Goal: Task Accomplishment & Management: Manage account settings

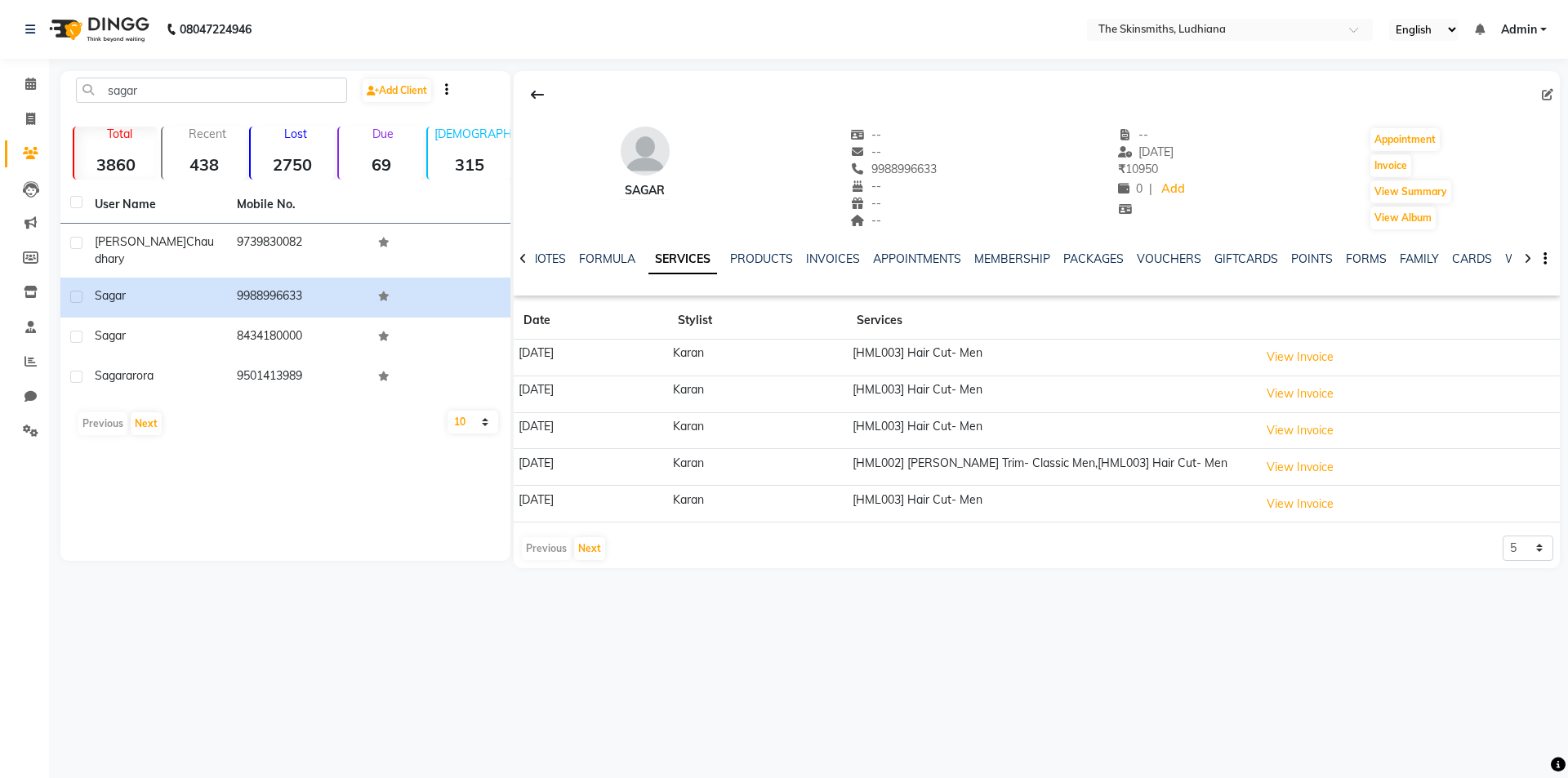
click at [648, 245] on link "SERVICES" at bounding box center [682, 260] width 69 height 30
click at [30, 118] on icon at bounding box center [31, 118] width 9 height 12
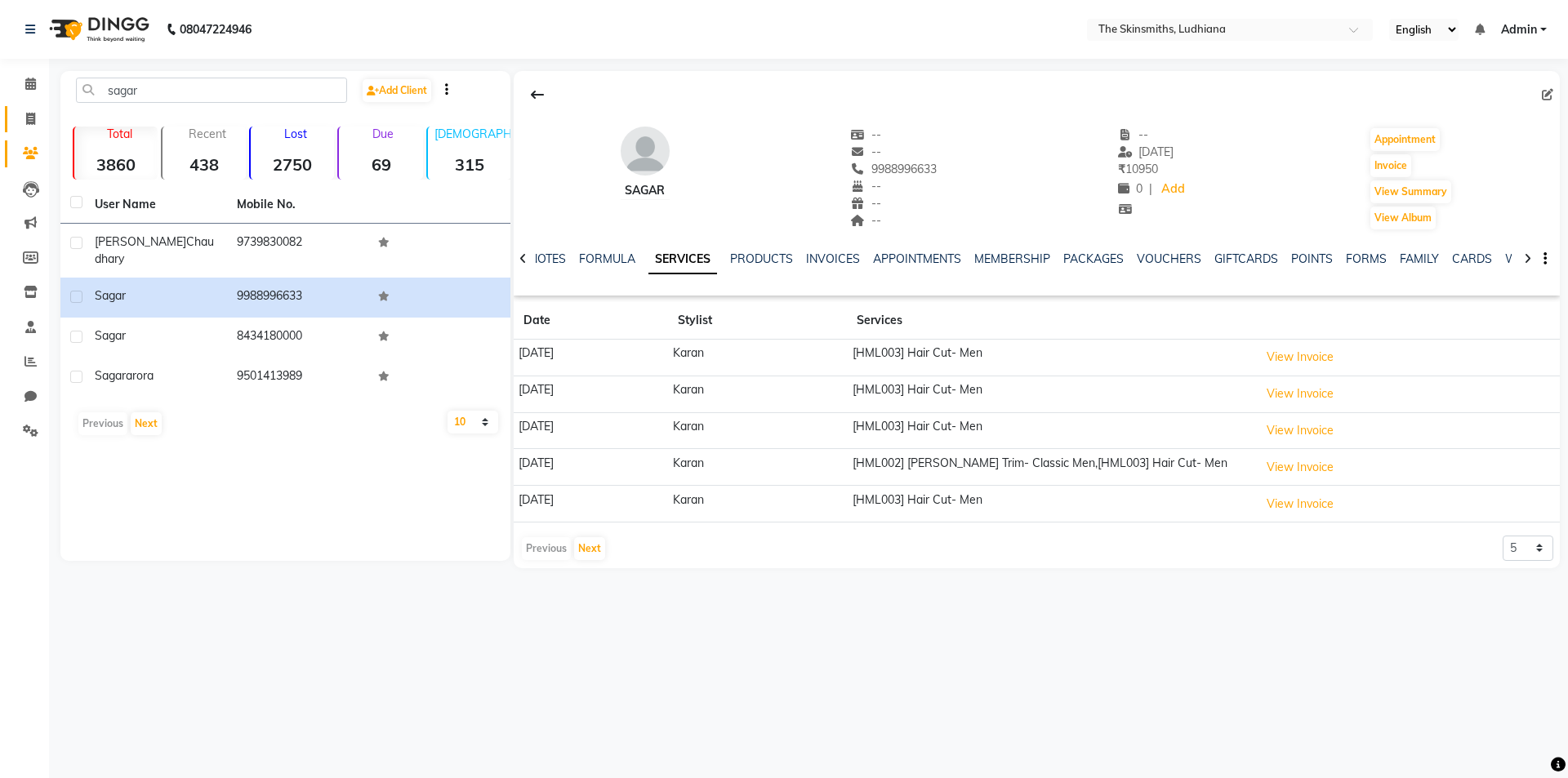
select select "service"
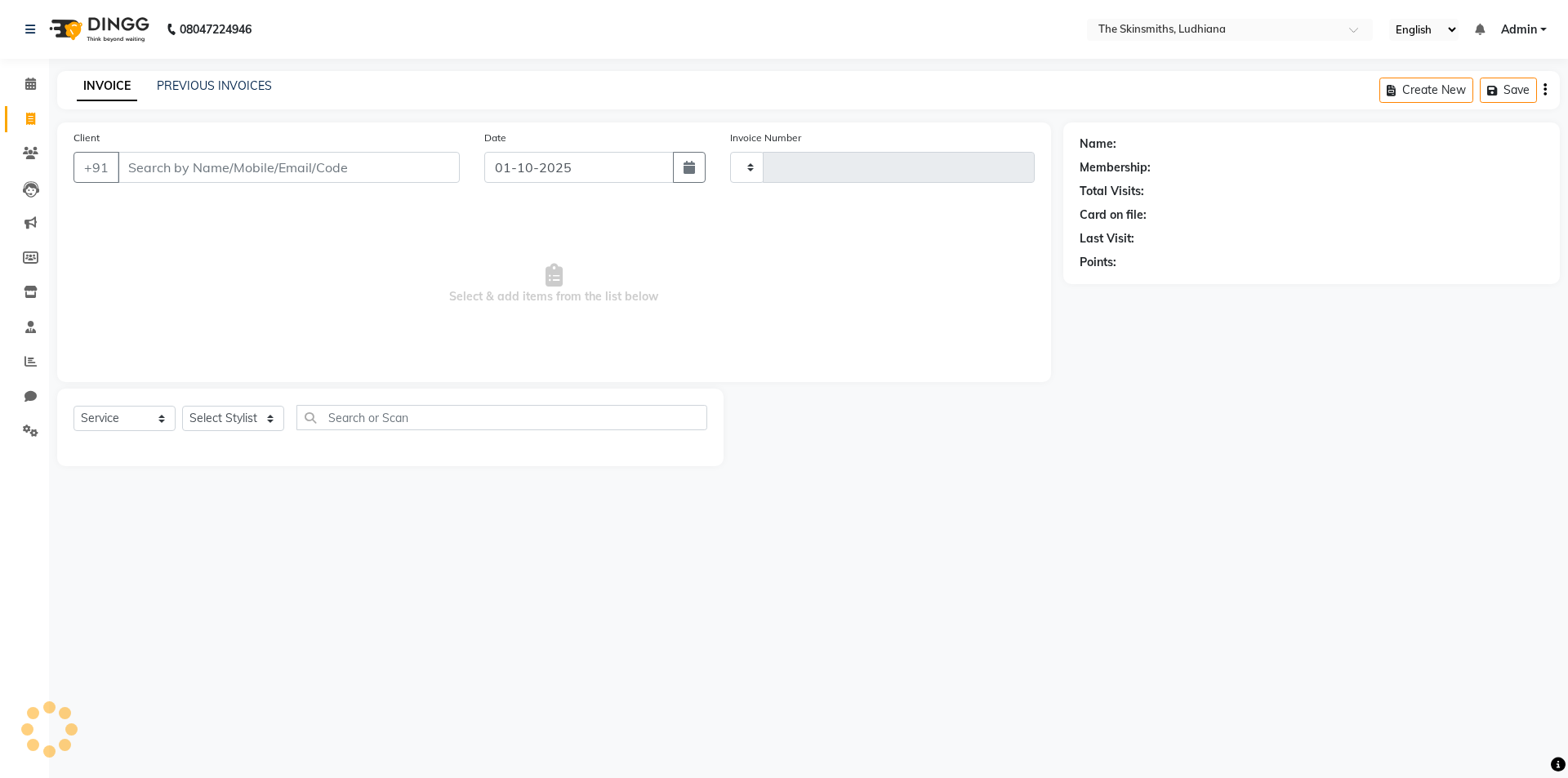
type input "1638"
select select "8115"
click at [234, 415] on select "Select Stylist" at bounding box center [233, 419] width 102 height 26
select select "76546"
click at [182, 406] on select "Select Stylist Admin [PERSON_NAME] [PERSON_NAME] [PERSON_NAME] [PERSON_NAME] [P…" at bounding box center [233, 419] width 102 height 26
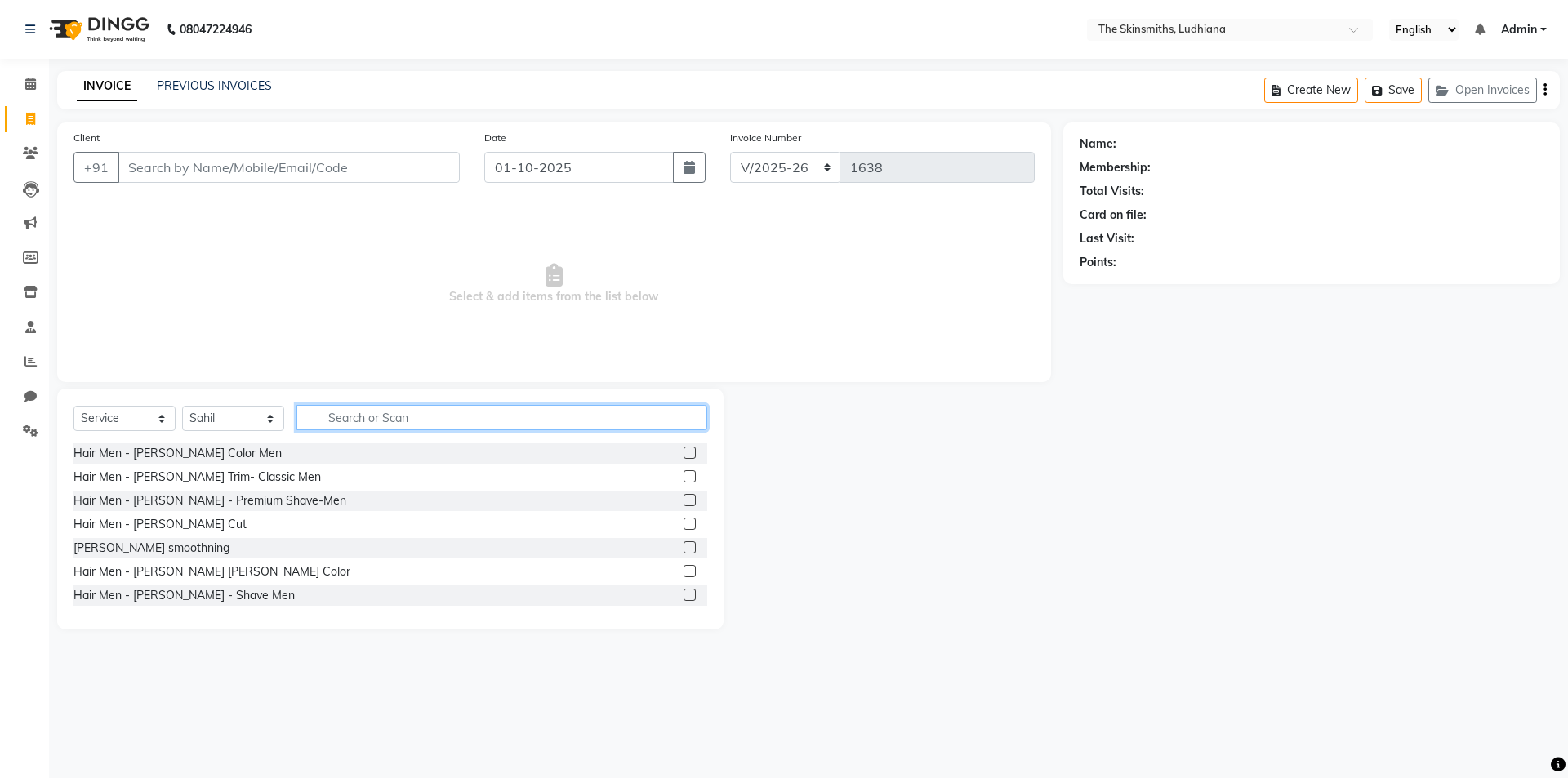
click at [412, 421] on input "text" at bounding box center [502, 418] width 411 height 26
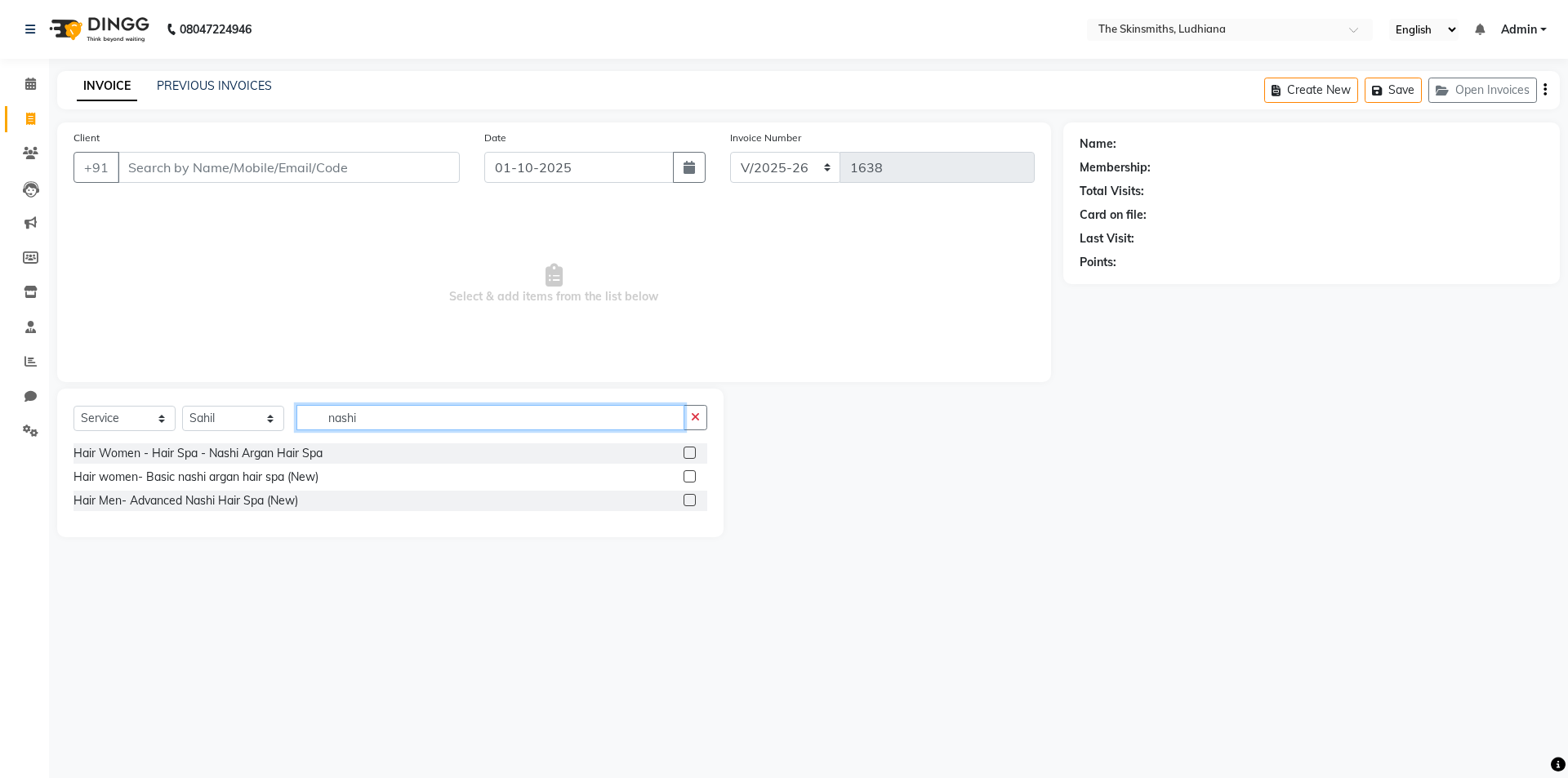
type input "nashi"
click at [690, 476] on label at bounding box center [690, 476] width 12 height 12
click at [690, 476] on input "checkbox" at bounding box center [689, 477] width 10 height 10
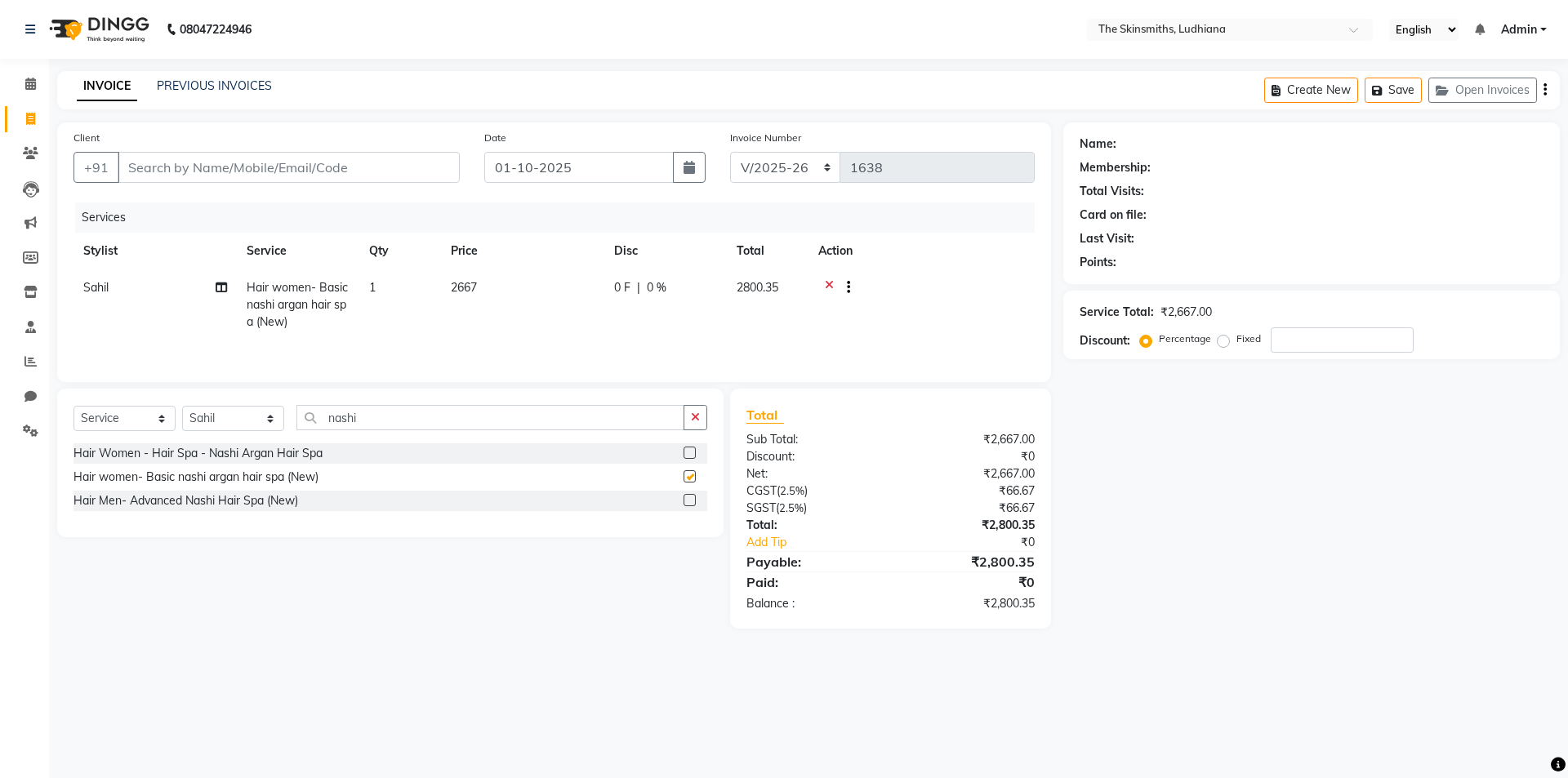
checkbox input "false"
click at [688, 500] on label at bounding box center [690, 500] width 12 height 12
click at [688, 500] on input "checkbox" at bounding box center [689, 501] width 10 height 10
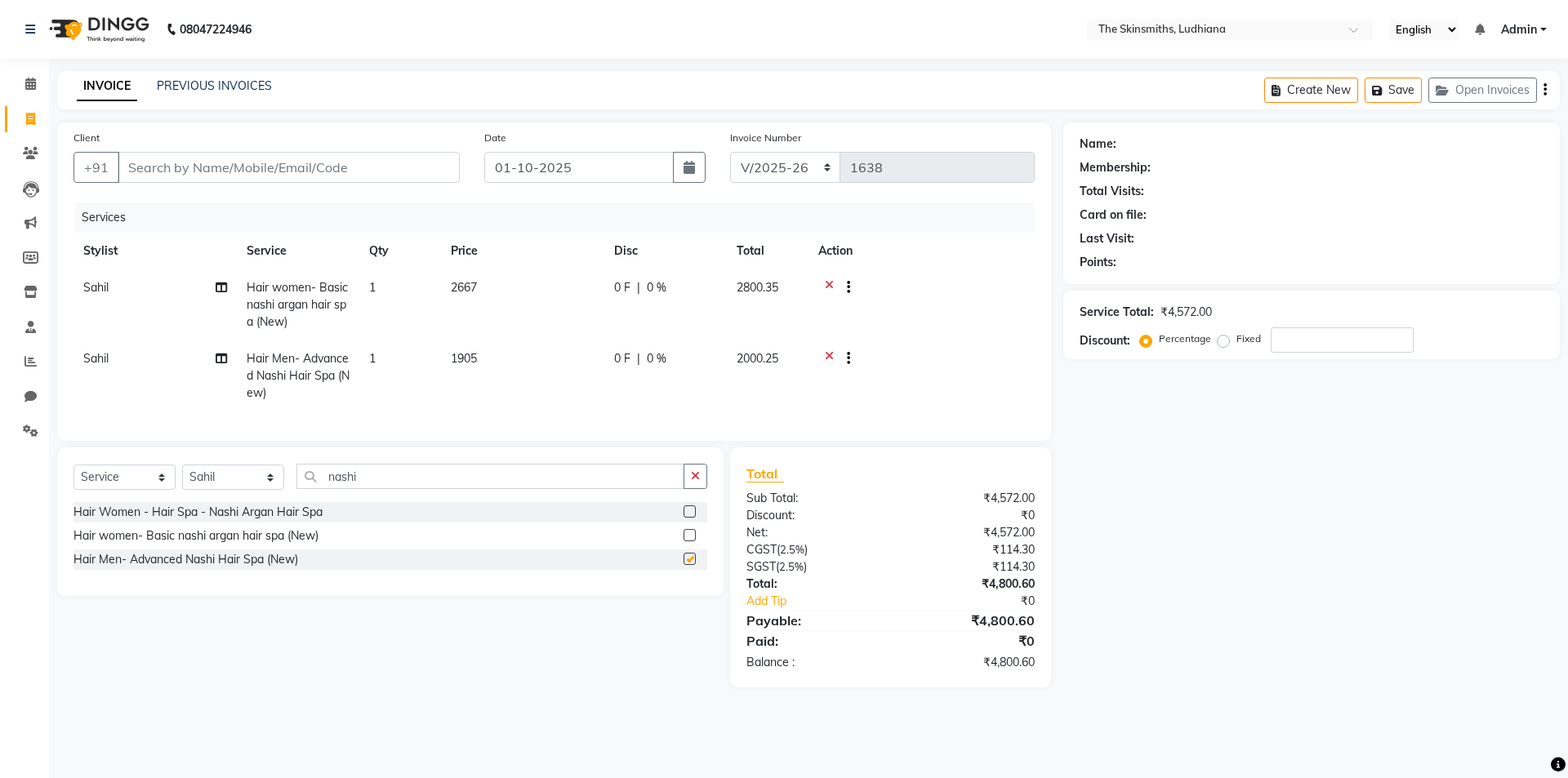
checkbox input "false"
click at [691, 518] on label at bounding box center [690, 512] width 12 height 12
click at [691, 518] on input "checkbox" at bounding box center [689, 512] width 10 height 10
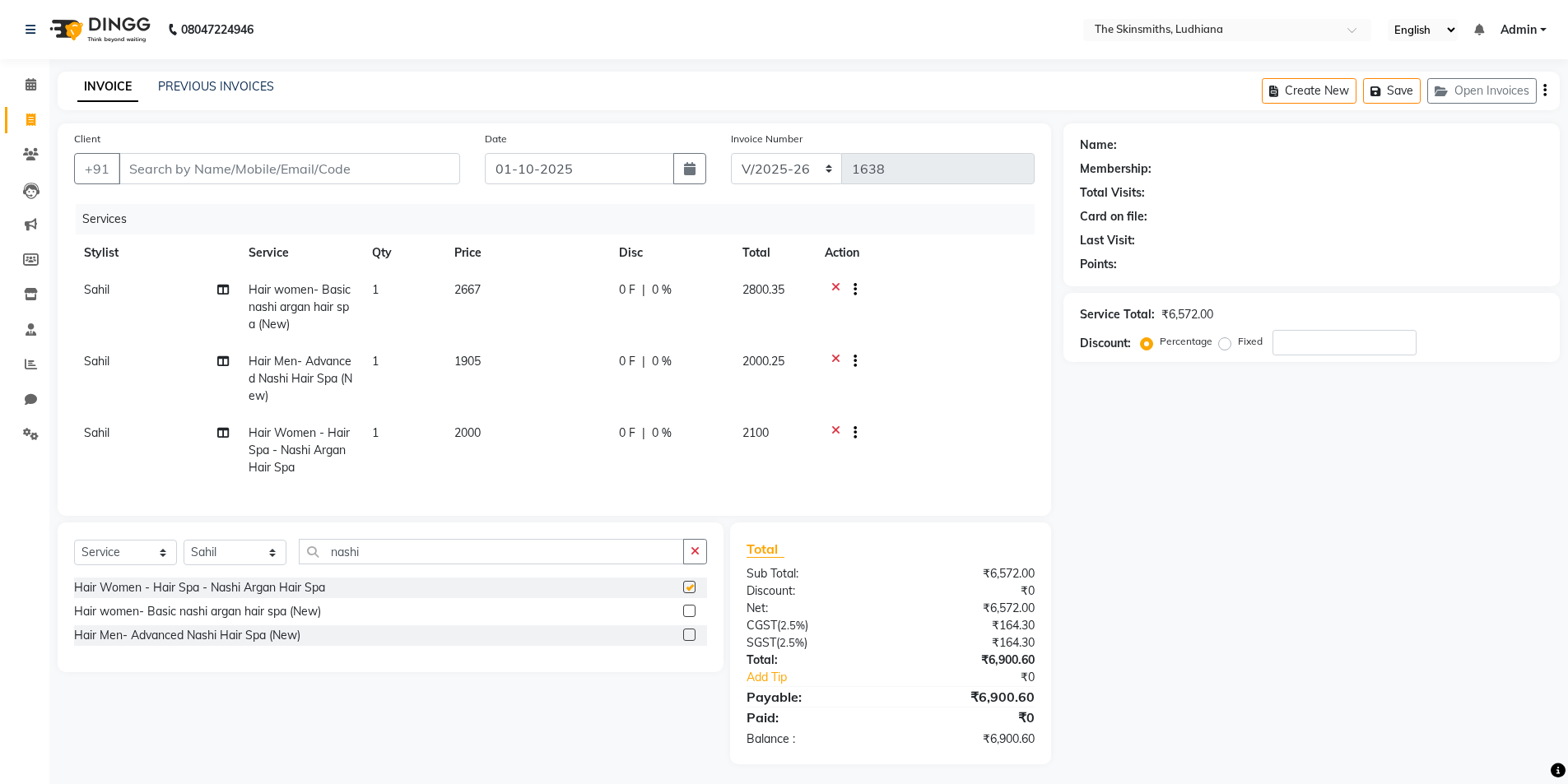
checkbox input "false"
click at [835, 430] on icon at bounding box center [836, 435] width 9 height 21
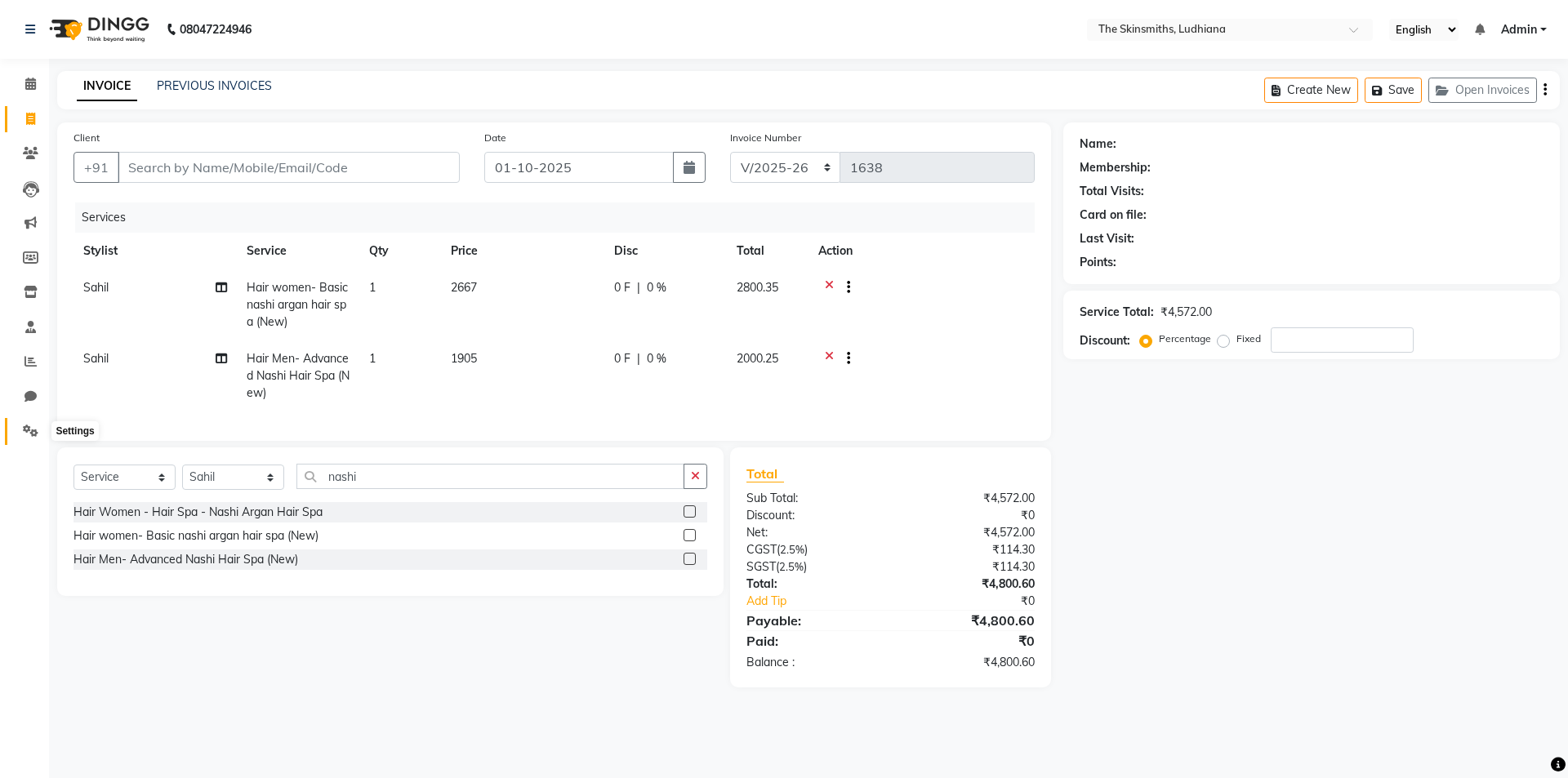
click at [23, 431] on icon at bounding box center [31, 431] width 15 height 12
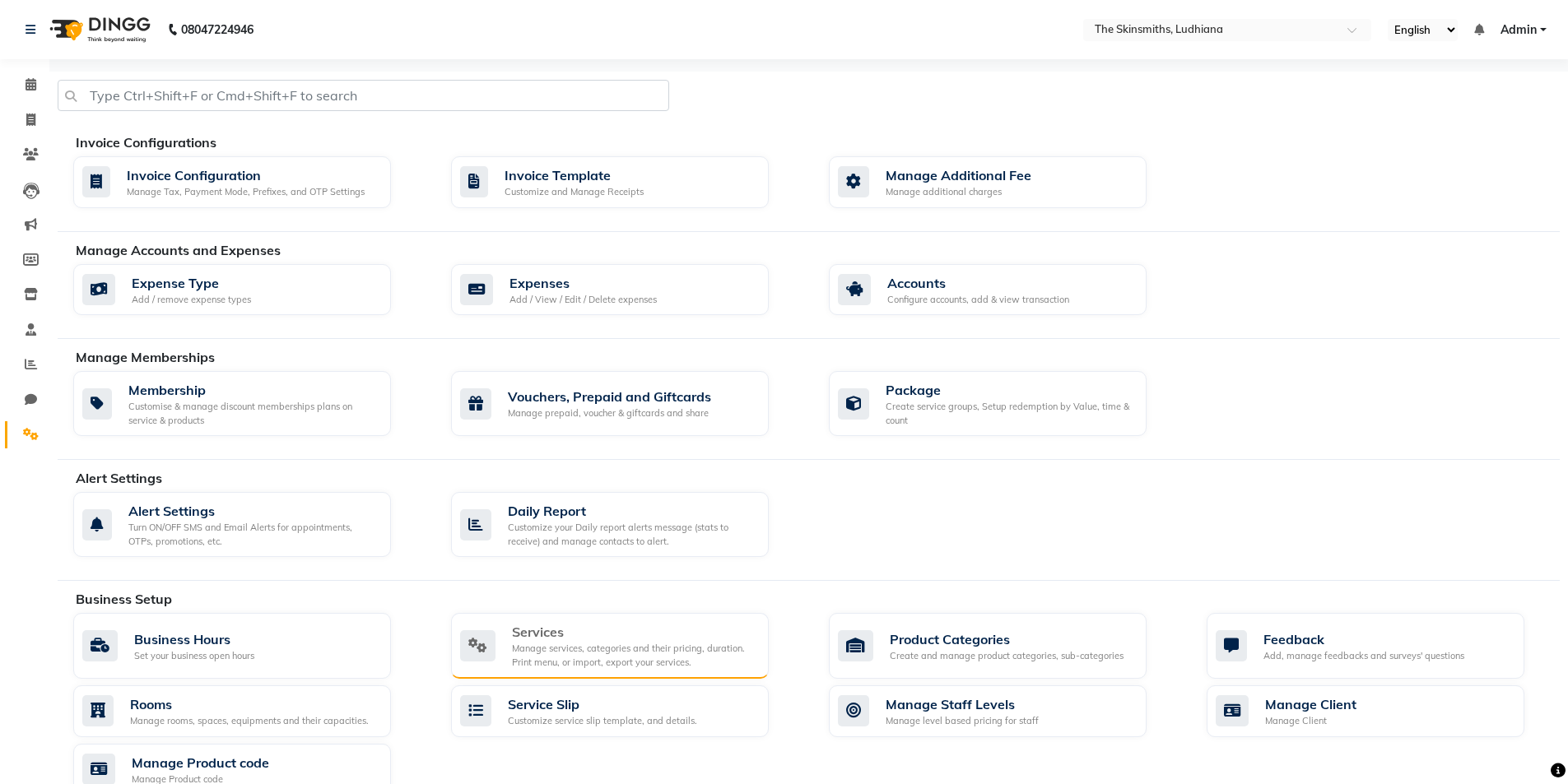
click at [582, 652] on div "Manage services, categories and their pricing, duration. Print menu, or import,…" at bounding box center [634, 655] width 244 height 27
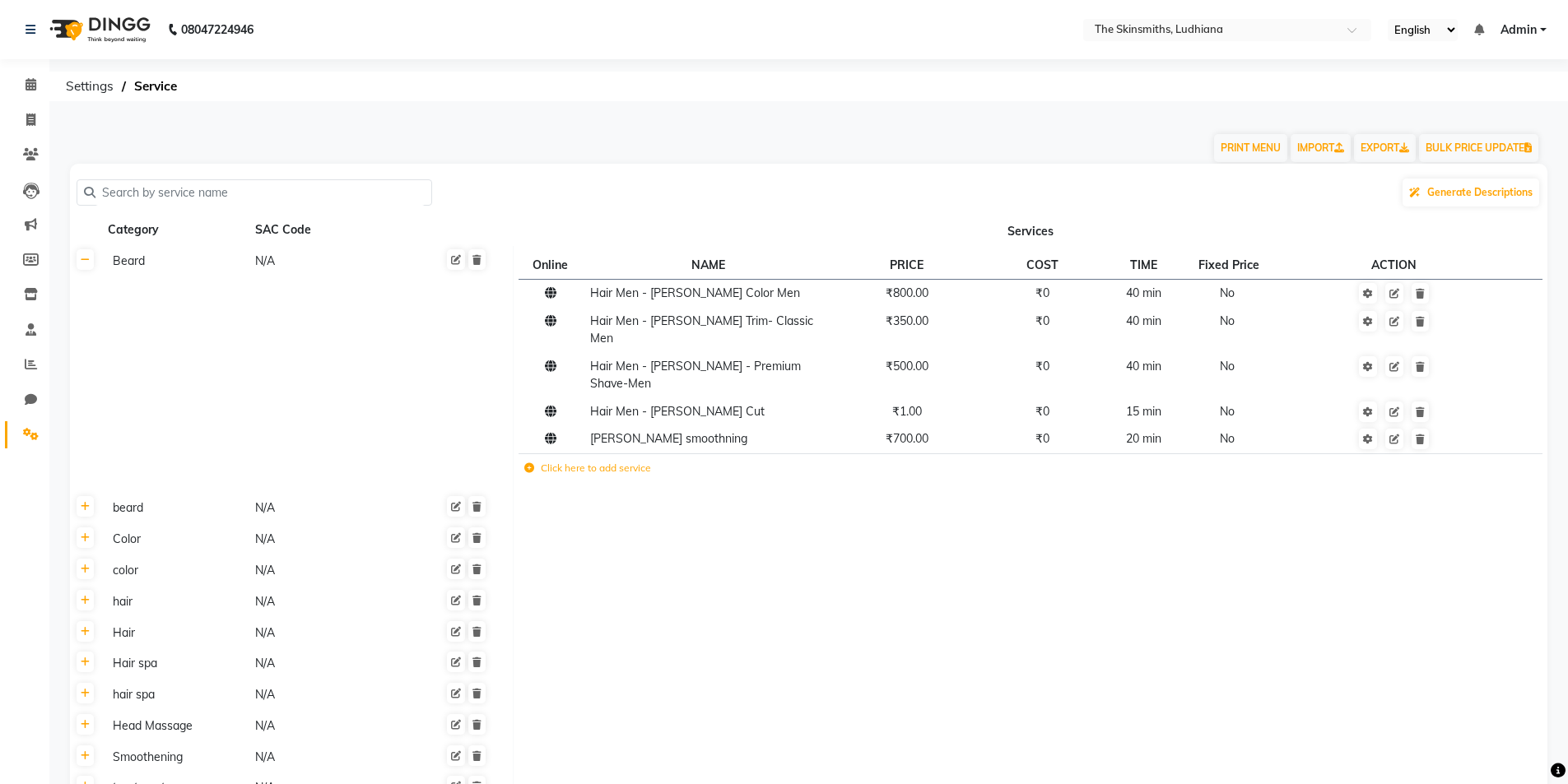
click at [253, 196] on input "text" at bounding box center [260, 193] width 330 height 26
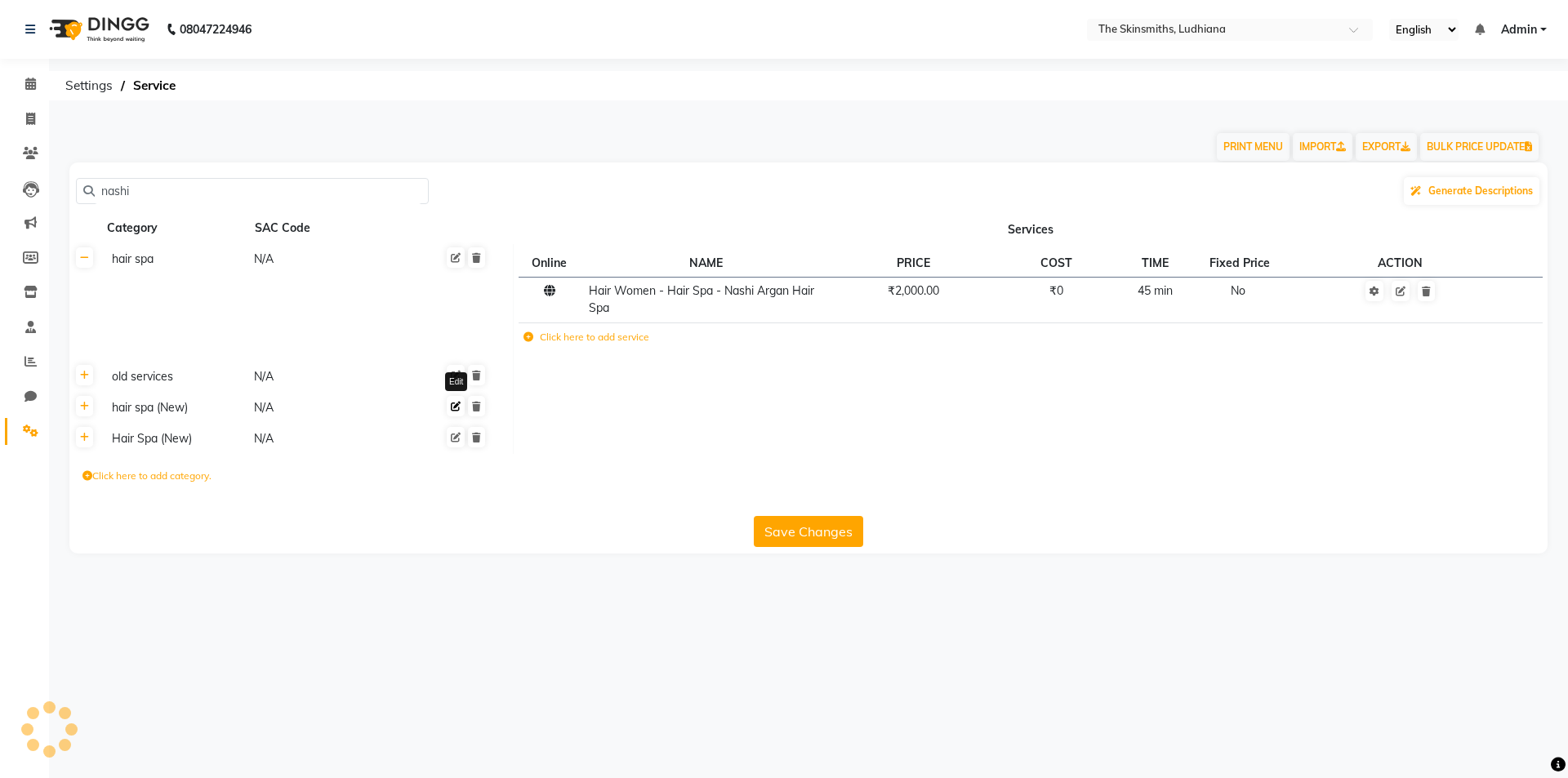
type input "nashi"
click at [453, 411] on icon at bounding box center [456, 407] width 10 height 10
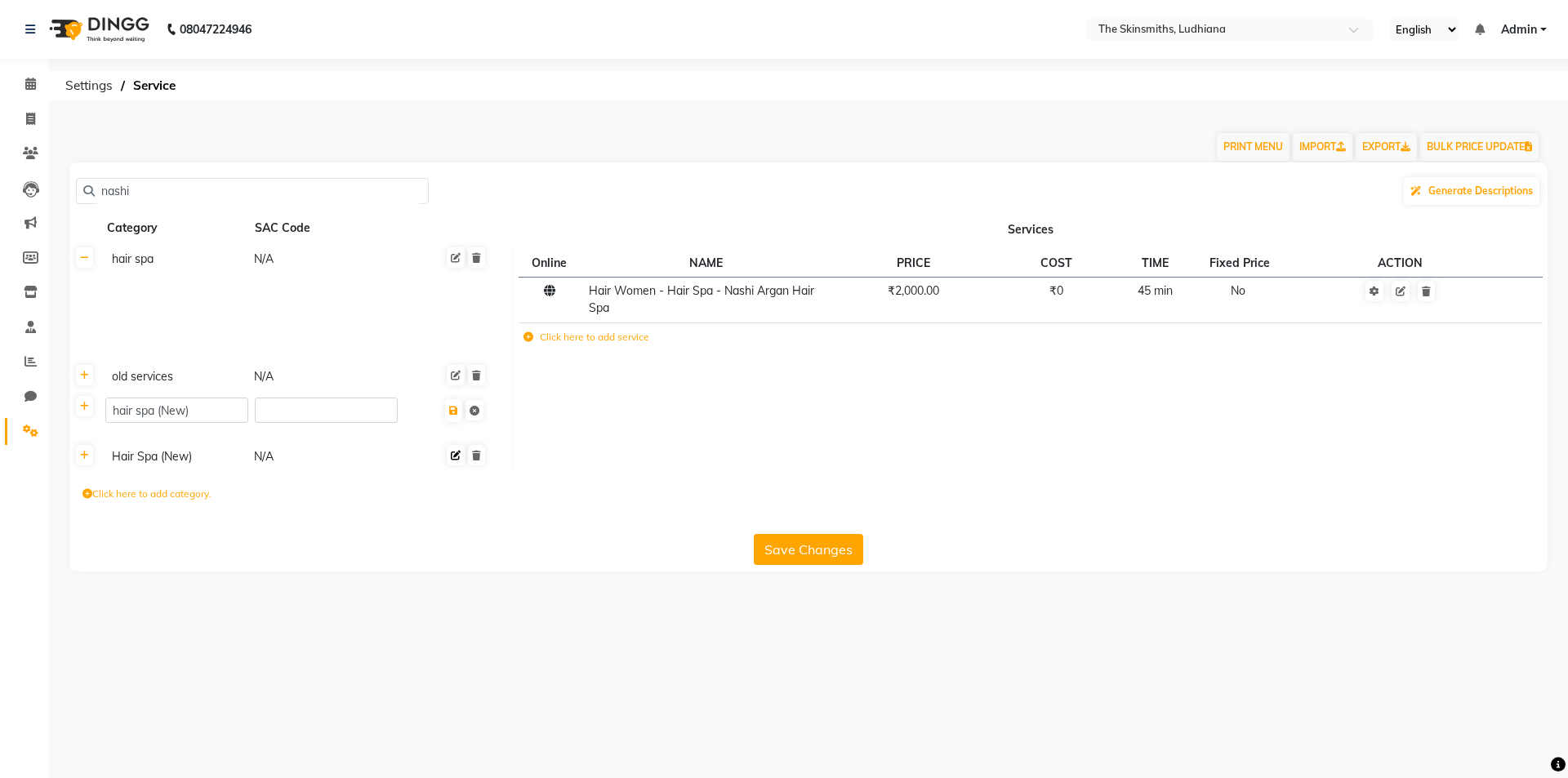
click at [456, 461] on link at bounding box center [456, 455] width 18 height 20
click at [279, 499] on div "Click here to add category." at bounding box center [809, 514] width 1479 height 49
click at [91, 406] on link at bounding box center [84, 406] width 17 height 20
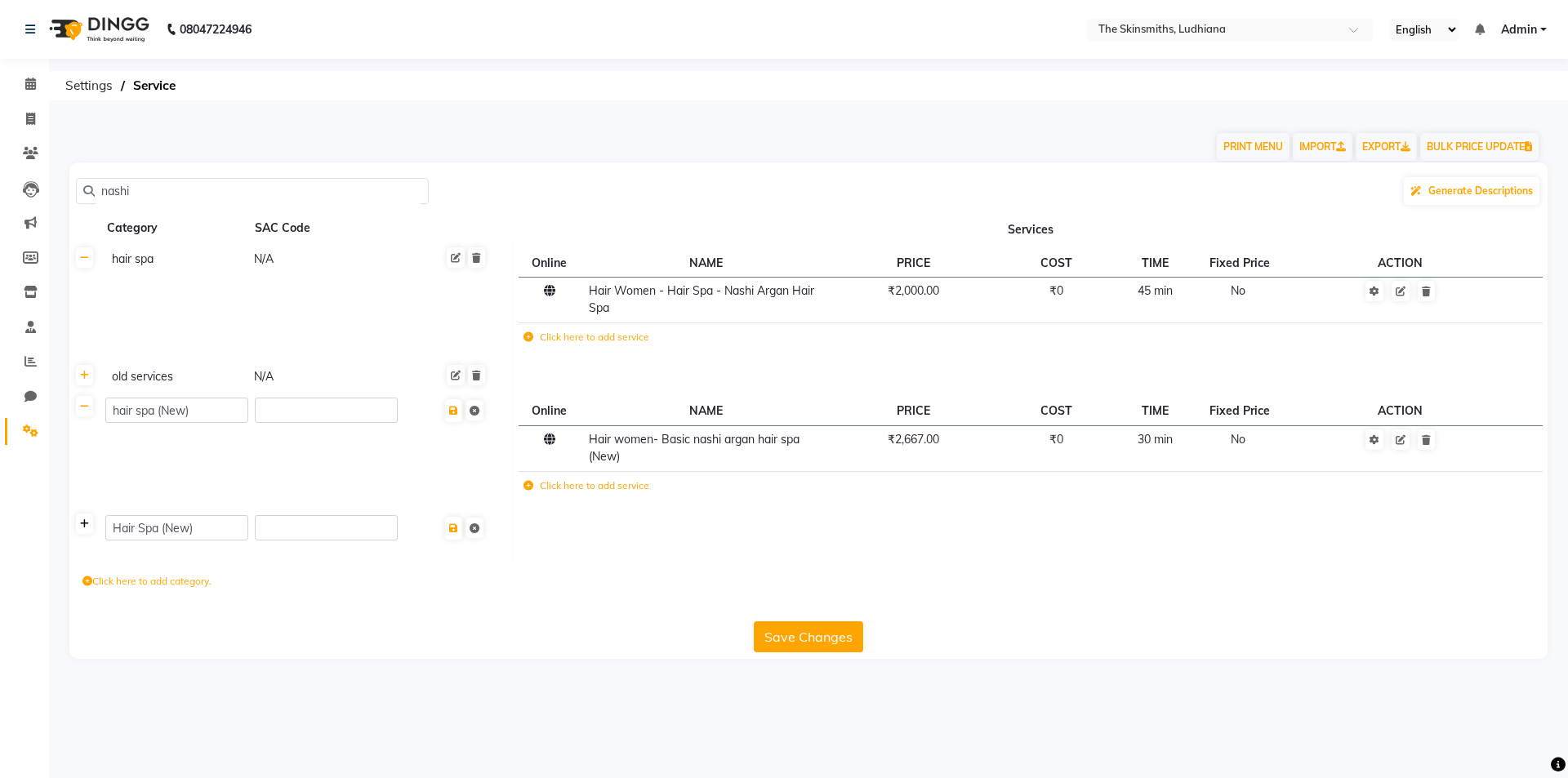
click at [85, 518] on link at bounding box center [84, 523] width 17 height 20
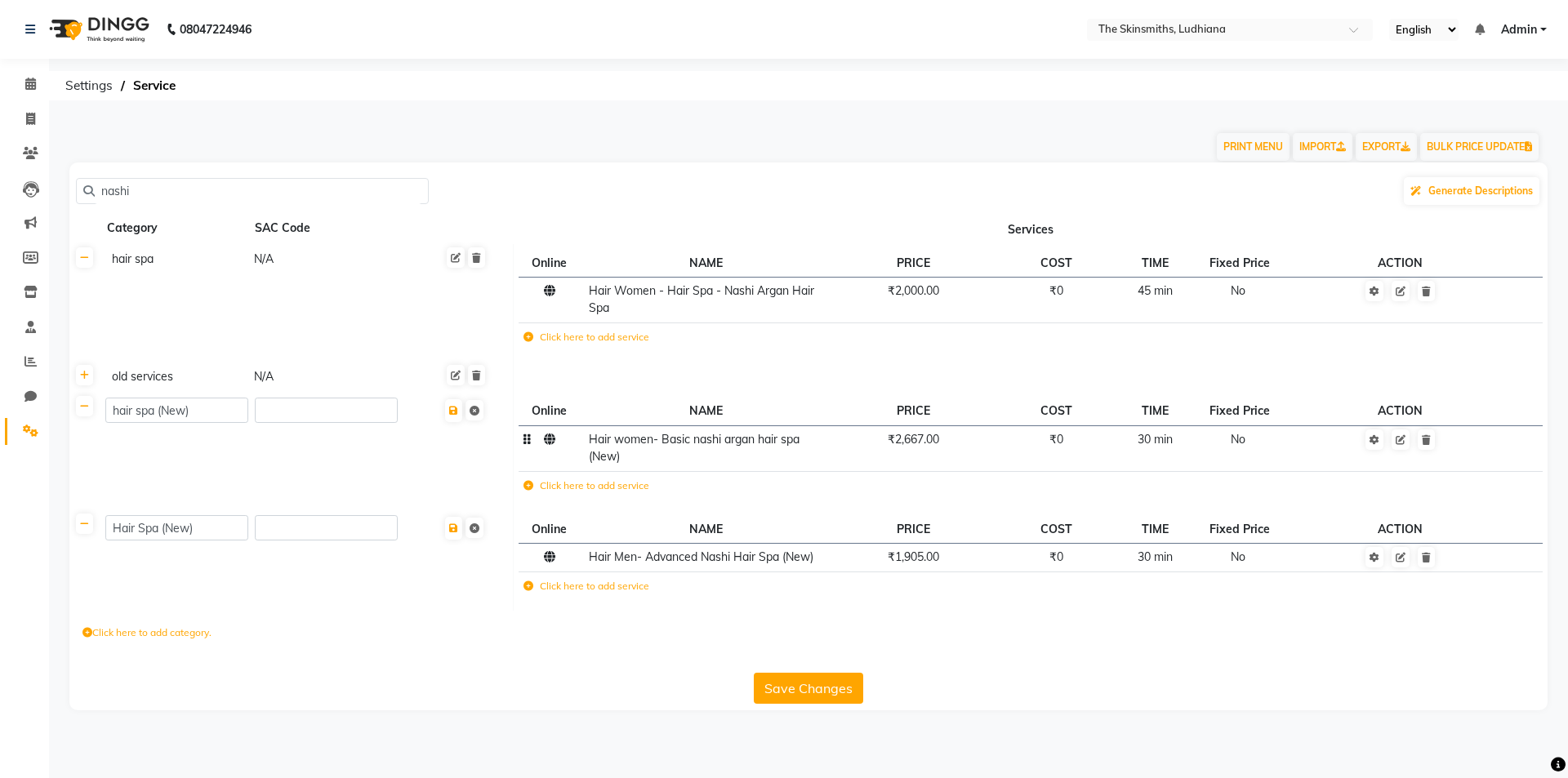
click at [711, 449] on td "Hair women- Basic nashi argan hair spa (New)" at bounding box center [707, 449] width 245 height 46
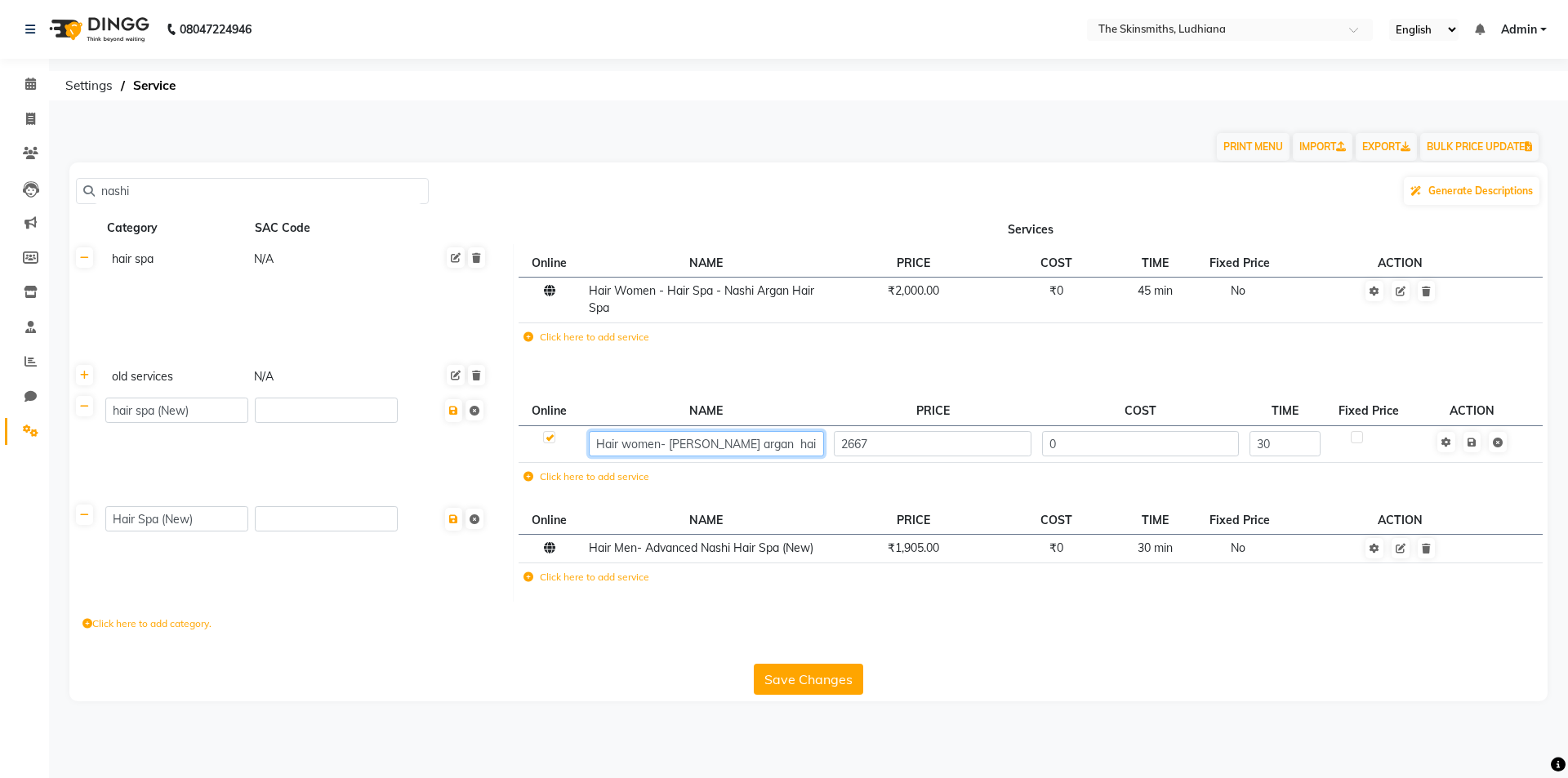
type input "Hair women- Advance nashi argan hair spa (New)"
click at [715, 551] on span "Hair Men- Advanced Nashi Hair Spa (New)" at bounding box center [701, 547] width 225 height 14
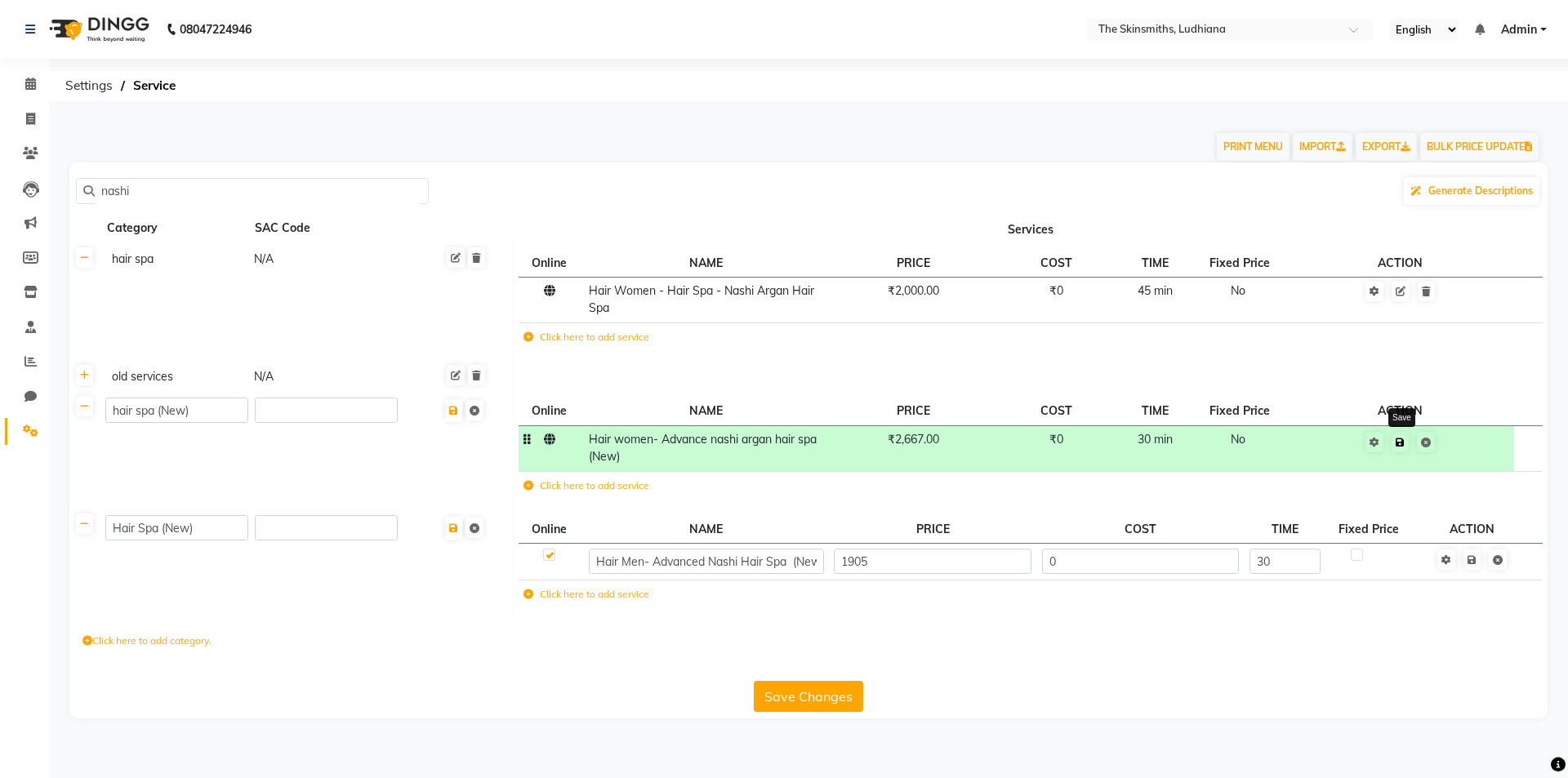
click at [1405, 443] on icon at bounding box center [1400, 443] width 9 height 10
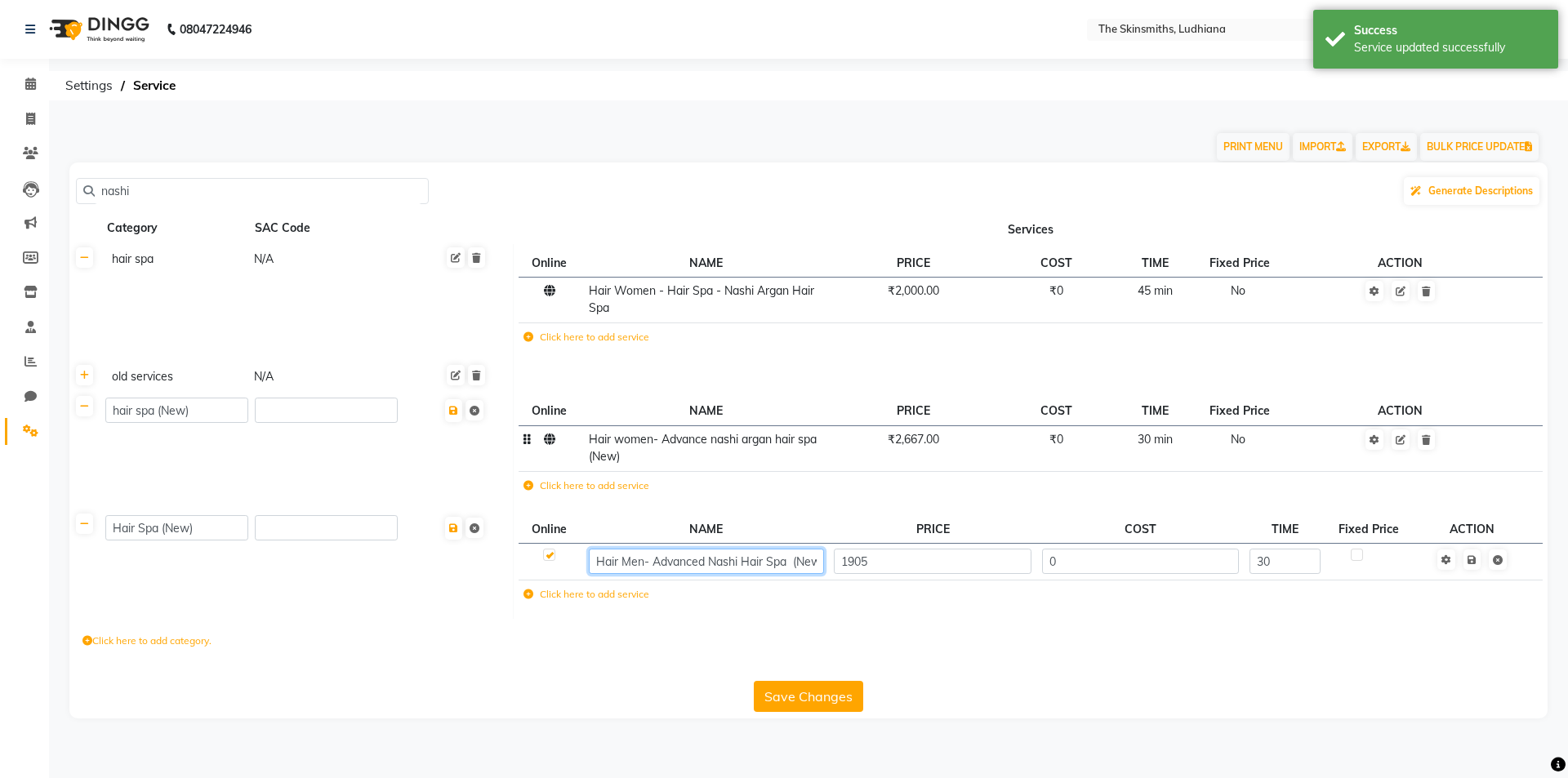
click at [714, 568] on input "Hair Men- Advanced Nashi Hair Spa (New)" at bounding box center [705, 561] width 234 height 26
click at [705, 559] on input "Hair Men- Advanced Nashi Hair Spa (New)" at bounding box center [705, 561] width 234 height 26
type input "Hair Men- basic Nashi Hair Spa (New)"
click at [1384, 619] on div "Click here to add category." at bounding box center [809, 644] width 1479 height 49
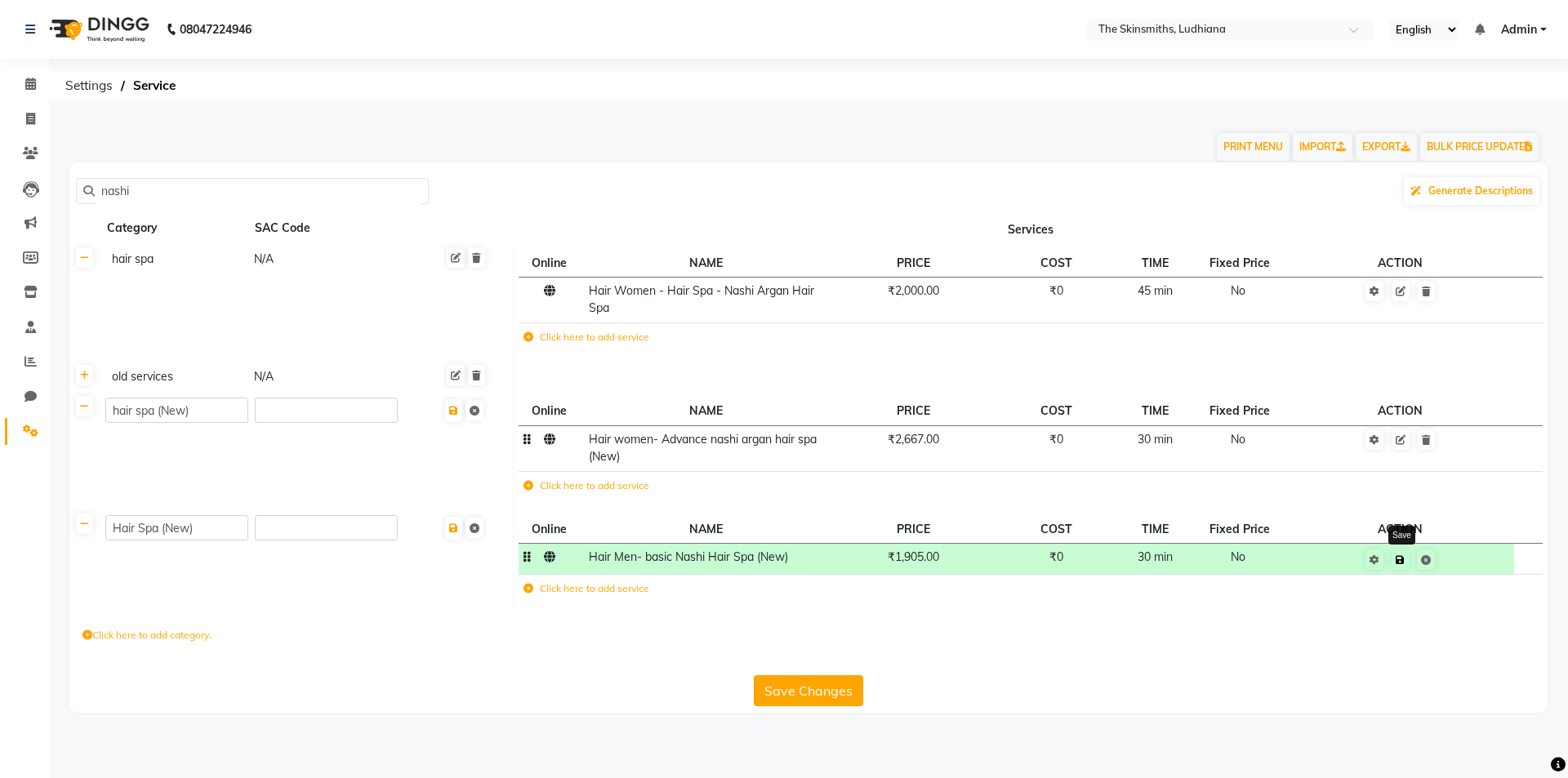
click at [1404, 562] on icon at bounding box center [1400, 560] width 9 height 10
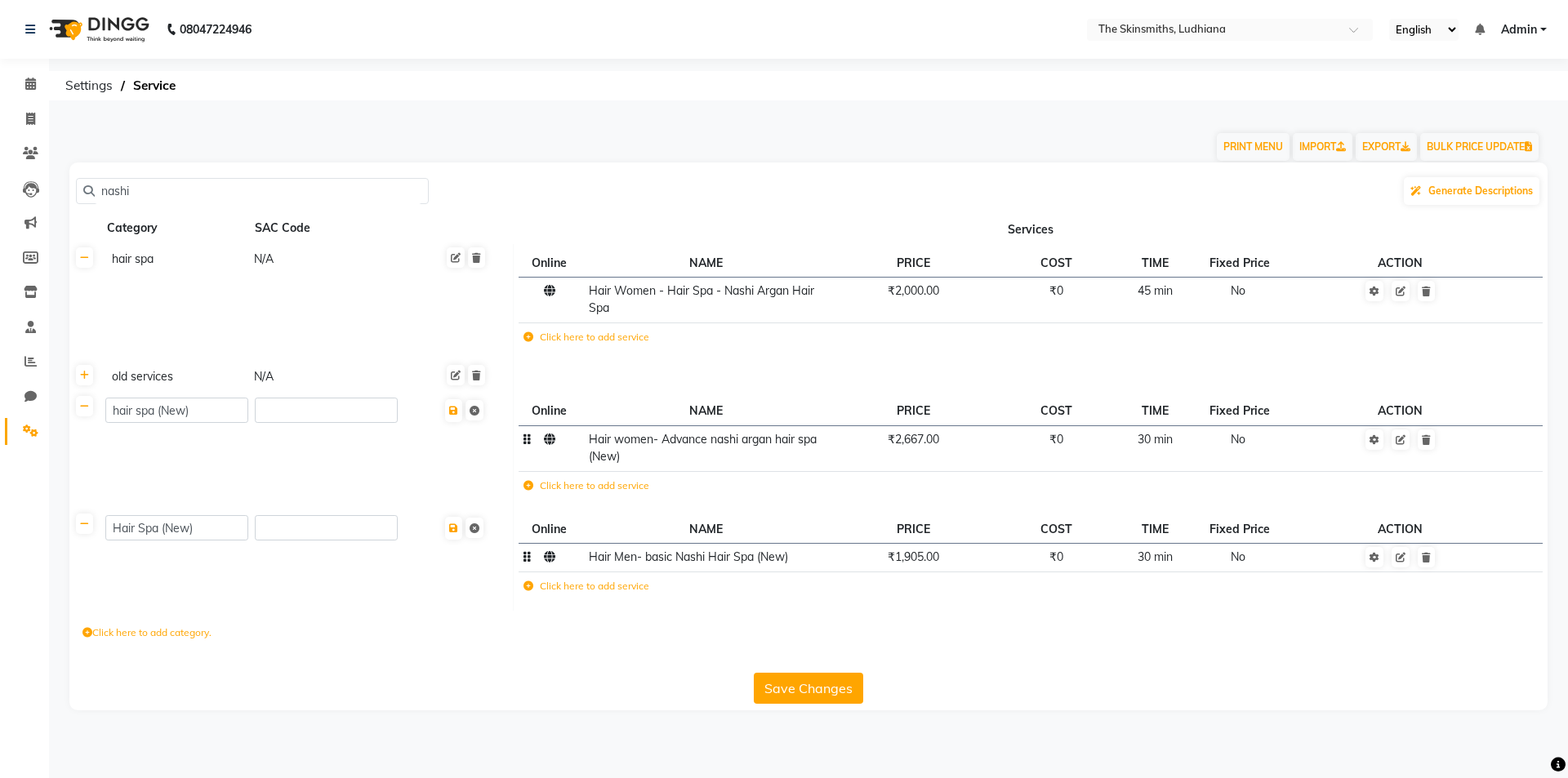
click at [814, 686] on button "Save Changes" at bounding box center [808, 688] width 110 height 31
click at [20, 122] on span at bounding box center [31, 119] width 29 height 19
select select "service"
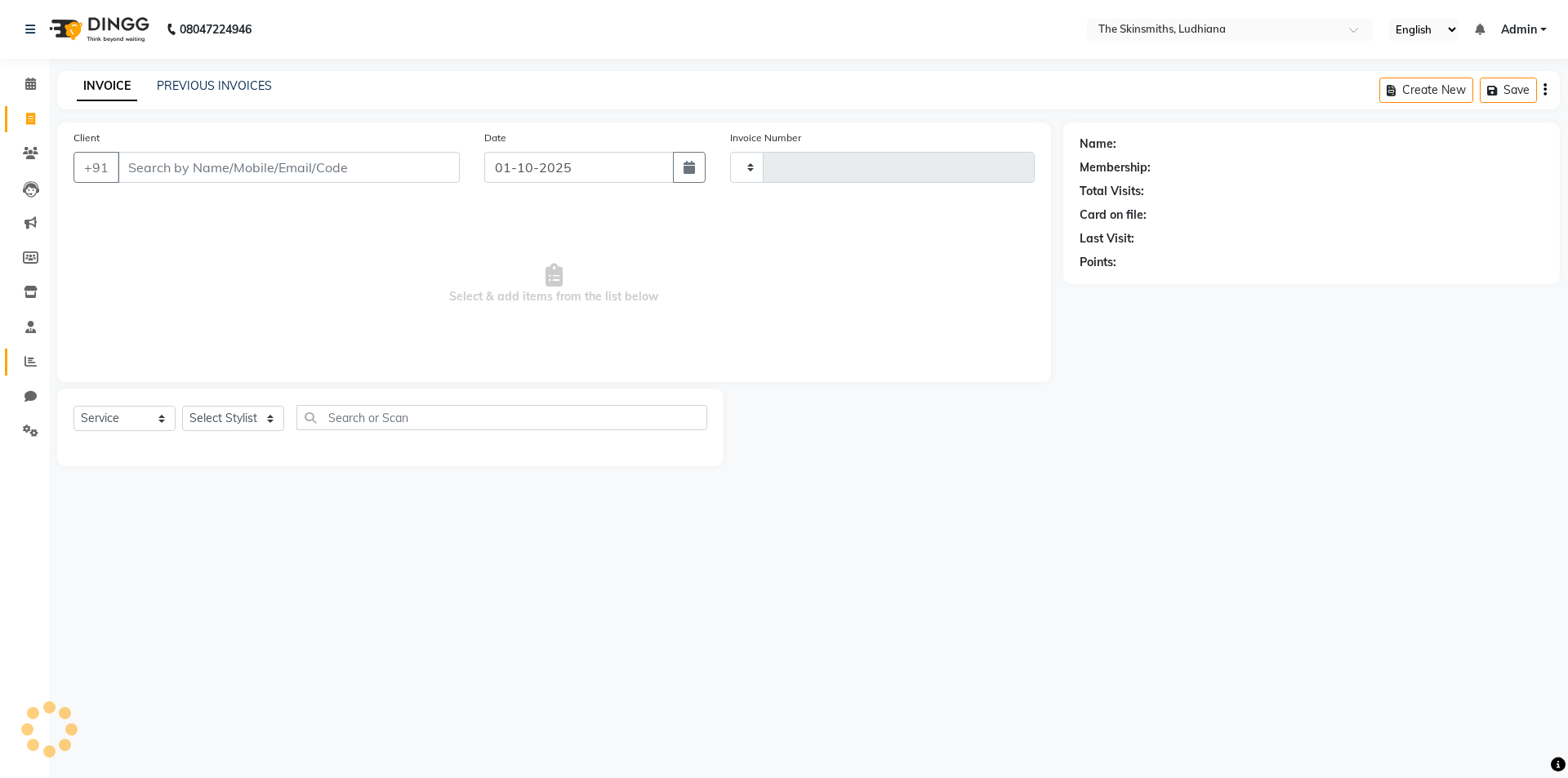
type input "1638"
select select "8115"
click at [23, 364] on span at bounding box center [31, 362] width 29 height 19
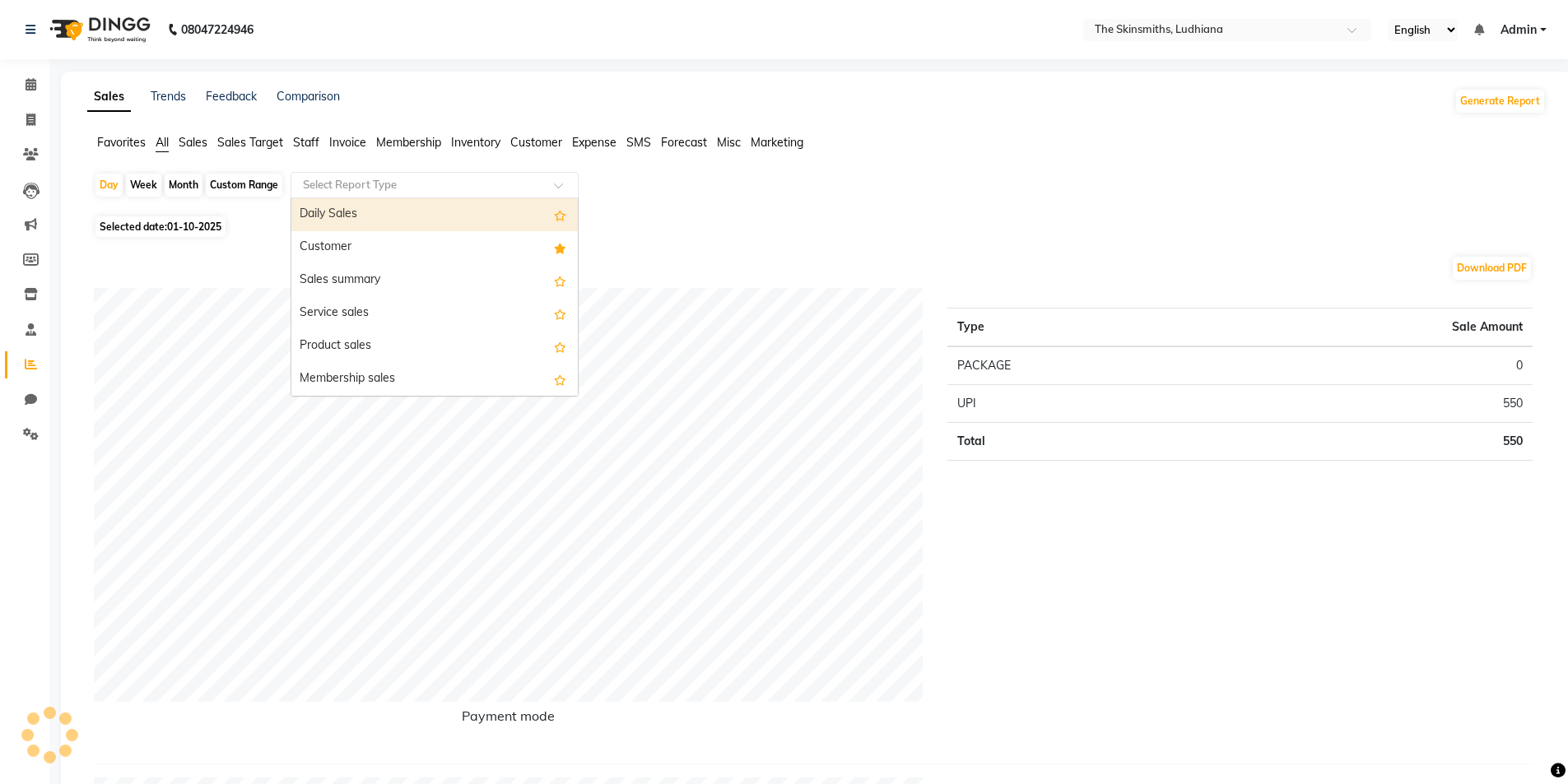
click at [401, 185] on input "text" at bounding box center [418, 184] width 237 height 16
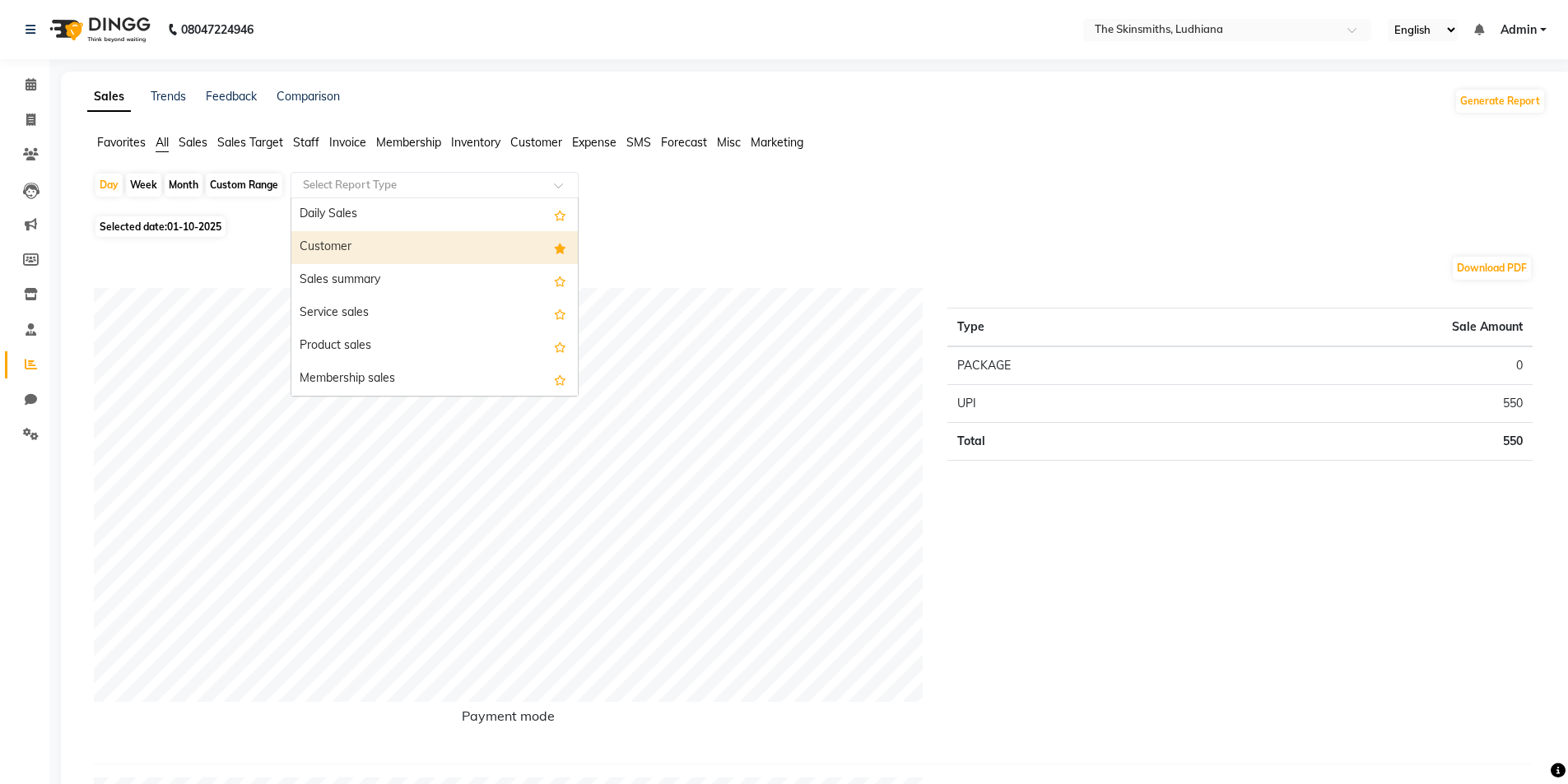
click at [346, 250] on div "Customer" at bounding box center [434, 247] width 287 height 33
select select "full_report"
select select "csv"
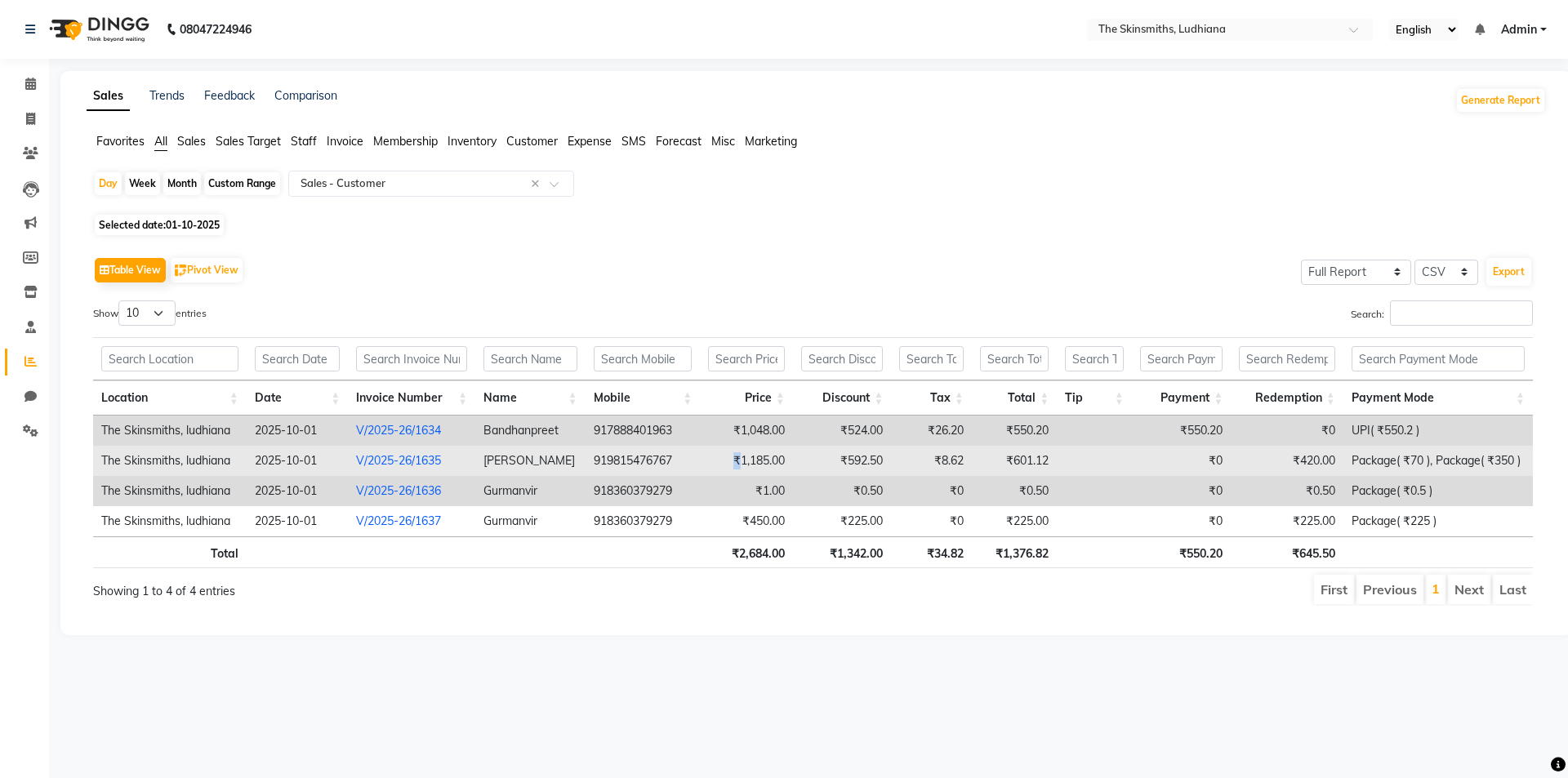
click at [735, 461] on td "₹1,185.00" at bounding box center [746, 461] width 93 height 30
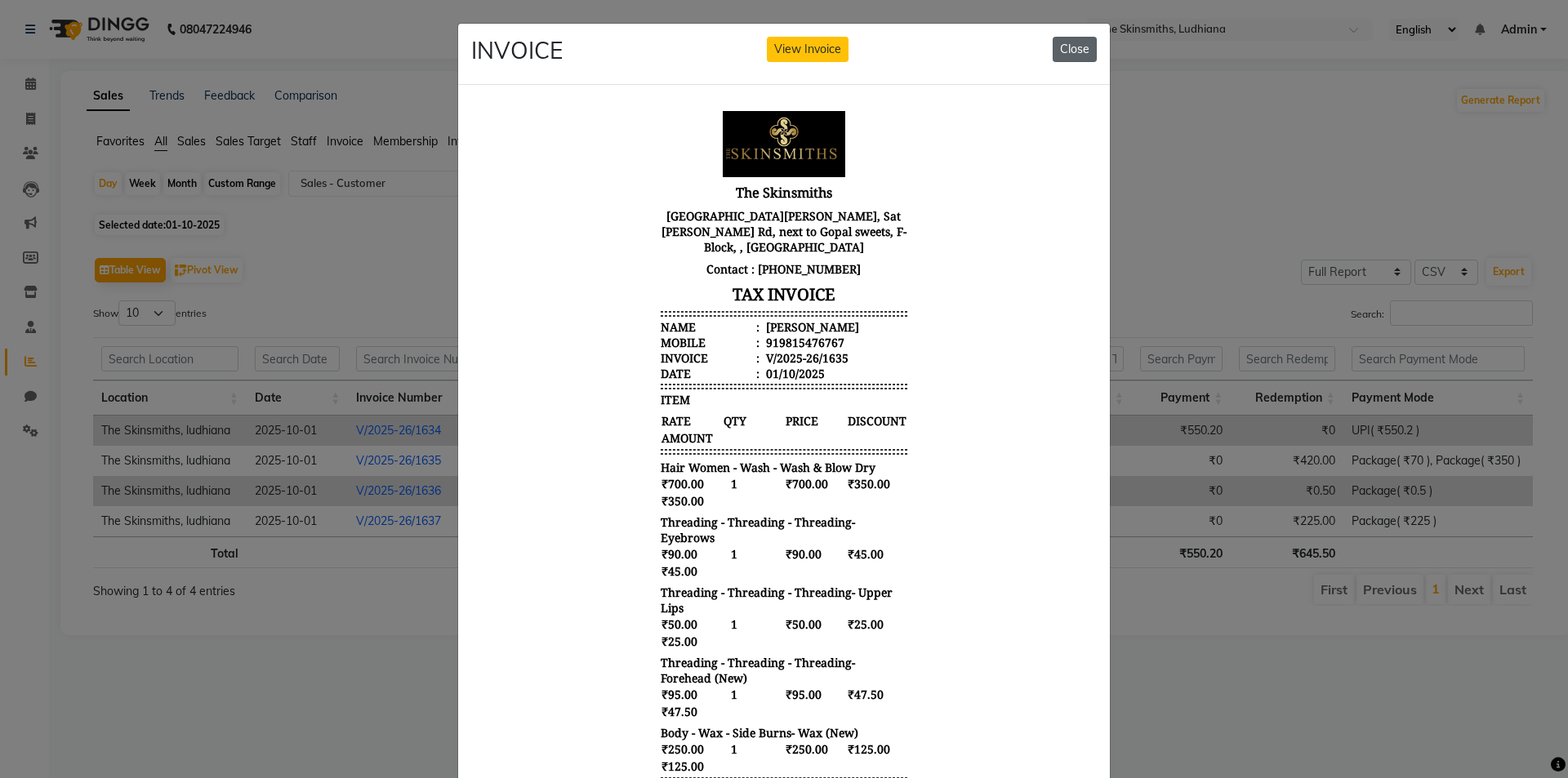
click at [1071, 50] on button "Close" at bounding box center [1075, 49] width 44 height 26
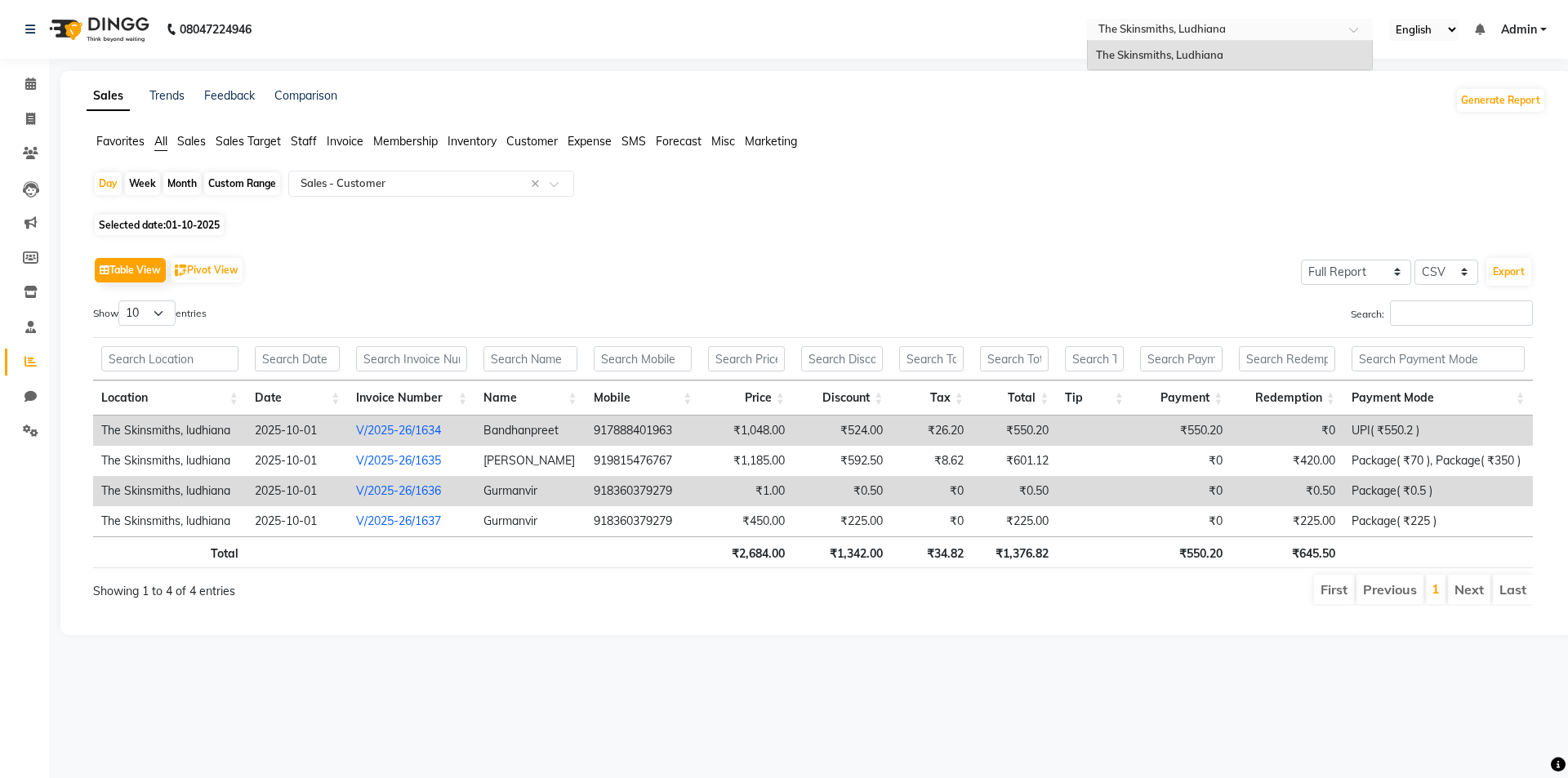
click at [1221, 38] on div "Select Location × The Skinsmiths, [GEOGRAPHIC_DATA]" at bounding box center [1230, 30] width 286 height 22
drag, startPoint x: 1221, startPoint y: 38, endPoint x: 849, endPoint y: 203, distance: 407.0
click at [849, 203] on div "Day Week Month Custom Range Select Report Type × Sales - Customer ×" at bounding box center [816, 190] width 1446 height 39
click at [612, 487] on td "918360379279" at bounding box center [643, 490] width 115 height 30
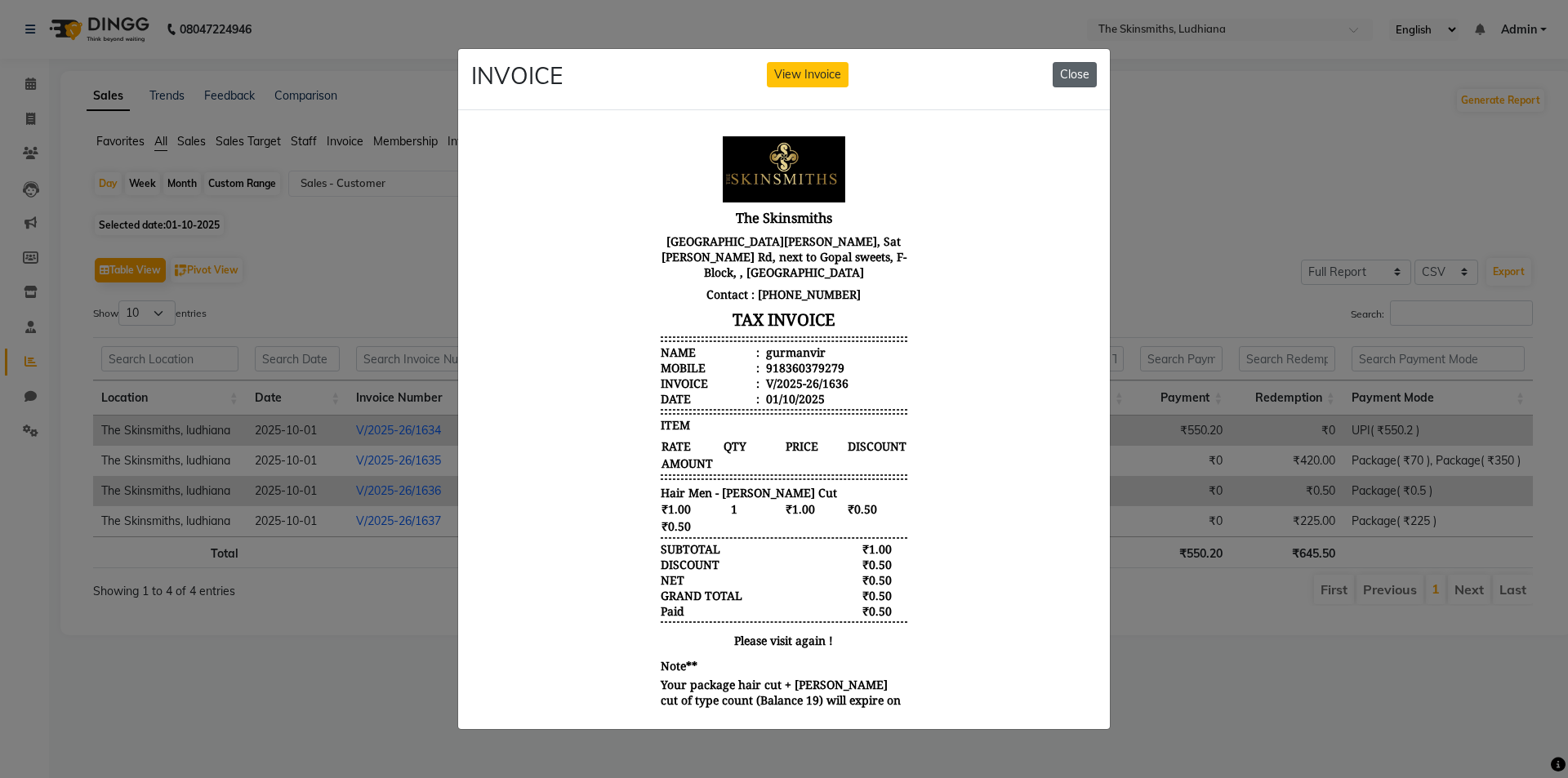
click at [1082, 62] on button "Close" at bounding box center [1075, 75] width 44 height 26
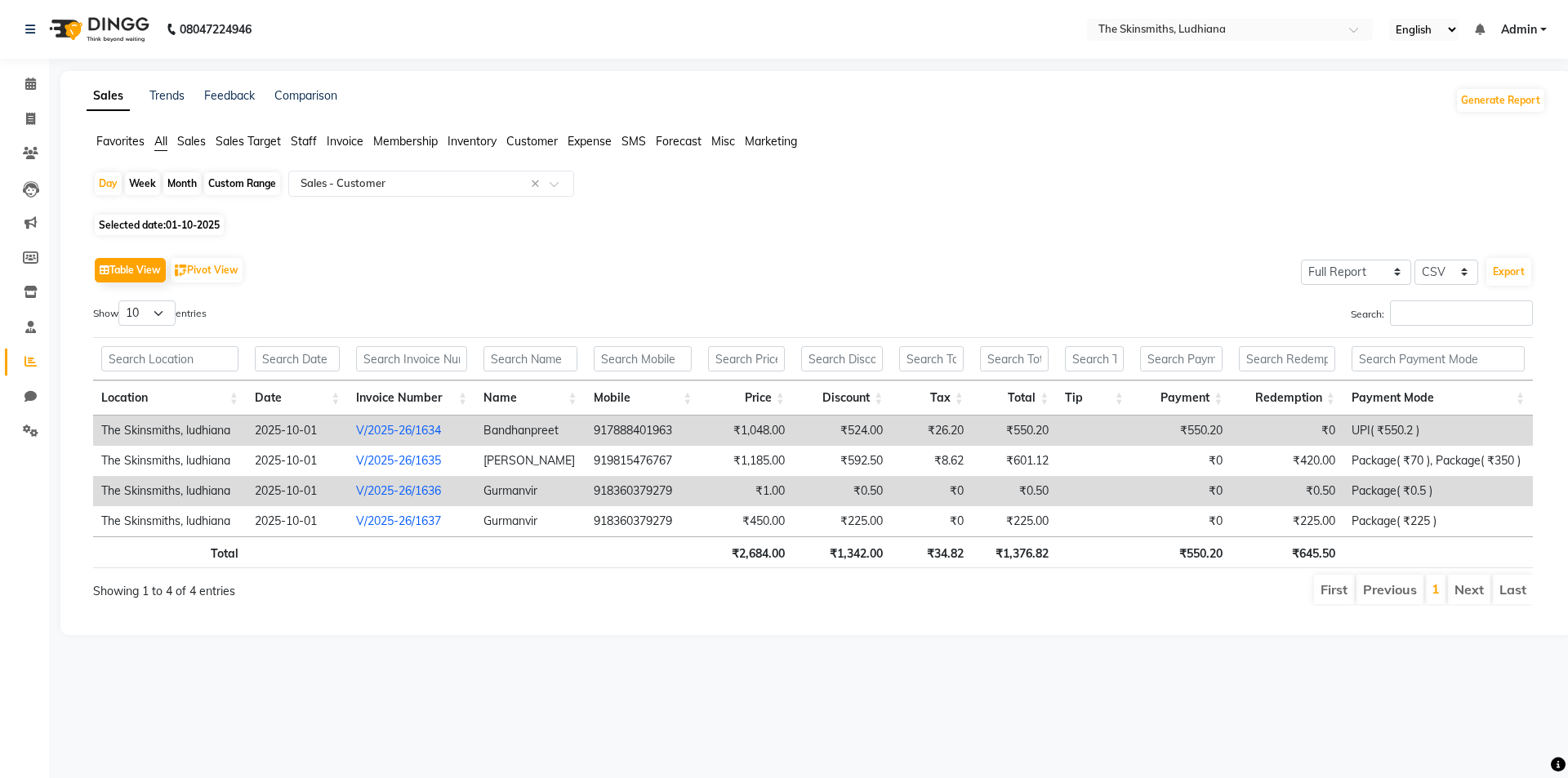
click at [398, 491] on link "V/2025-26/1636" at bounding box center [399, 490] width 85 height 14
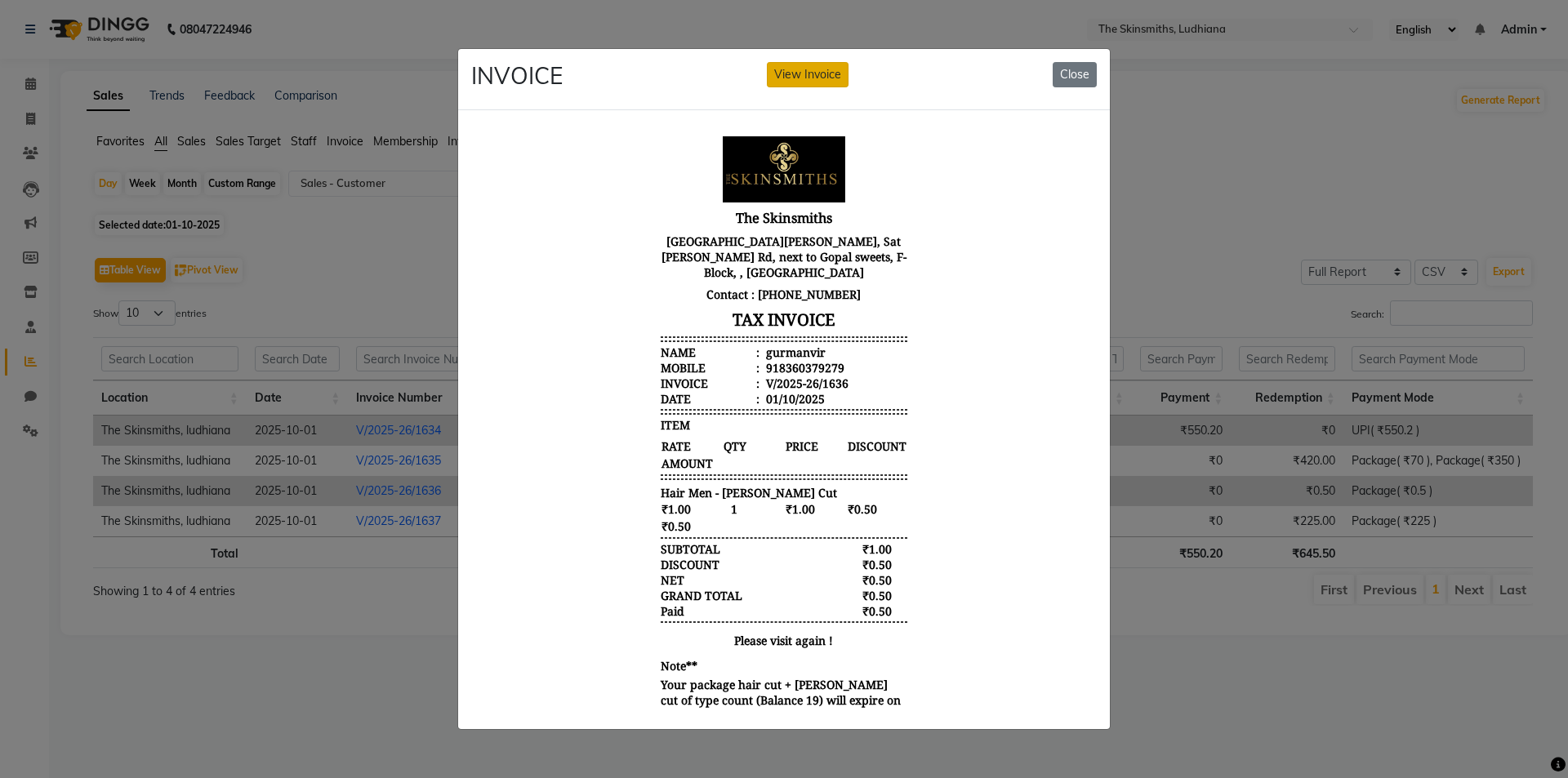
click at [789, 62] on button "View Invoice" at bounding box center [808, 75] width 82 height 26
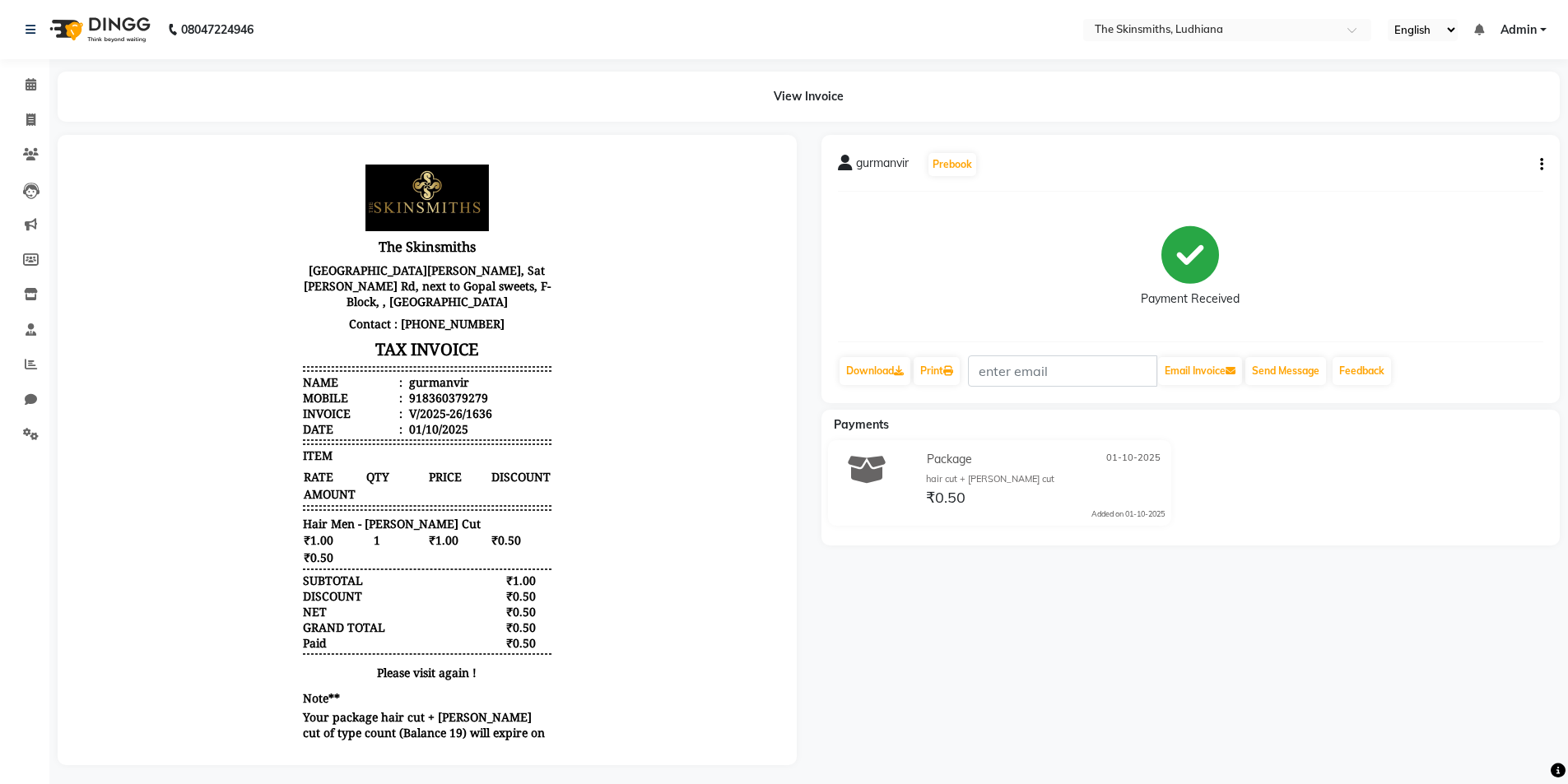
click at [1537, 167] on button "button" at bounding box center [1539, 165] width 10 height 17
click at [1462, 131] on div "Cancel Invoice" at bounding box center [1459, 134] width 112 height 21
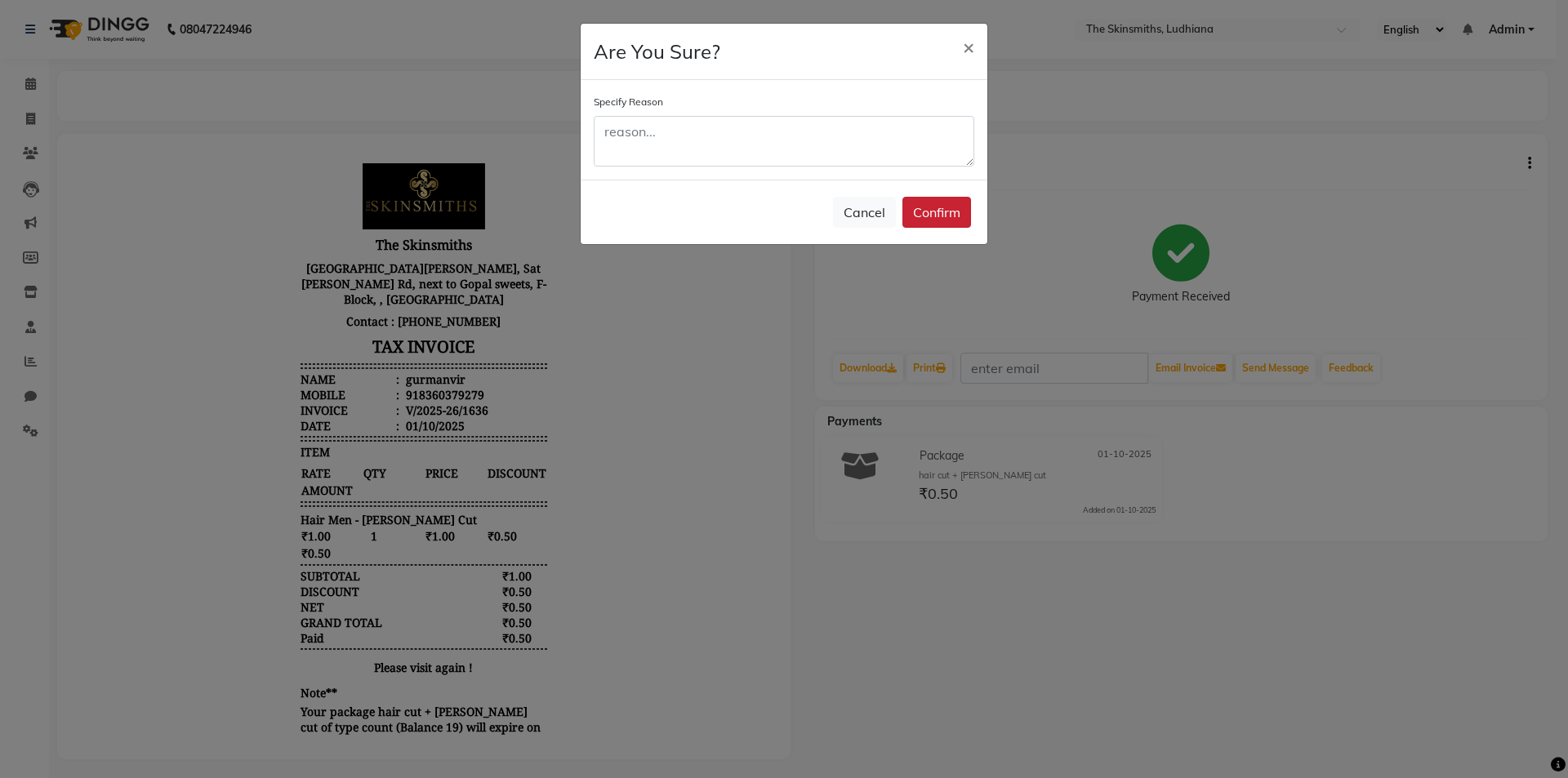
click at [944, 208] on button "Confirm" at bounding box center [937, 212] width 69 height 31
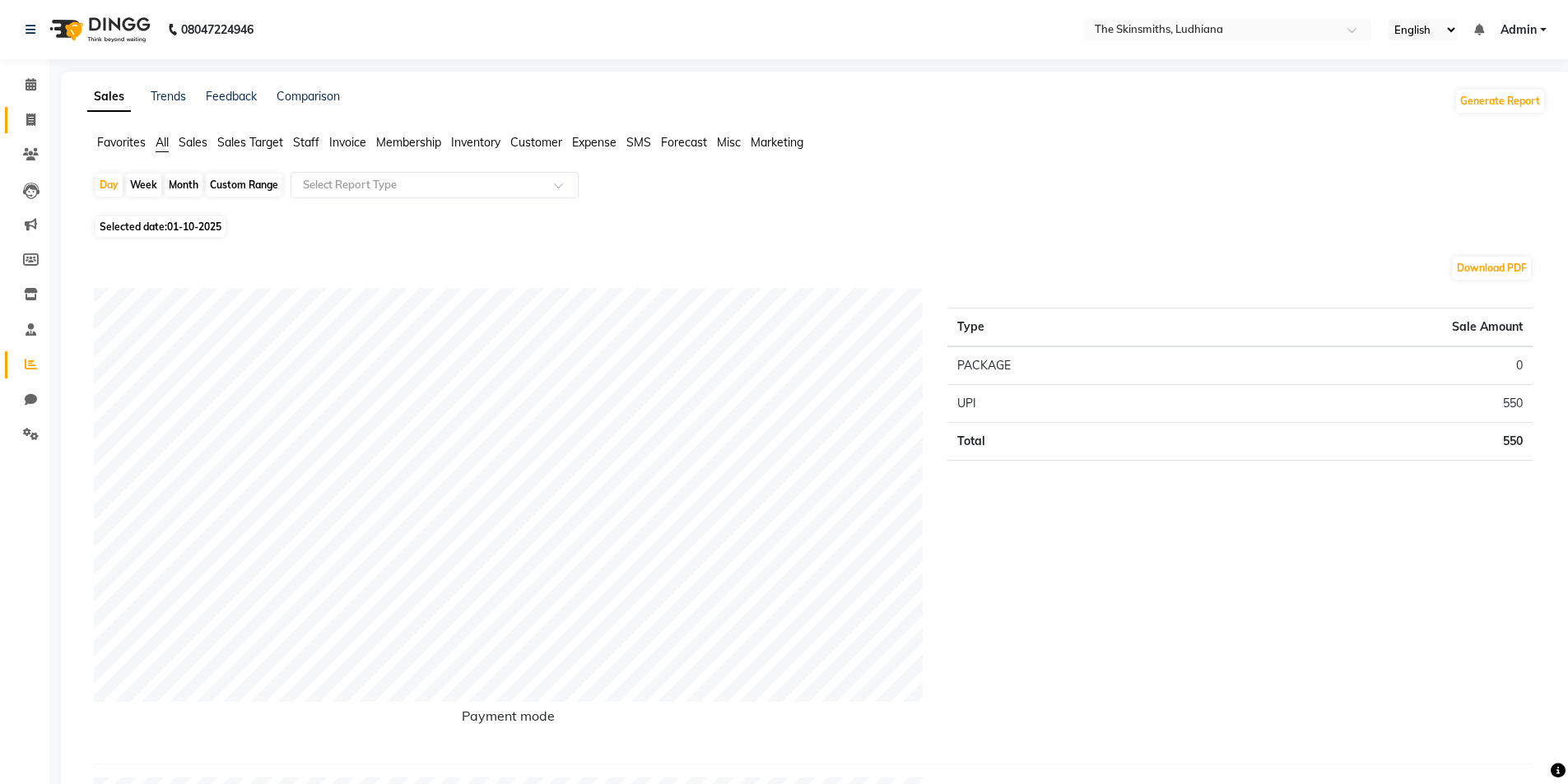
click at [30, 119] on icon at bounding box center [31, 119] width 9 height 12
select select "service"
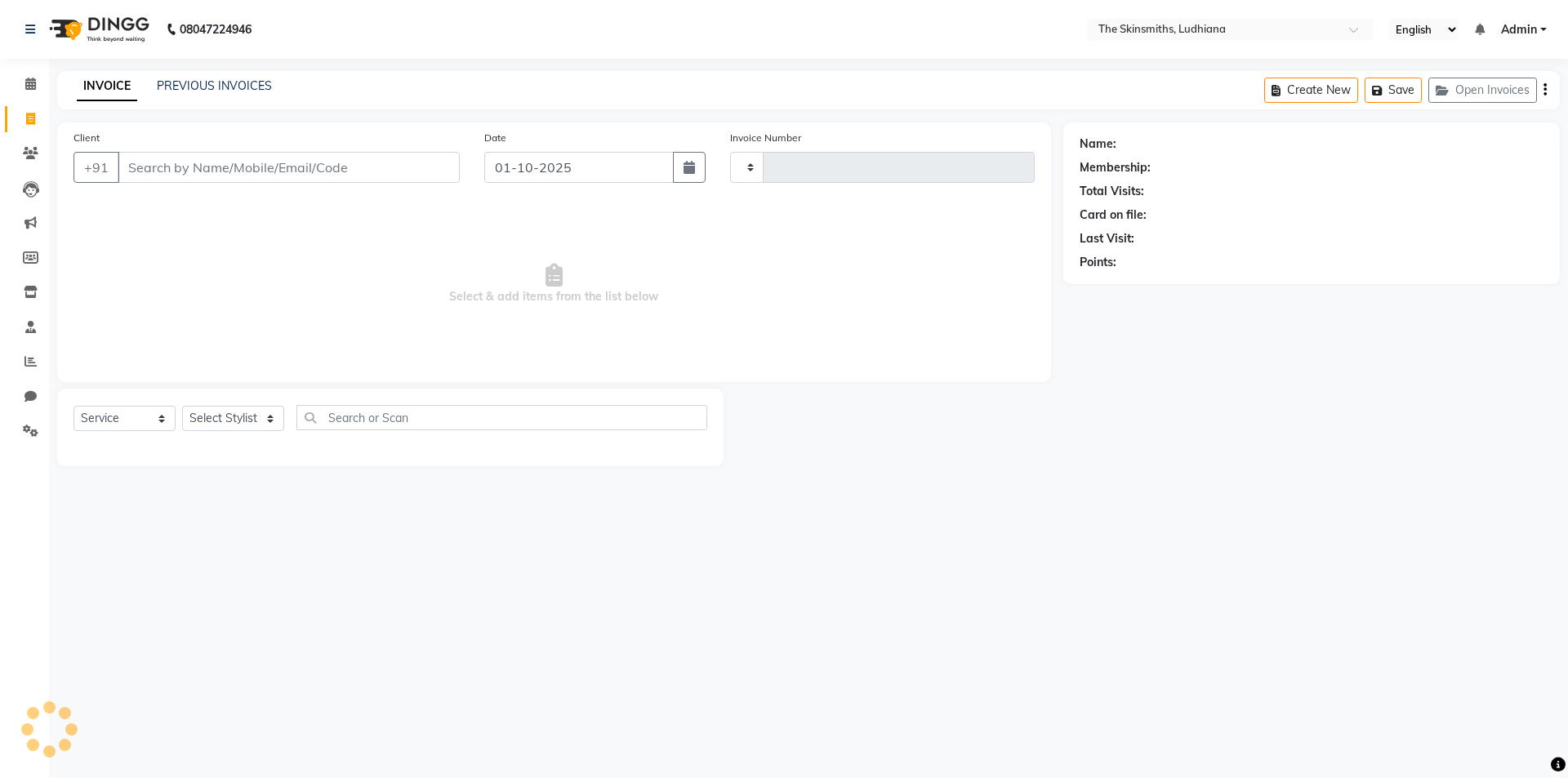
type input "1638"
select select "8115"
type input "9914249333"
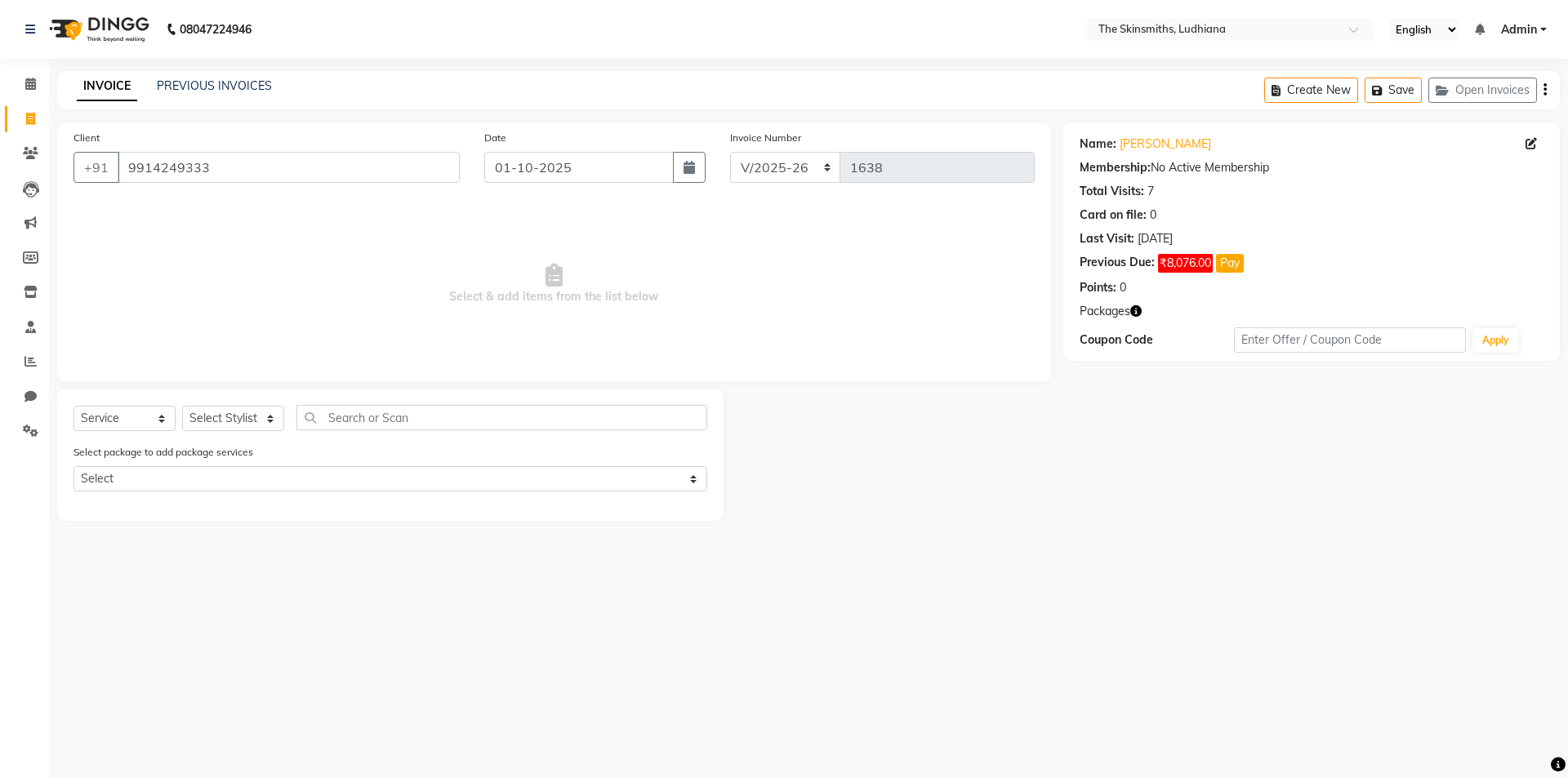
click at [1231, 258] on button "Pay" at bounding box center [1230, 263] width 28 height 19
select select "1"
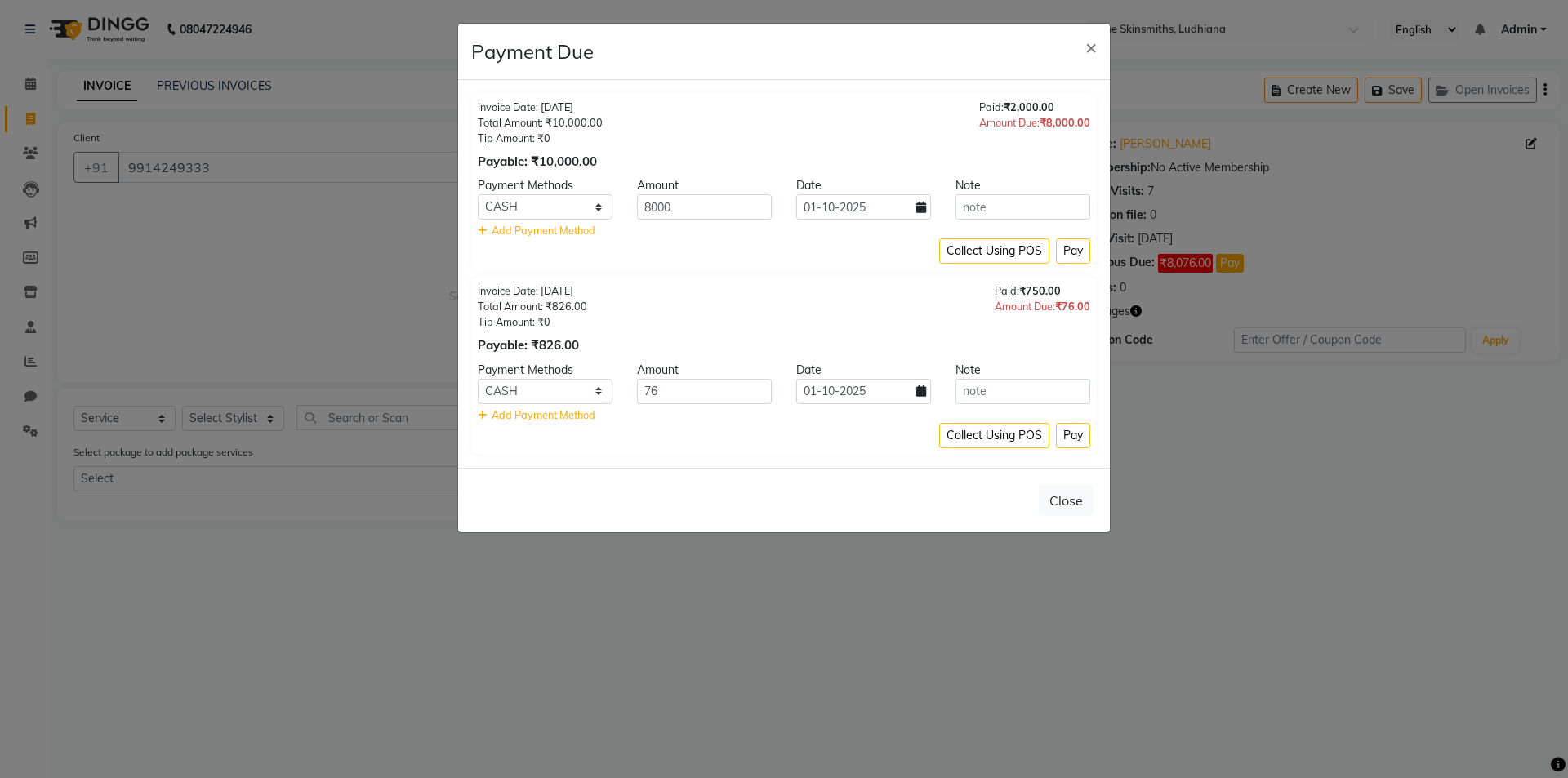
drag, startPoint x: 1176, startPoint y: 455, endPoint x: 1132, endPoint y: 177, distance: 281.5
click at [1176, 455] on ngb-modal-window "Payment Due × Invoice Date: [DATE] Total Amount: ₹10,000.00 Tip Amount: ₹0 Paya…" at bounding box center [784, 389] width 1568 height 778
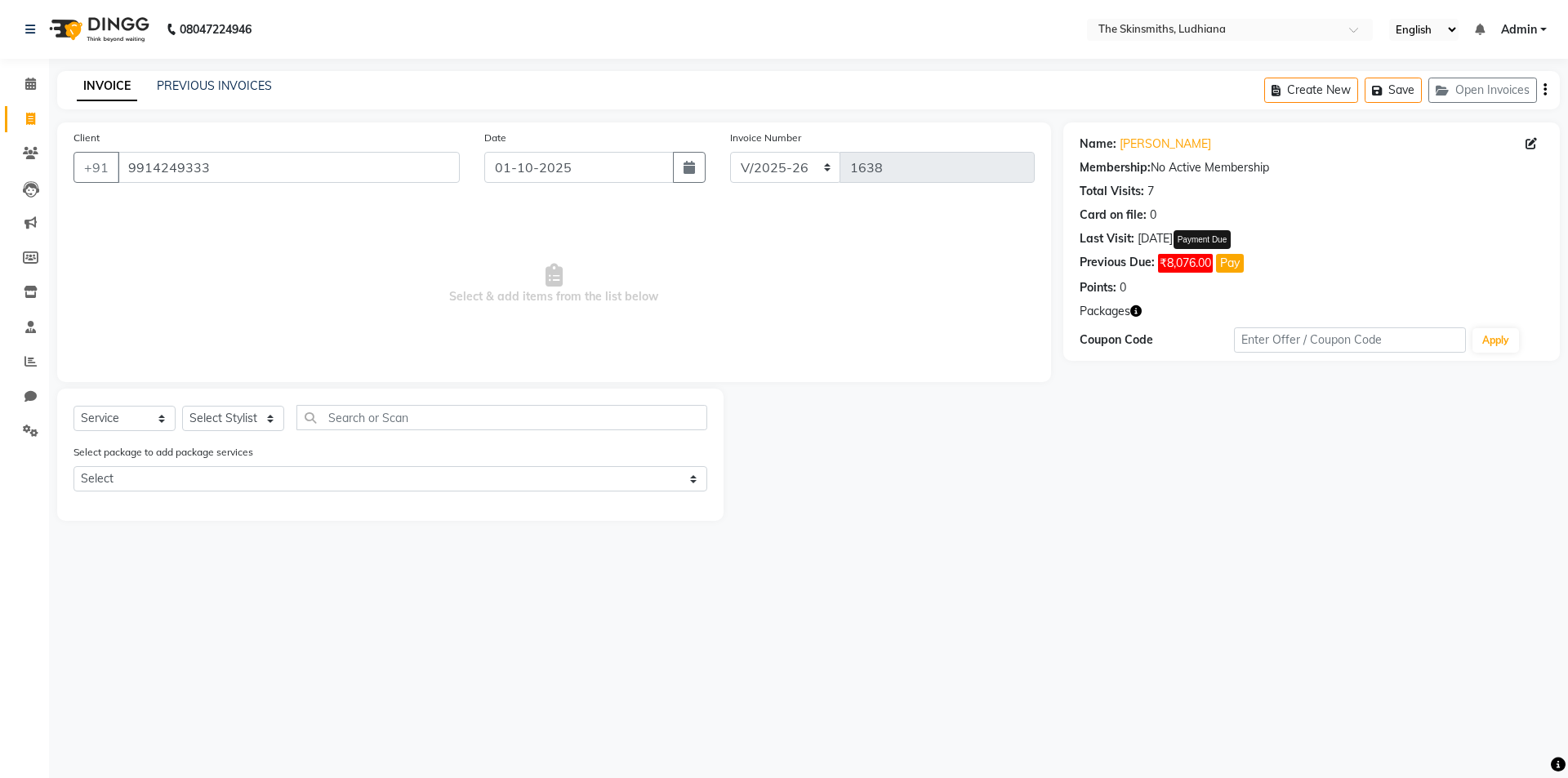
click at [1526, 146] on icon at bounding box center [1531, 143] width 11 height 11
select select "[DEMOGRAPHIC_DATA]"
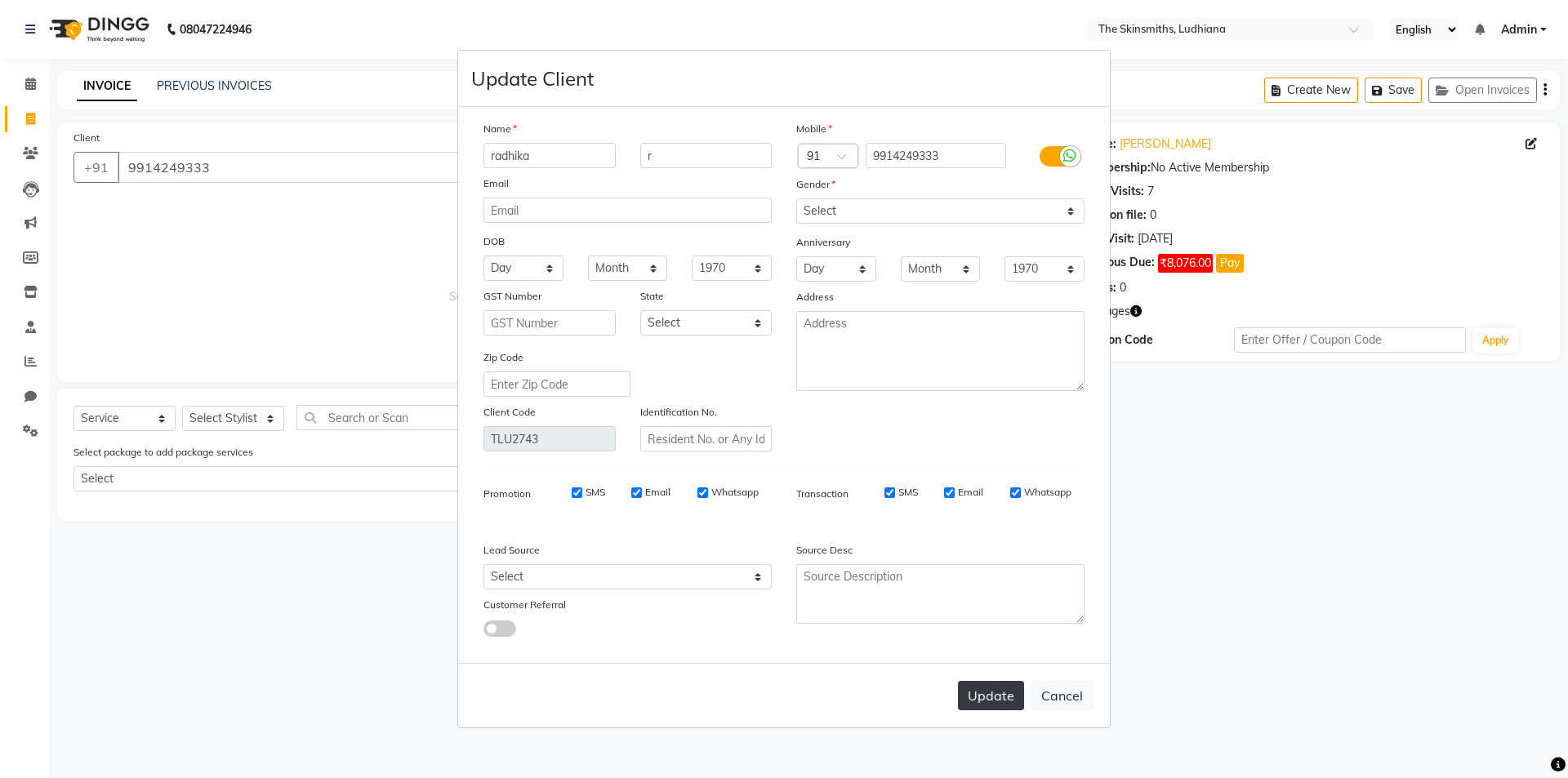
click at [979, 683] on button "Update" at bounding box center [991, 695] width 66 height 30
select select
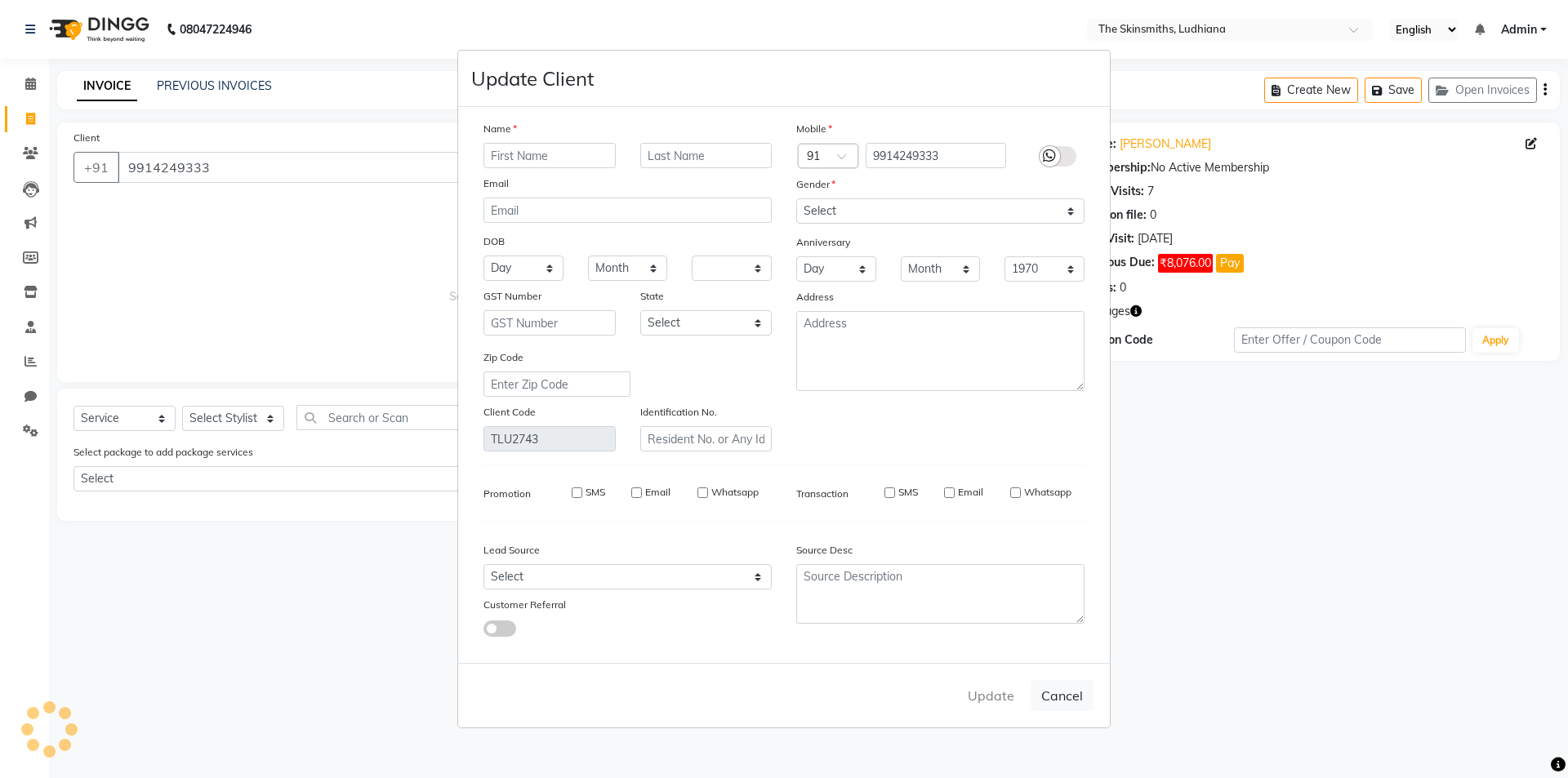
select select
checkbox input "false"
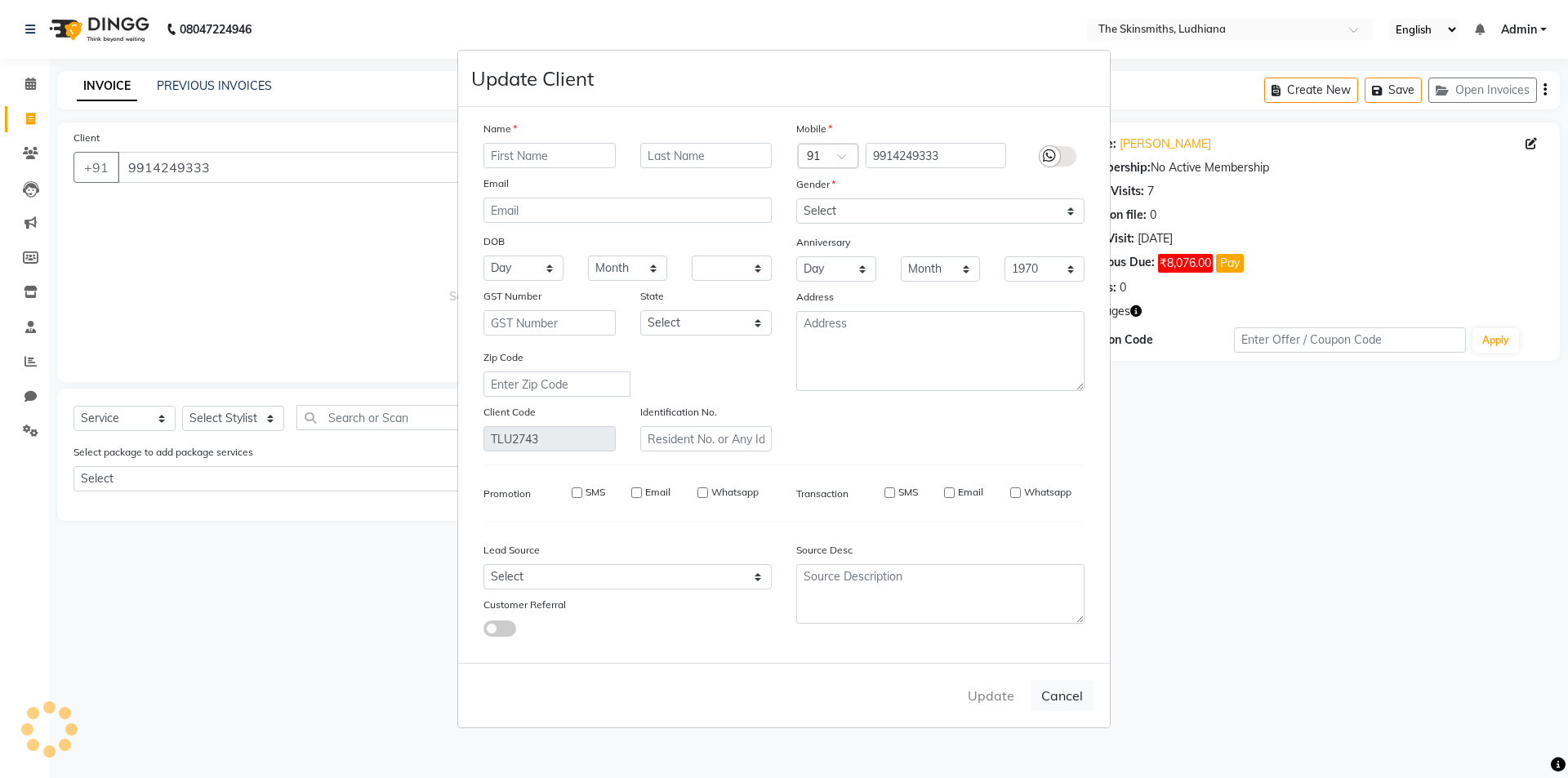
checkbox input "false"
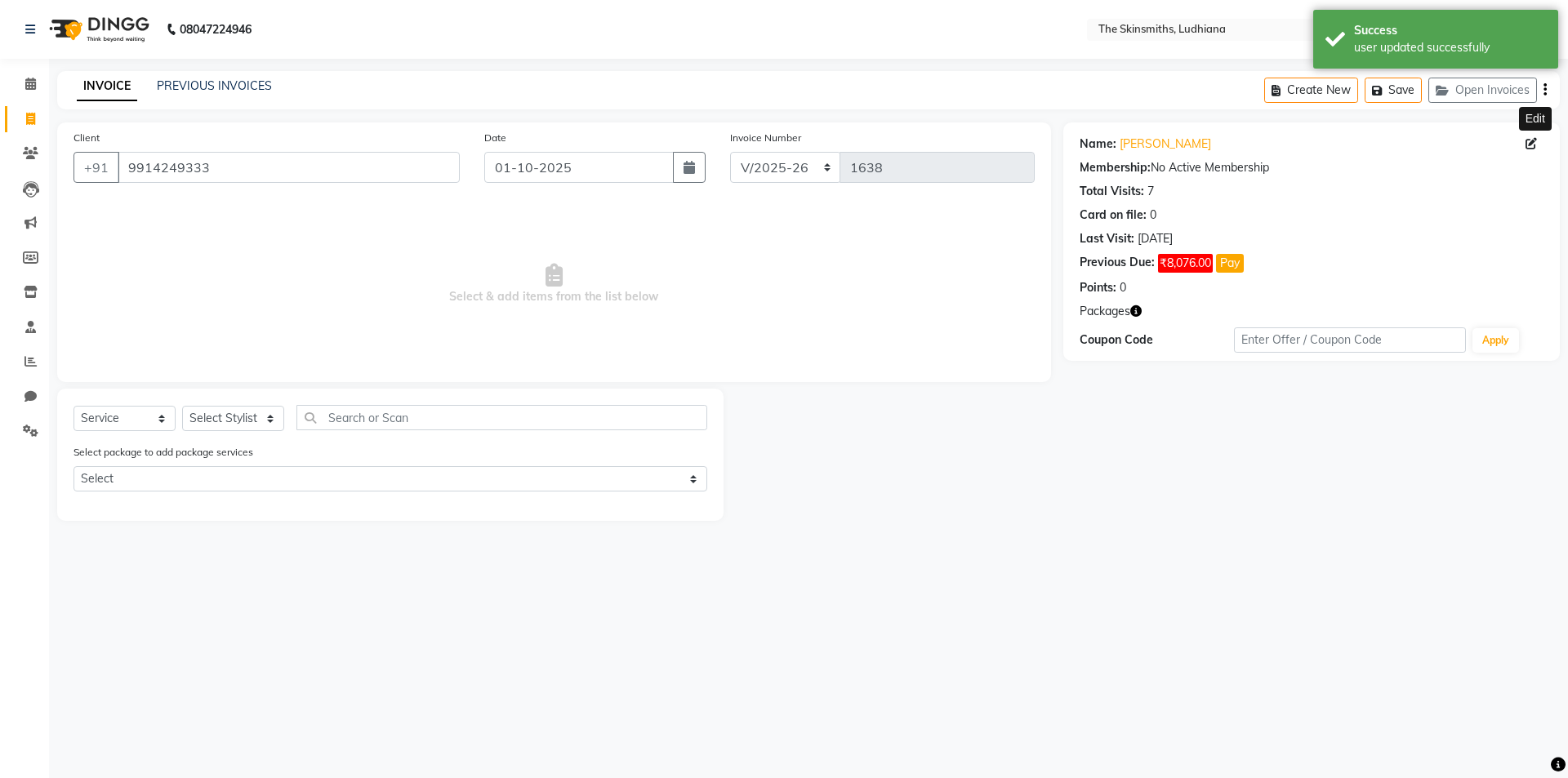
click at [1230, 260] on button "Pay" at bounding box center [1230, 263] width 28 height 19
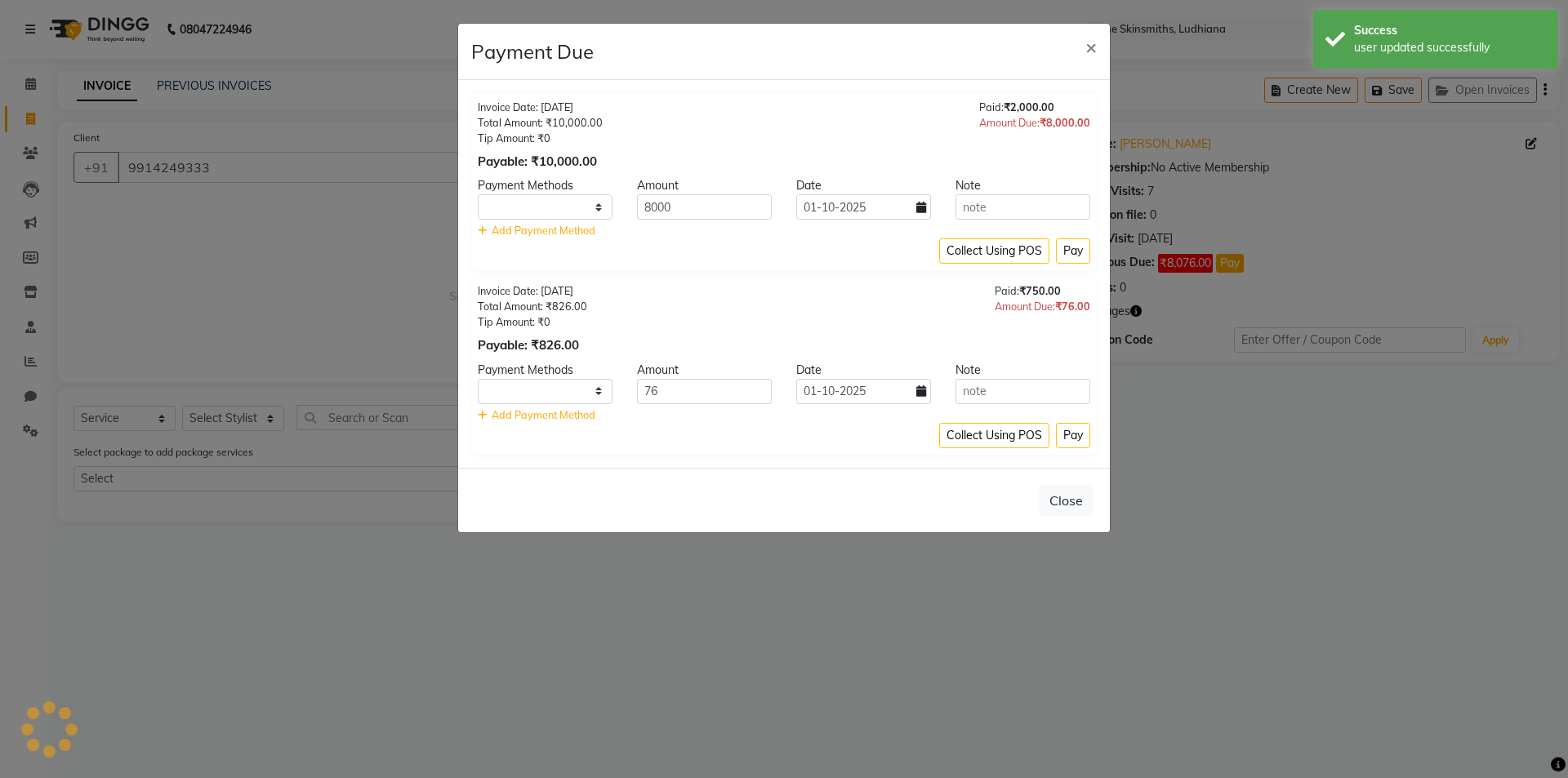
select select "1"
click at [1077, 248] on button "Pay" at bounding box center [1073, 251] width 34 height 26
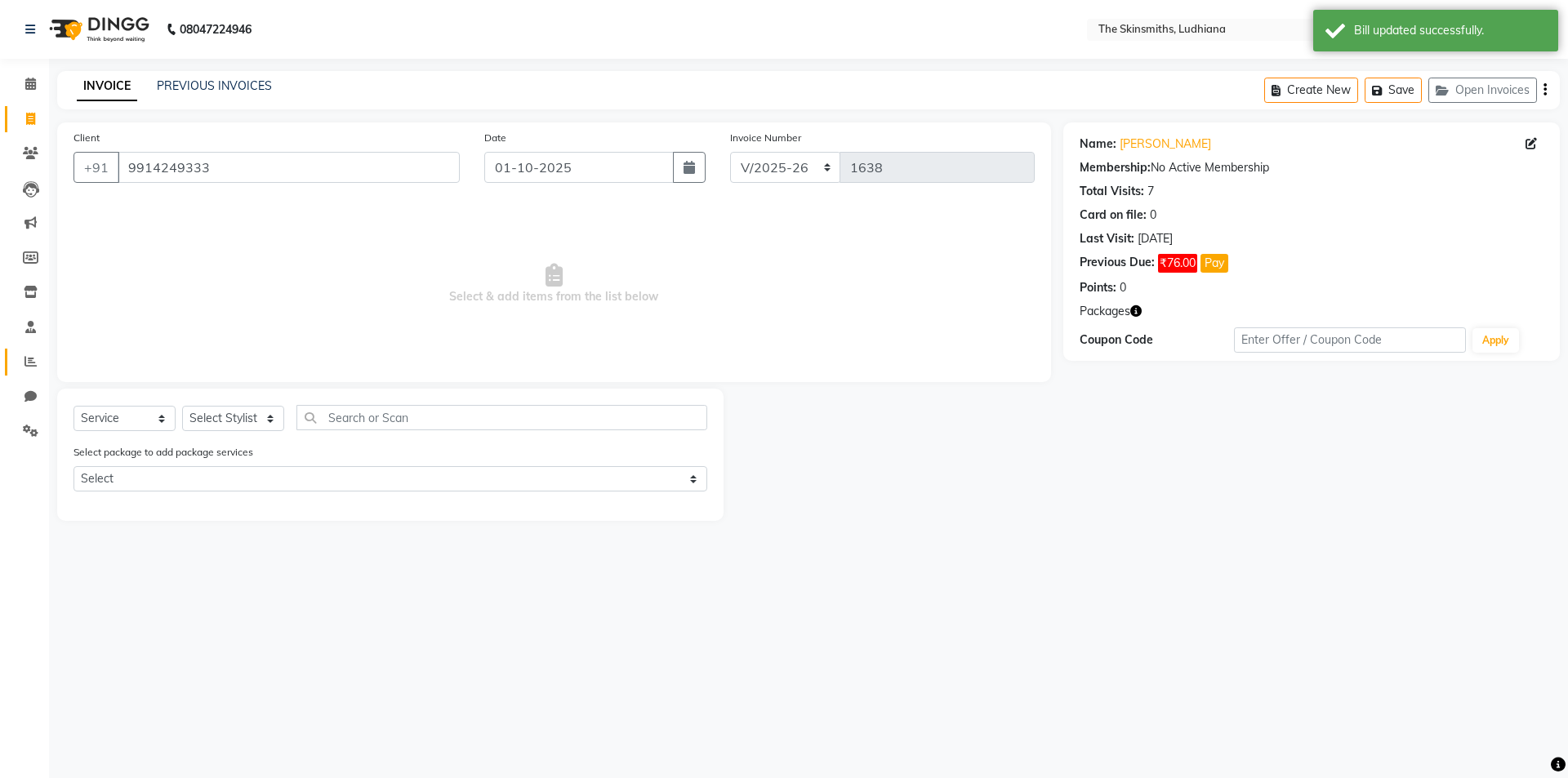
click at [19, 368] on span at bounding box center [31, 362] width 29 height 19
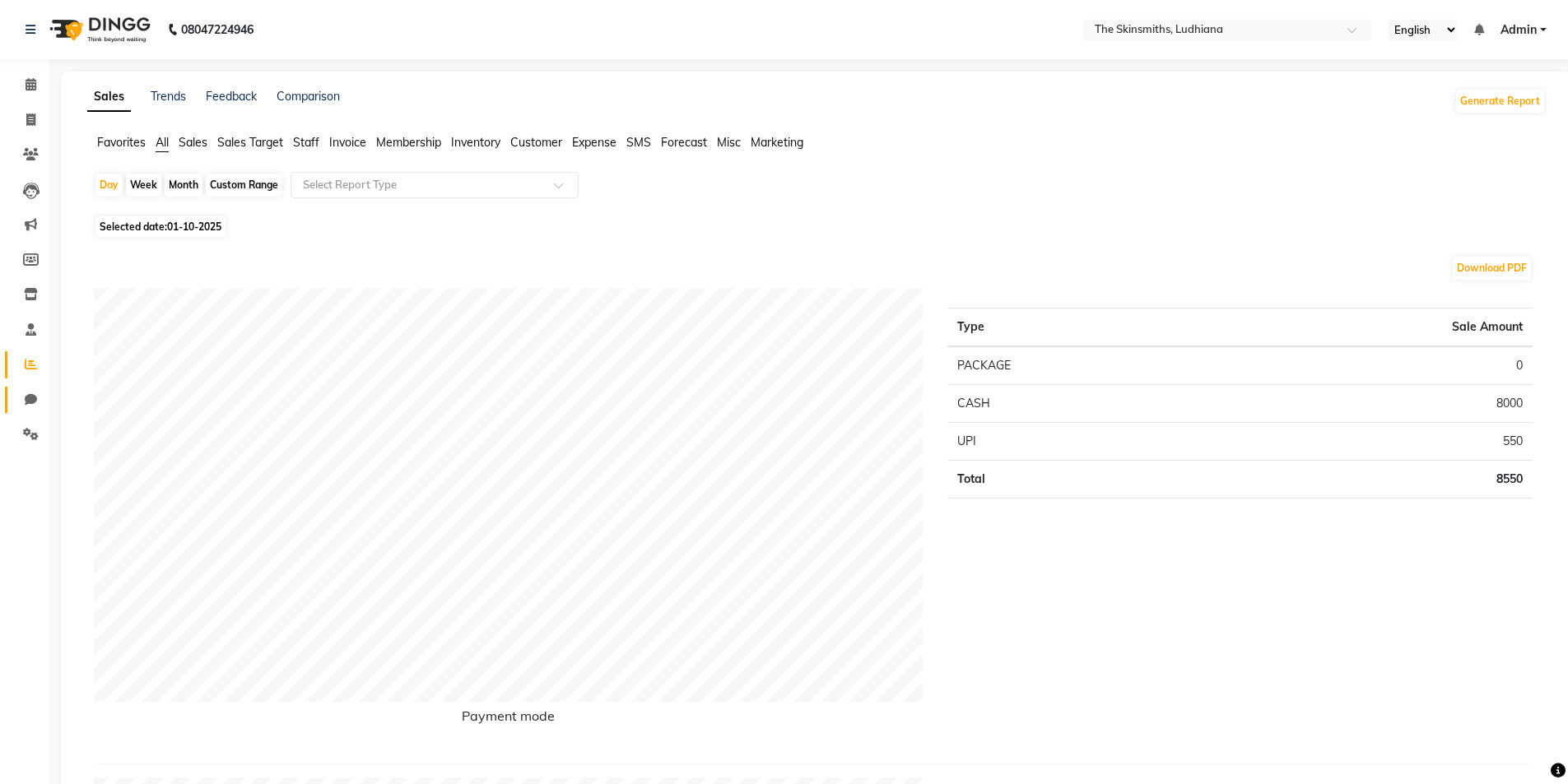
click at [27, 398] on icon at bounding box center [31, 399] width 12 height 12
select select "100"
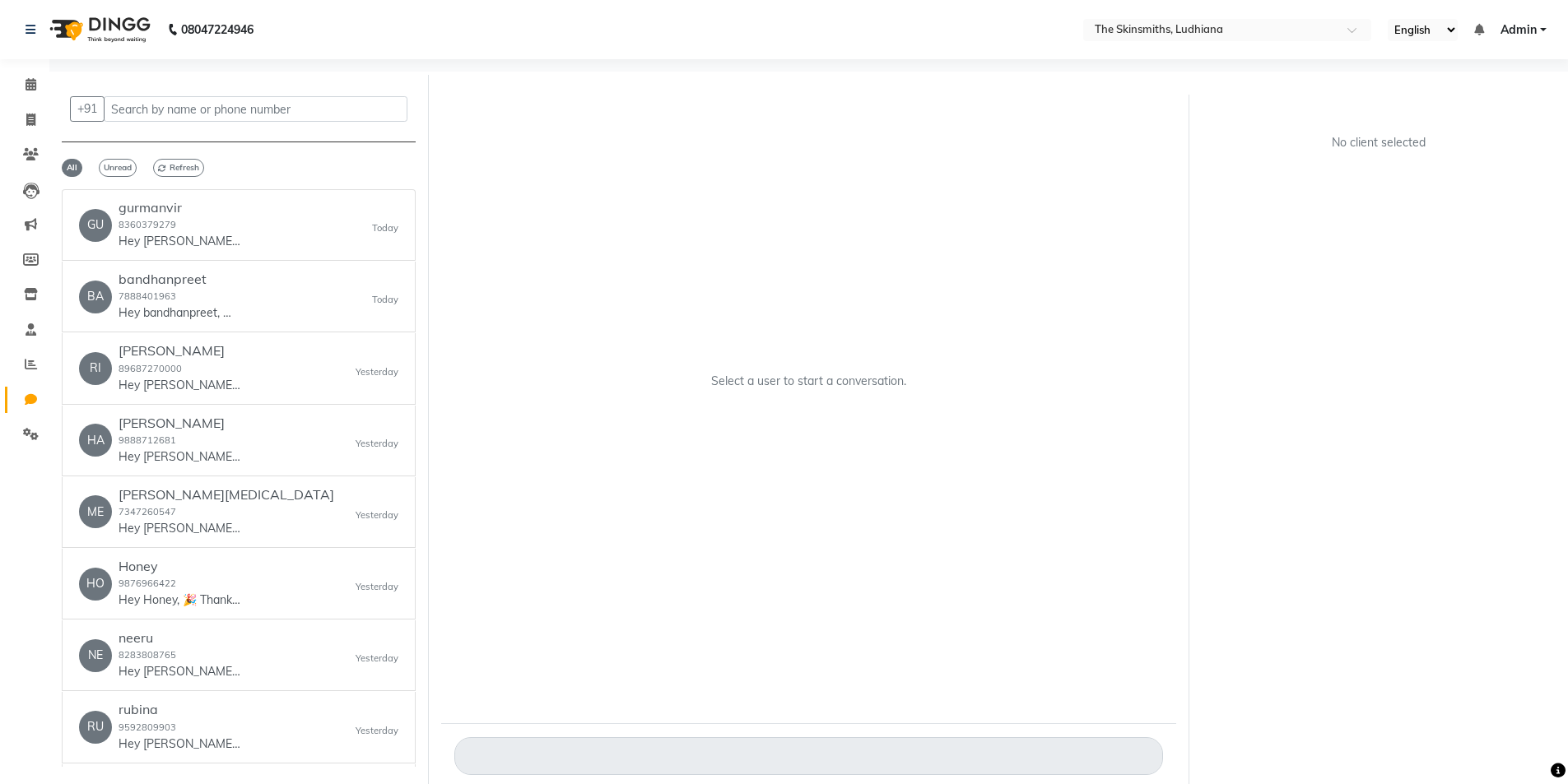
scroll to position [2, 0]
click at [260, 102] on input "text" at bounding box center [256, 107] width 304 height 26
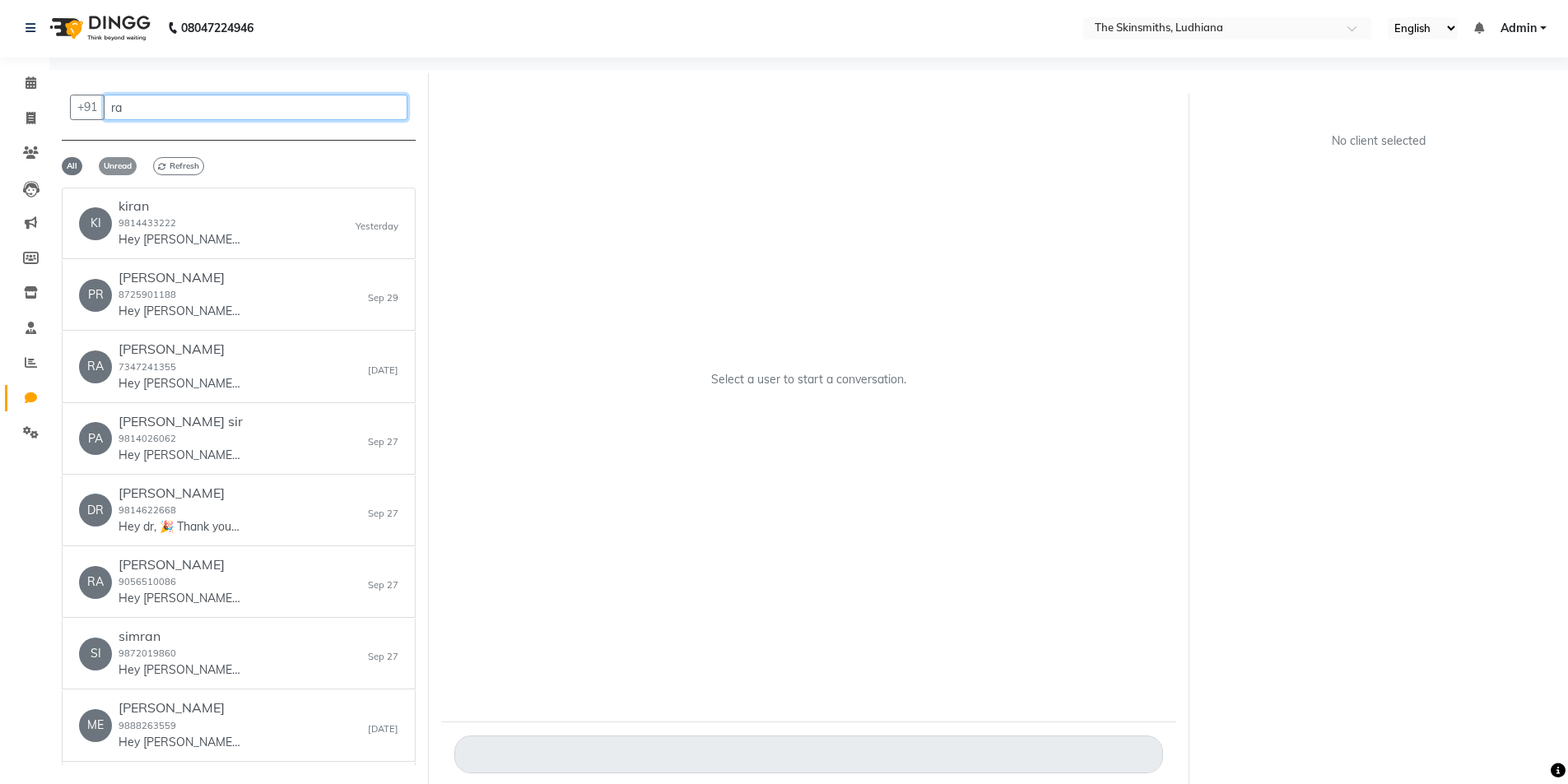
type input "ra"
click at [106, 162] on span "Unread" at bounding box center [118, 166] width 38 height 18
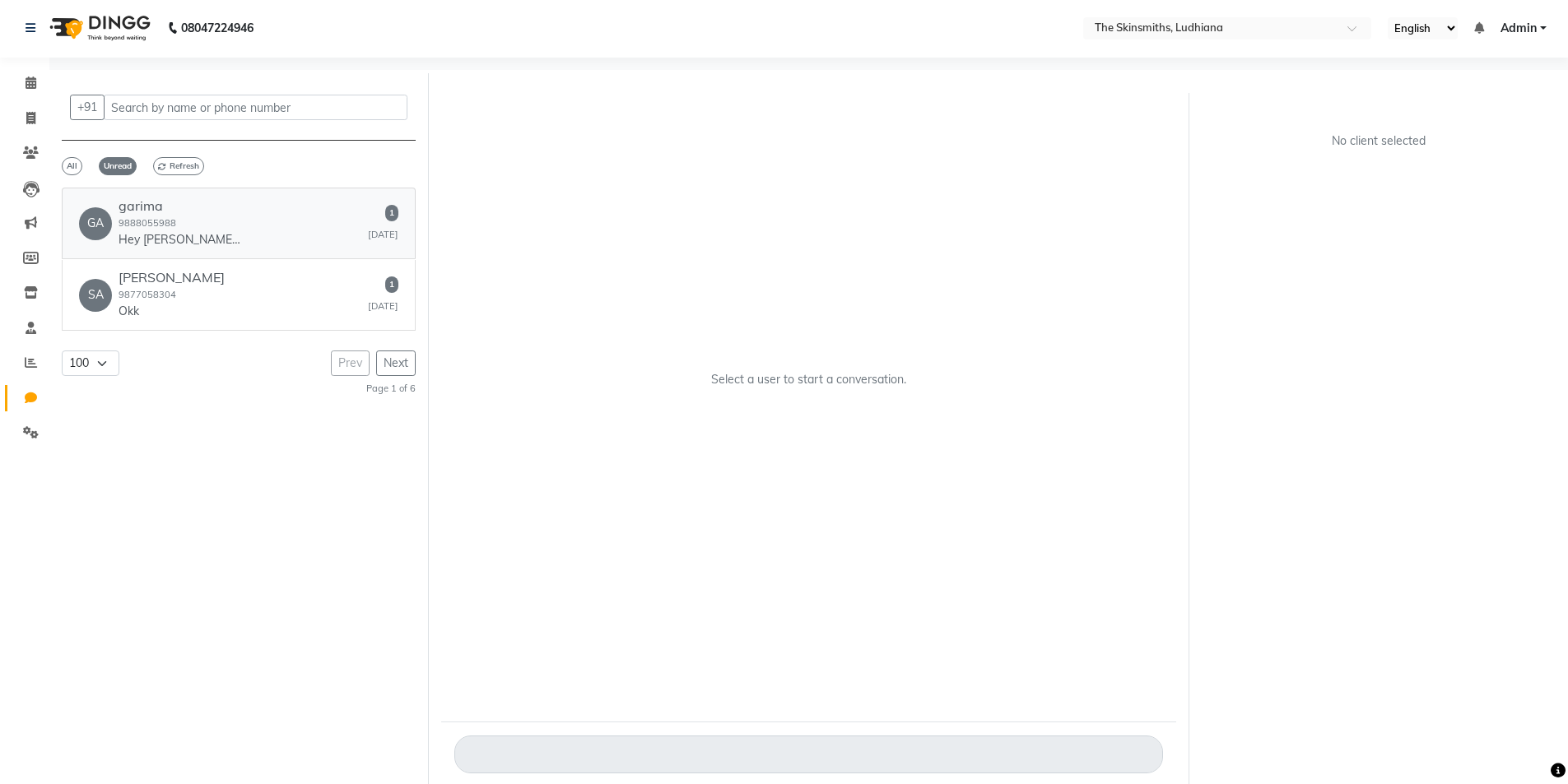
click at [312, 227] on div "GA [PERSON_NAME] 9888055988 Hey [PERSON_NAME], 🎉 Thank you for choosing The Ski…" at bounding box center [239, 223] width 319 height 51
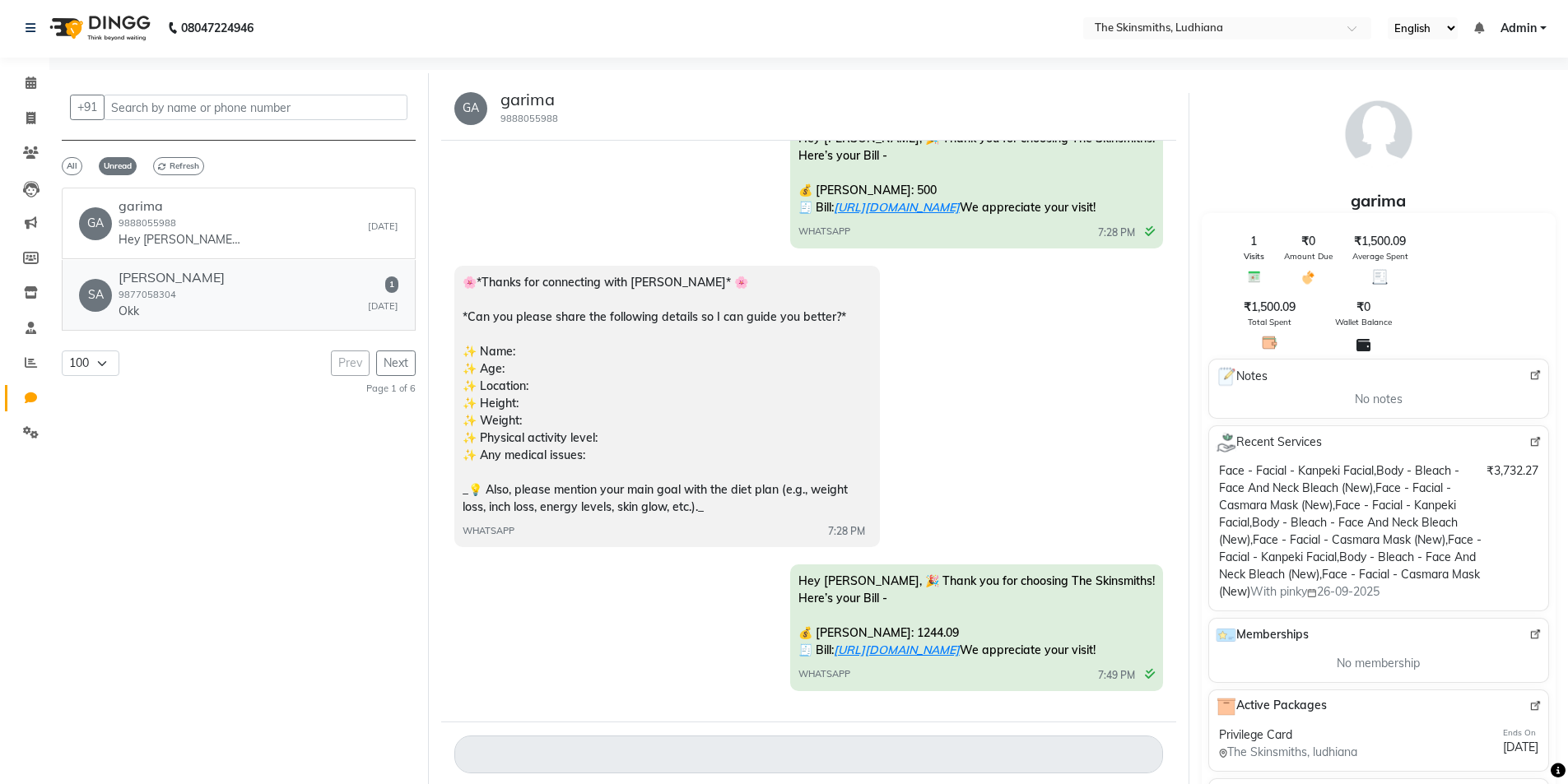
click at [243, 286] on div "SA [PERSON_NAME] 9877058304 Okk [DATE]" at bounding box center [239, 295] width 319 height 51
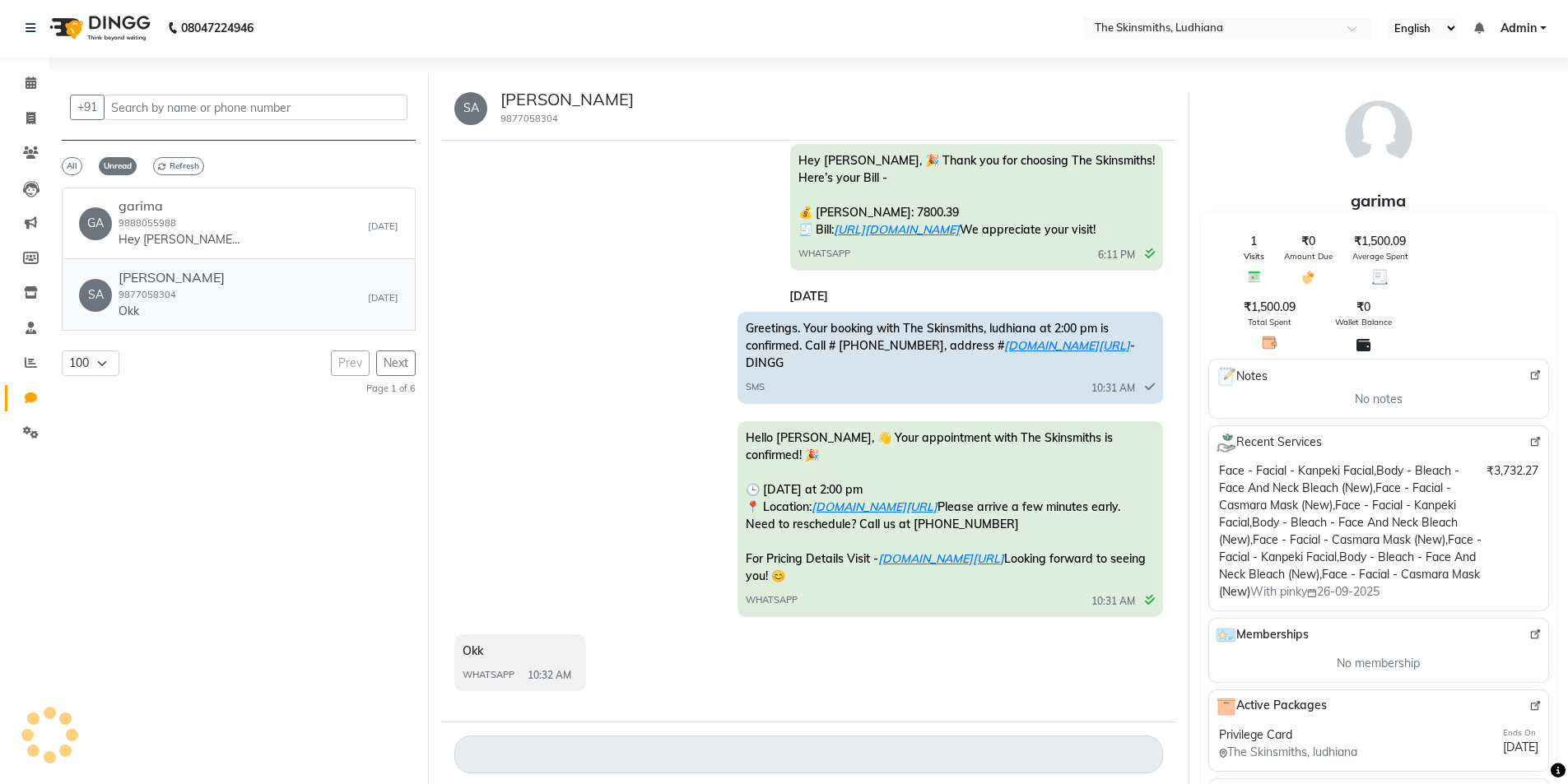
scroll to position [92, 0]
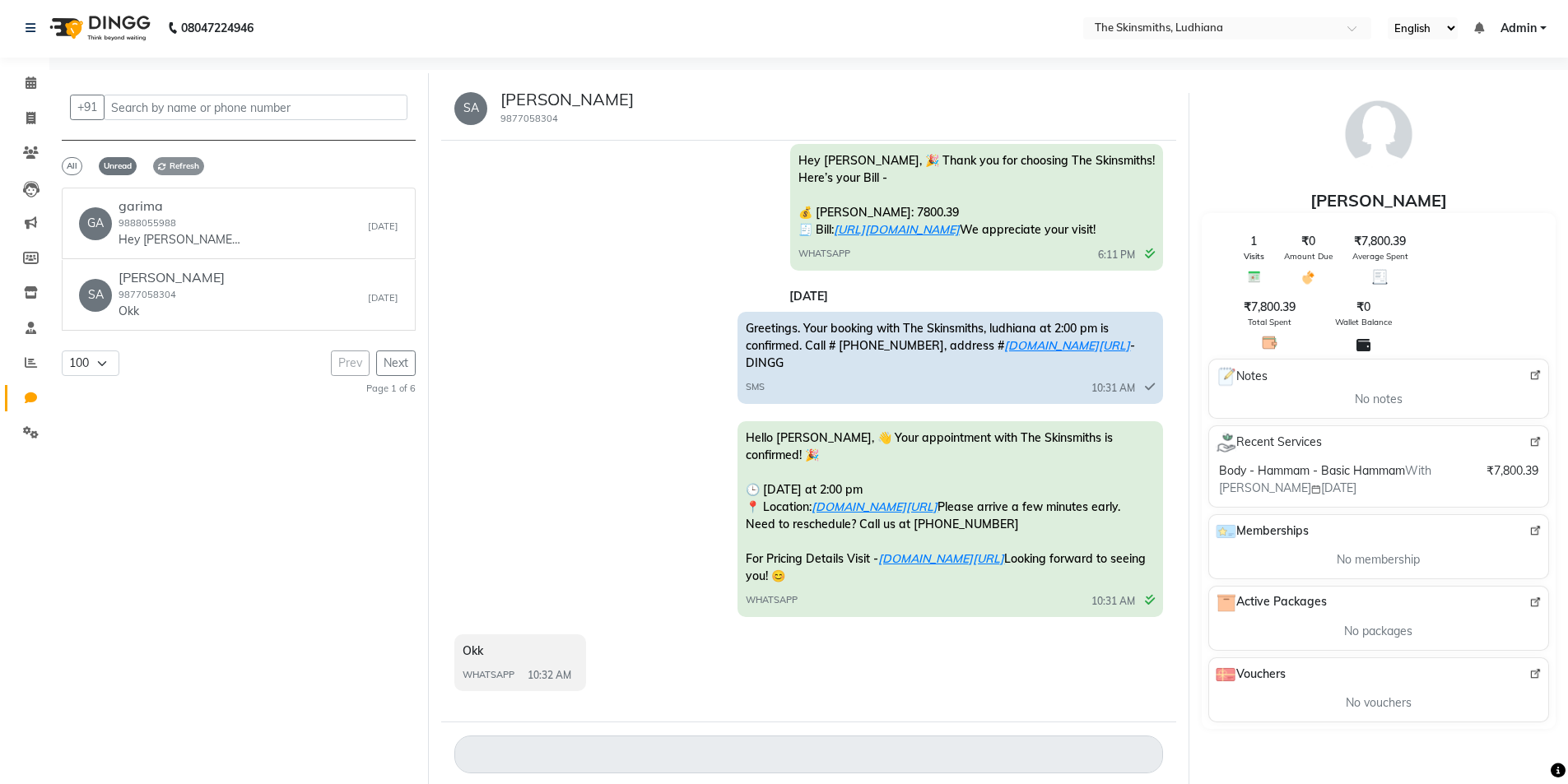
click at [173, 172] on span "Refresh" at bounding box center [178, 166] width 51 height 18
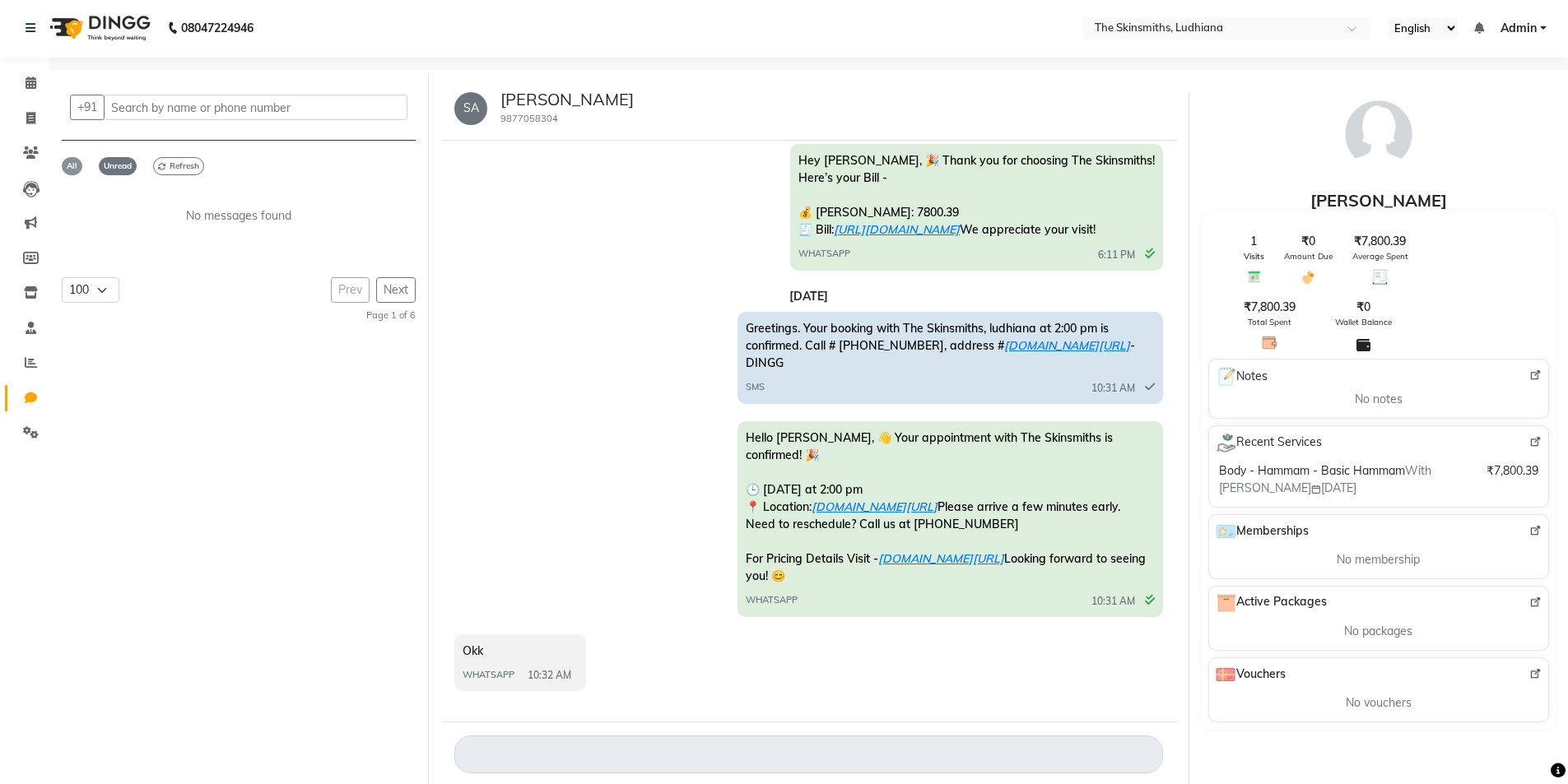
click at [71, 167] on span "All" at bounding box center [72, 166] width 21 height 18
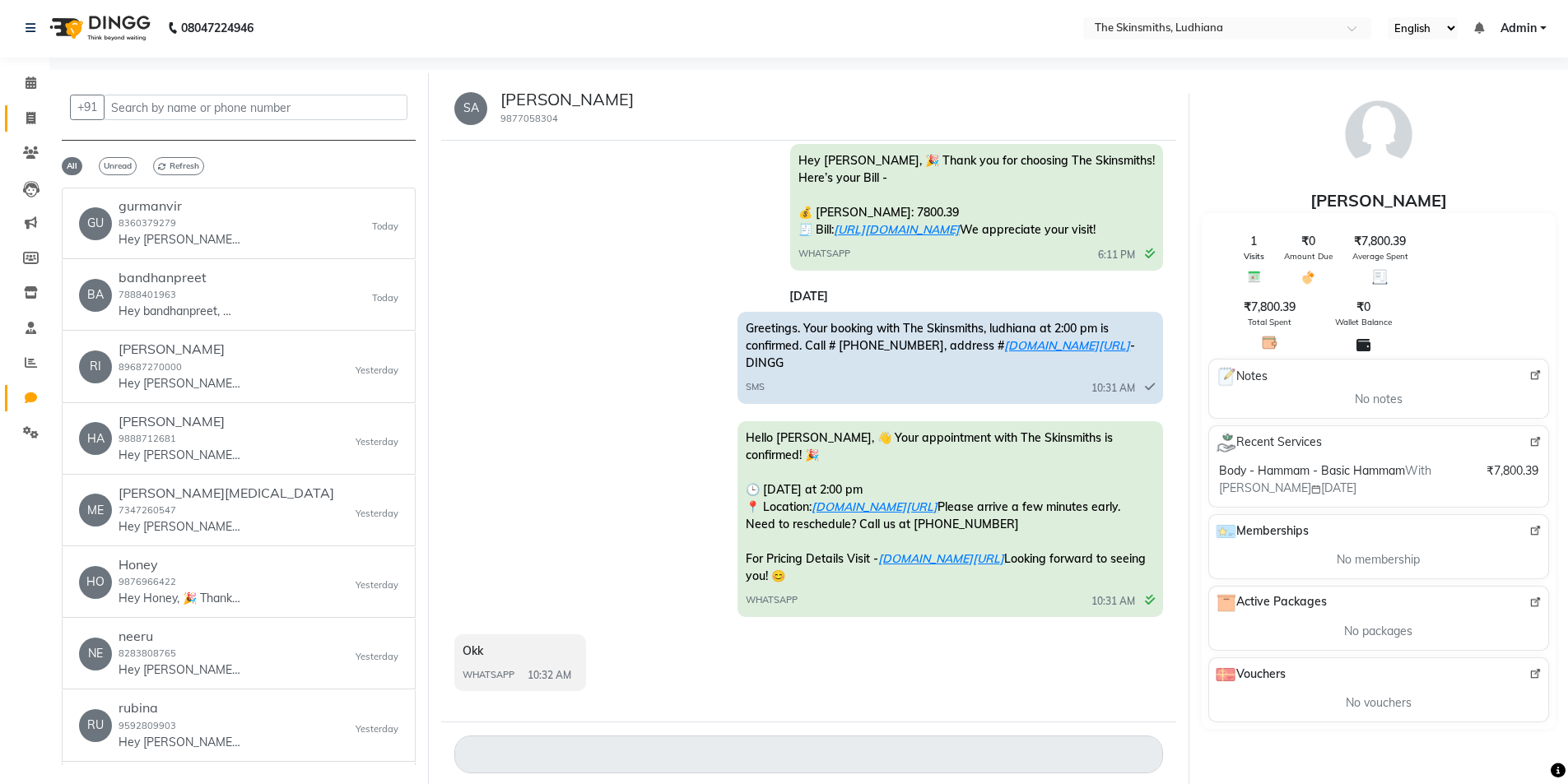
click at [20, 121] on span at bounding box center [31, 119] width 29 height 19
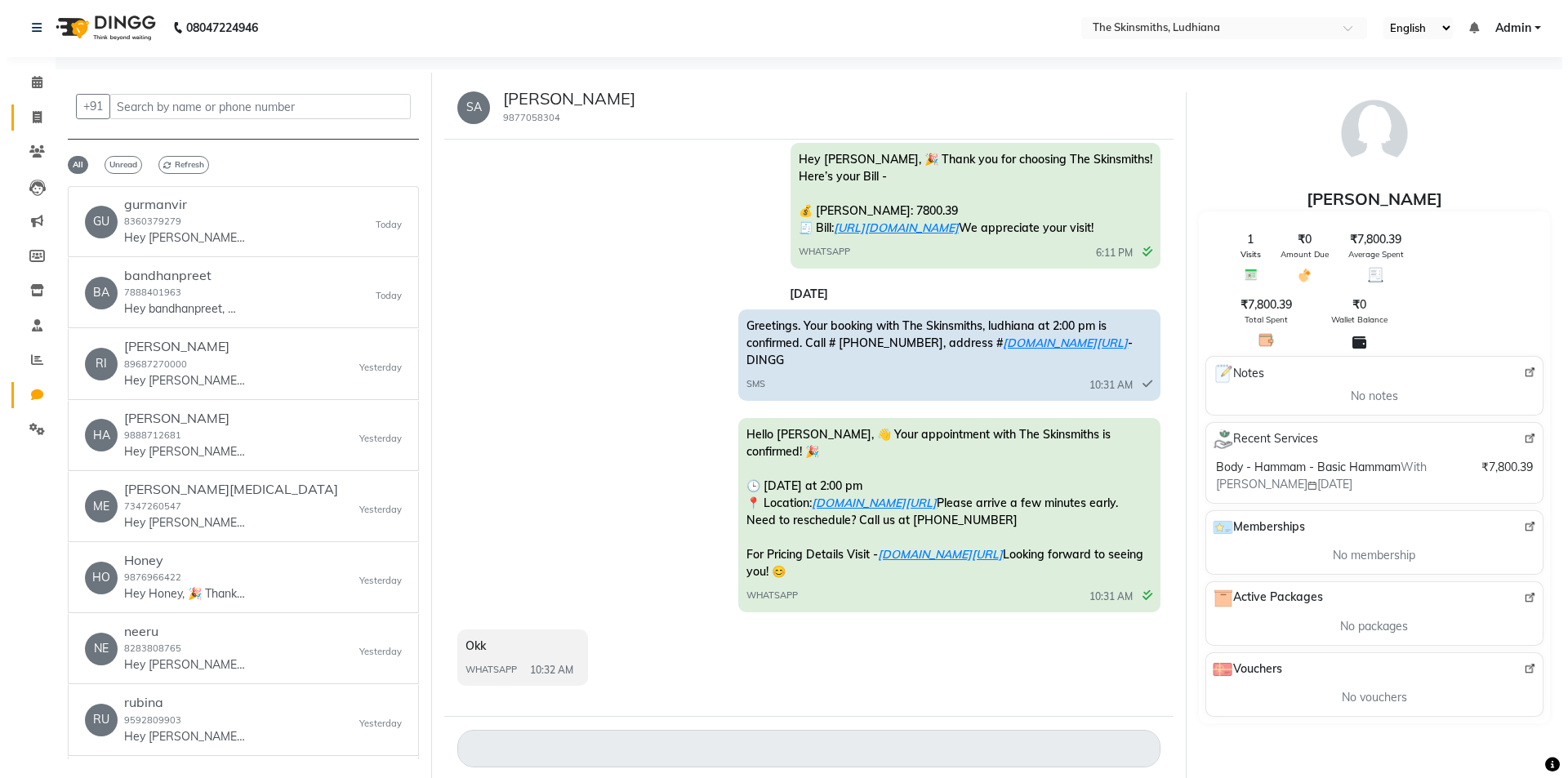
select select "service"
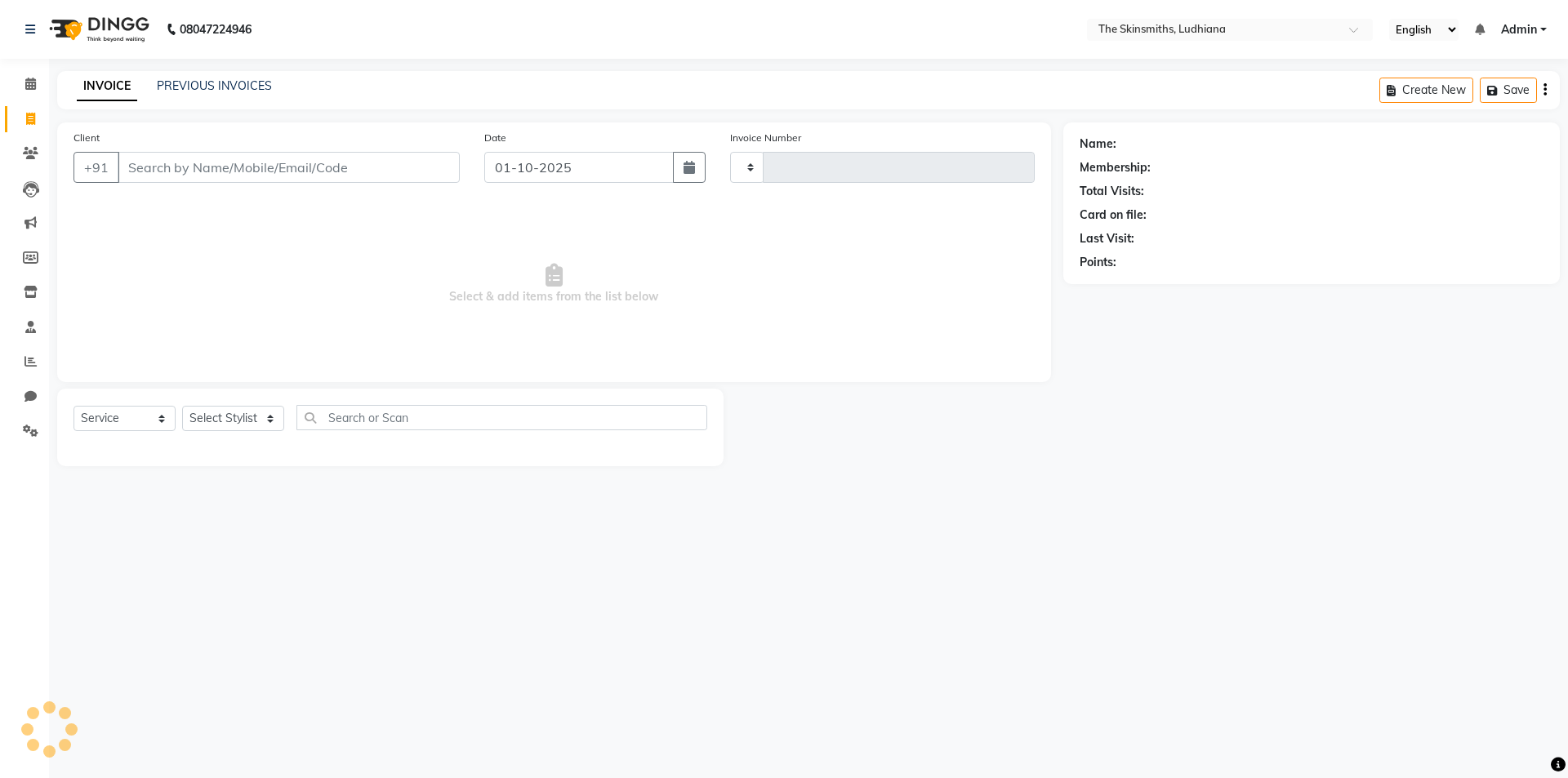
type input "1638"
select select "8115"
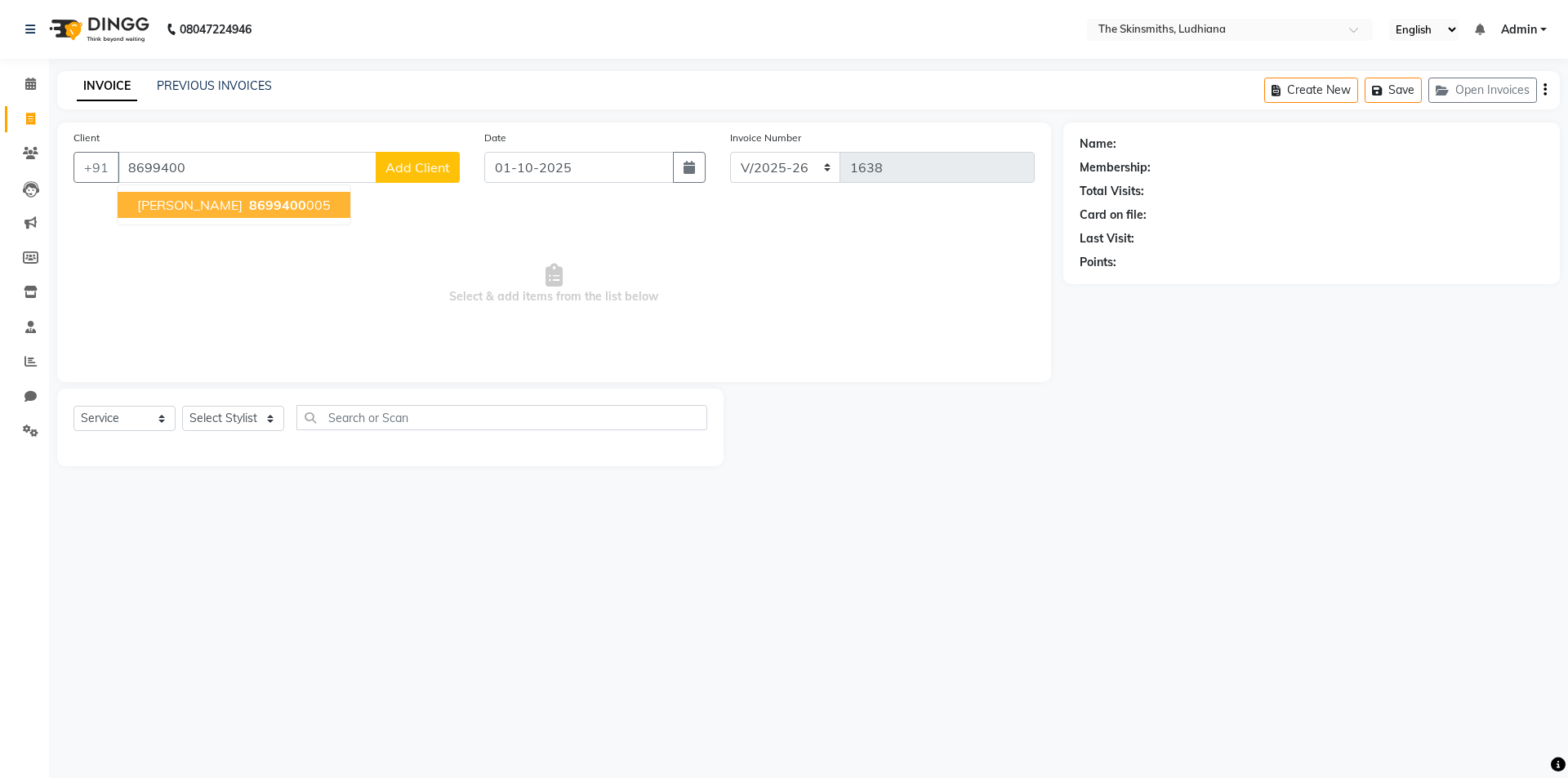
click at [311, 203] on ngb-highlight "8699400 005" at bounding box center [289, 204] width 85 height 16
type input "8699400005"
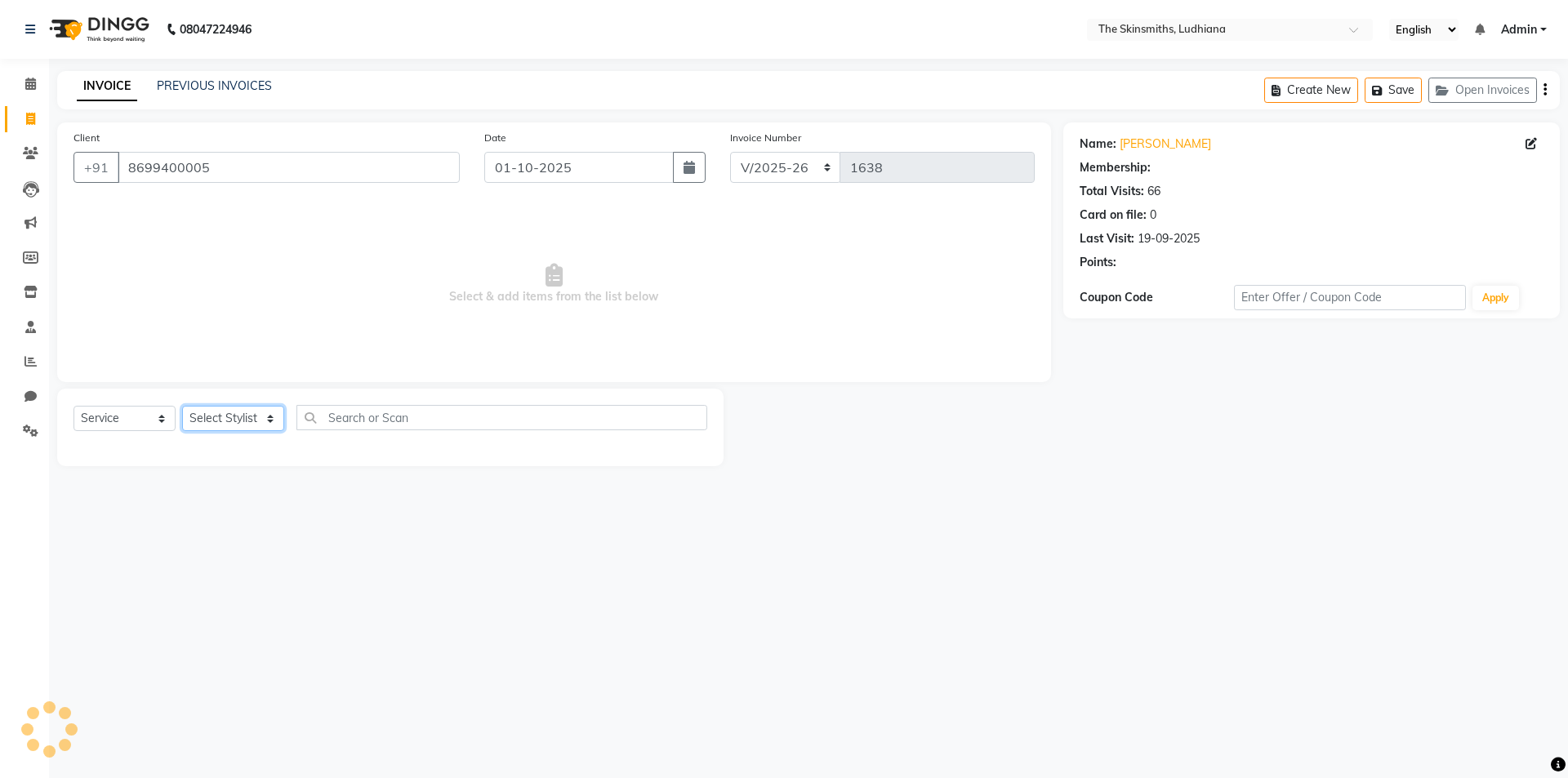
click at [245, 411] on select "Select Stylist Admin [PERSON_NAME] [PERSON_NAME] [PERSON_NAME] [PERSON_NAME] [P…" at bounding box center [233, 419] width 102 height 26
select select "76547"
click at [182, 406] on select "Select Stylist Admin [PERSON_NAME] [PERSON_NAME] [PERSON_NAME] [PERSON_NAME] [P…" at bounding box center [233, 419] width 102 height 26
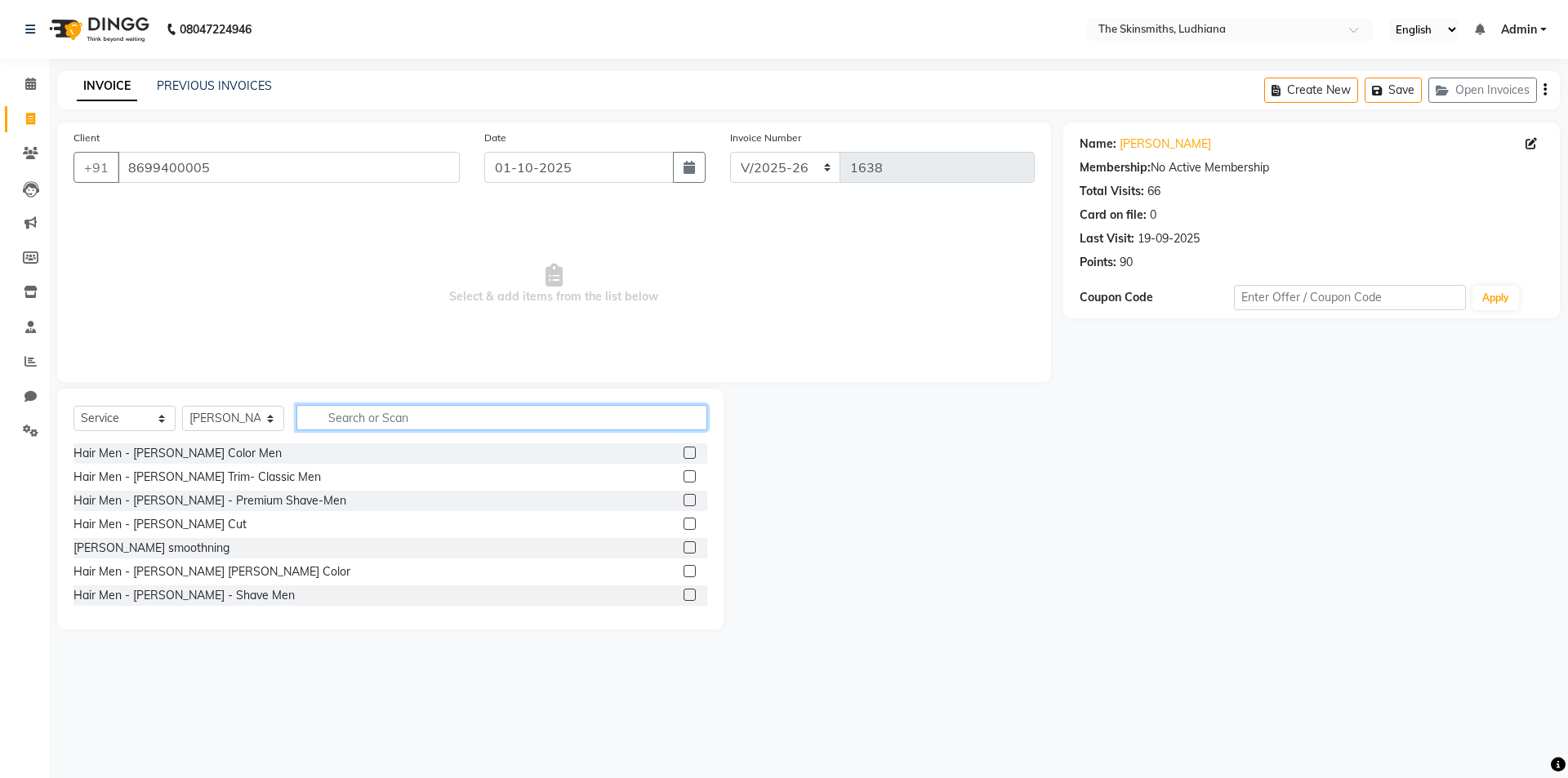
click at [401, 410] on input "text" at bounding box center [502, 418] width 411 height 26
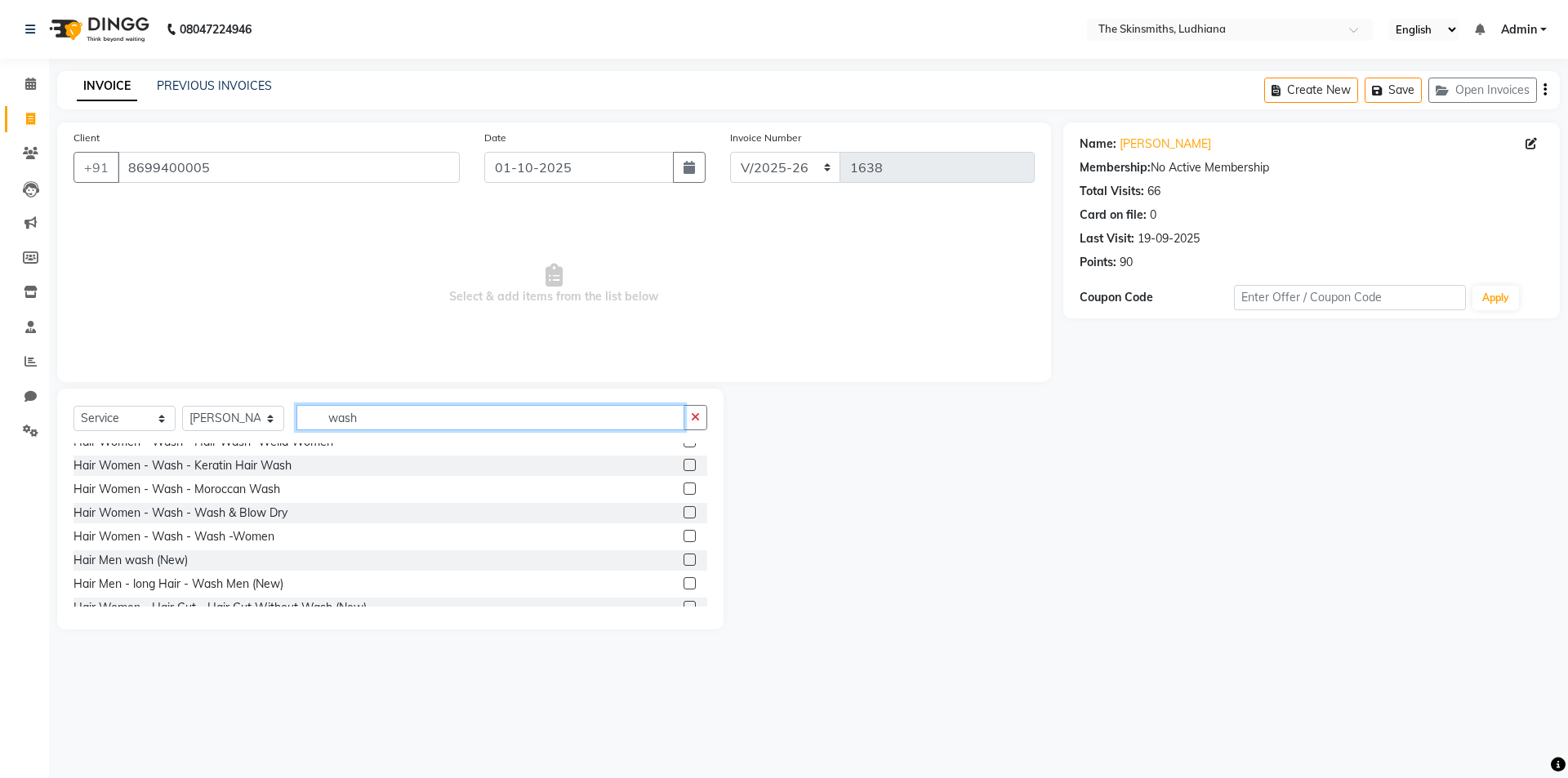
scroll to position [169, 0]
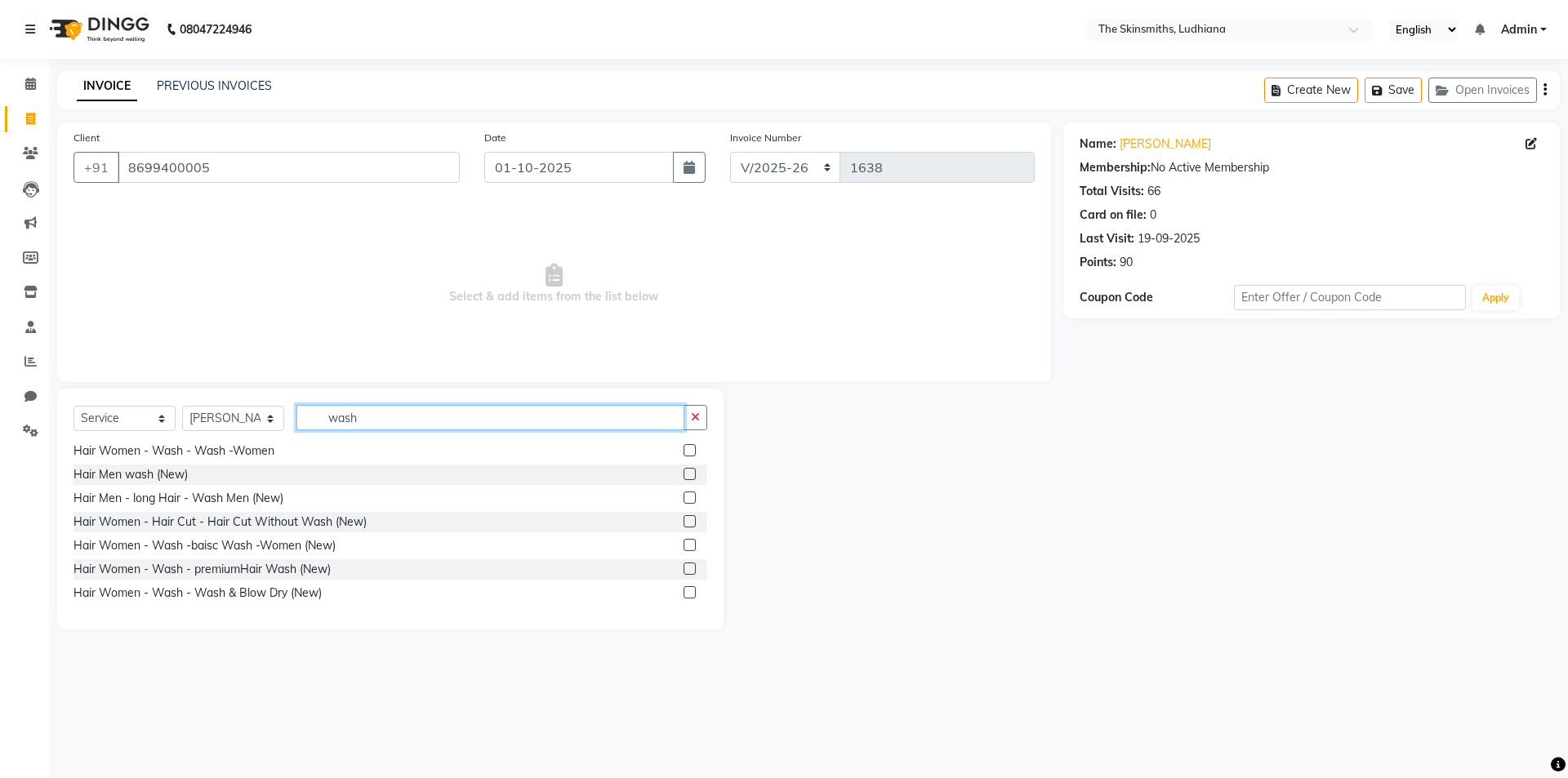
type input "wash"
click at [684, 592] on label at bounding box center [690, 592] width 12 height 12
click at [684, 592] on input "checkbox" at bounding box center [689, 593] width 10 height 10
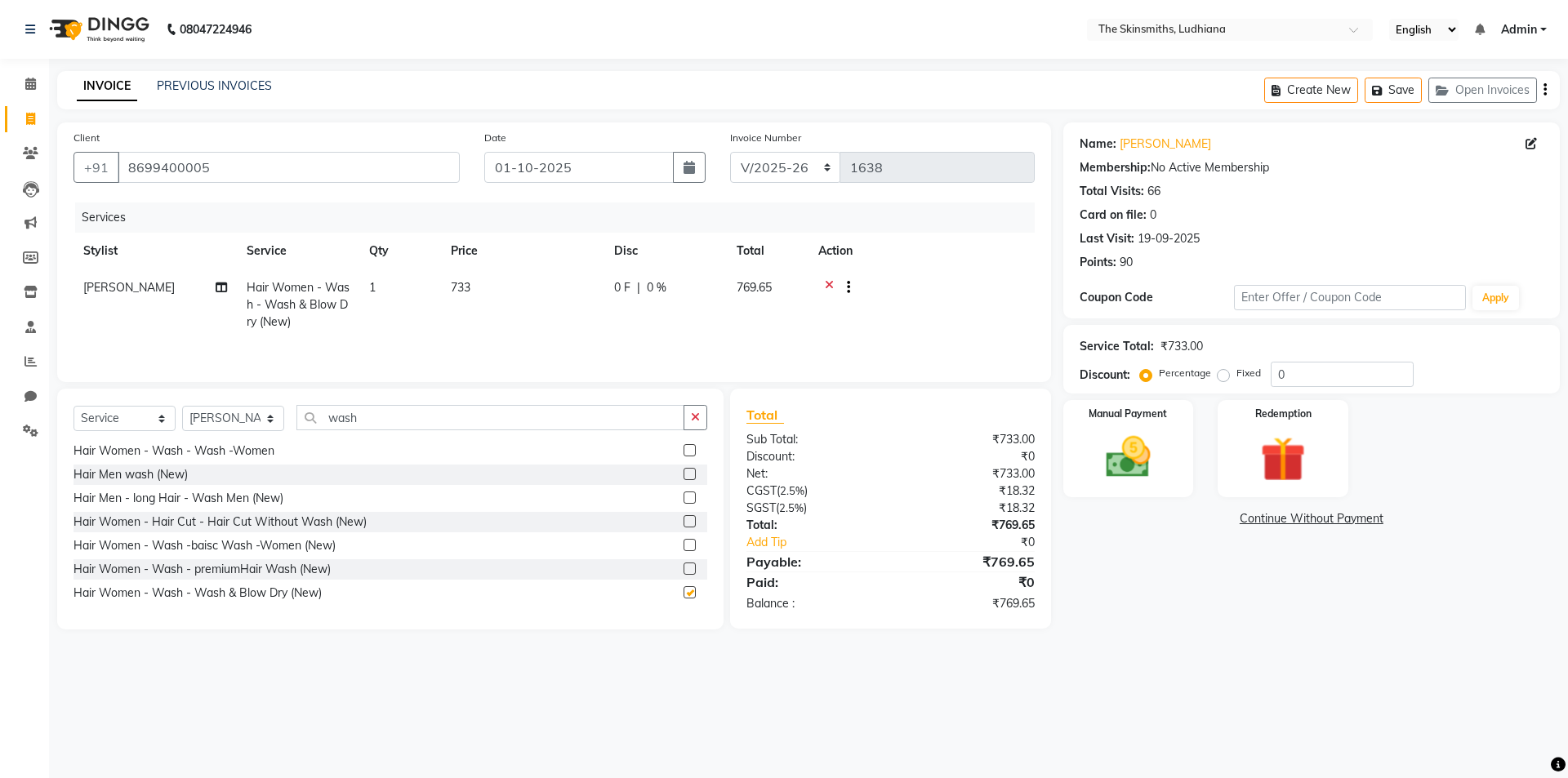
checkbox input "false"
click at [1326, 380] on input "0" at bounding box center [1342, 375] width 143 height 26
type input "50"
click at [698, 424] on button "button" at bounding box center [696, 418] width 24 height 26
click at [251, 421] on select "Select Stylist Admin [PERSON_NAME] [PERSON_NAME] [PERSON_NAME] [PERSON_NAME] [P…" at bounding box center [233, 419] width 102 height 26
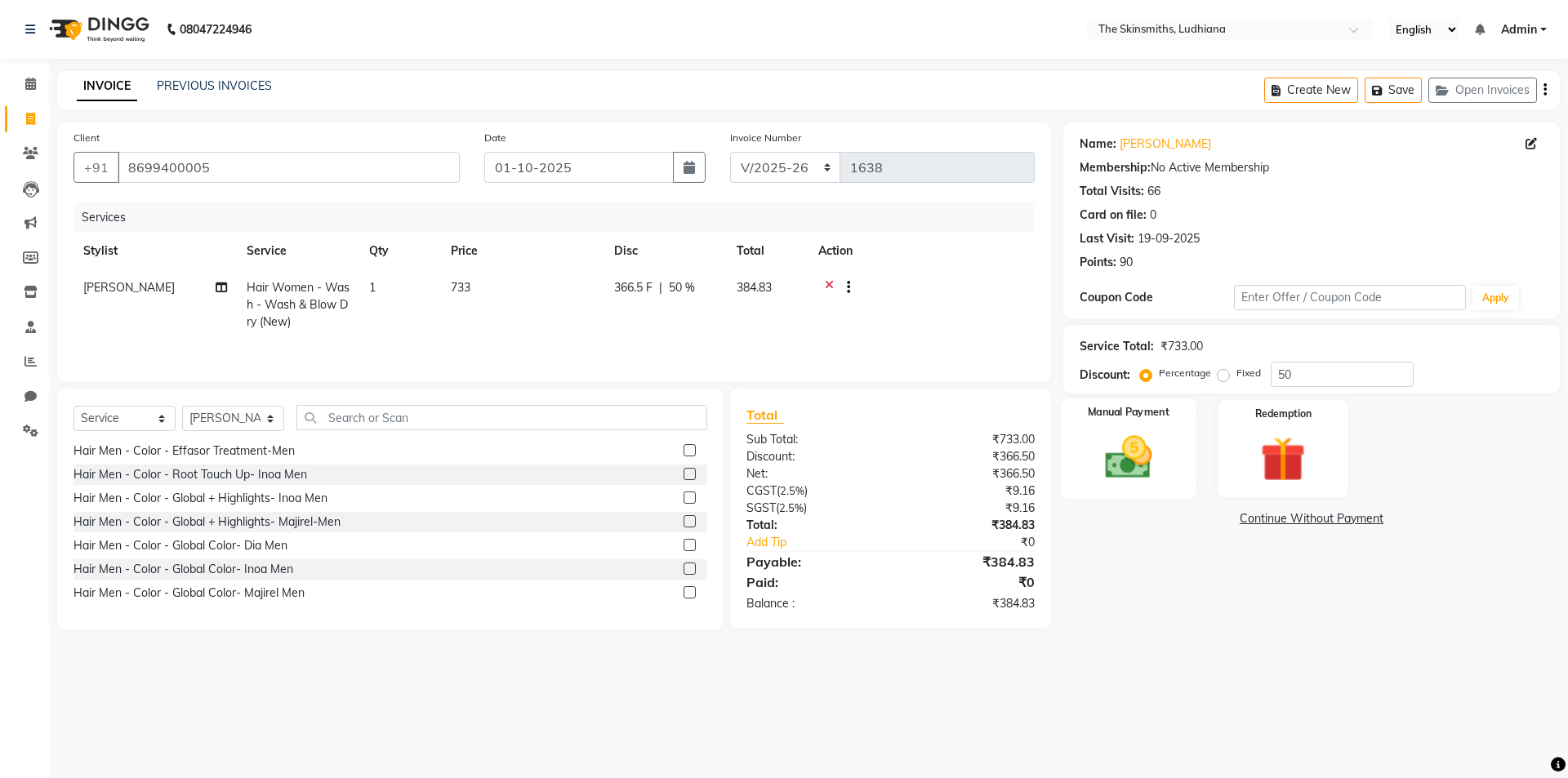
click at [1129, 447] on img at bounding box center [1128, 456] width 76 height 54
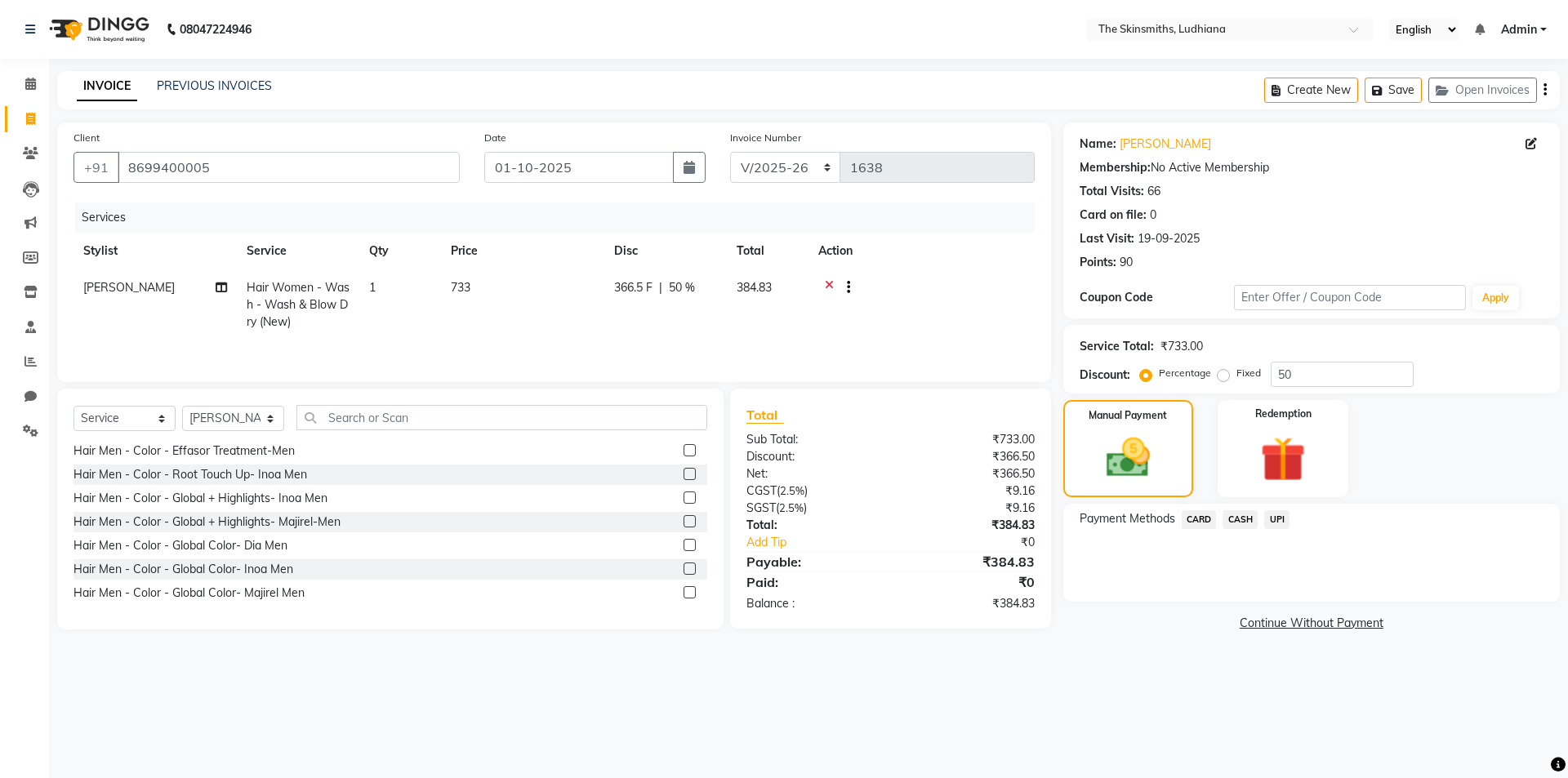
click at [1241, 520] on span "CASH" at bounding box center [1240, 519] width 35 height 19
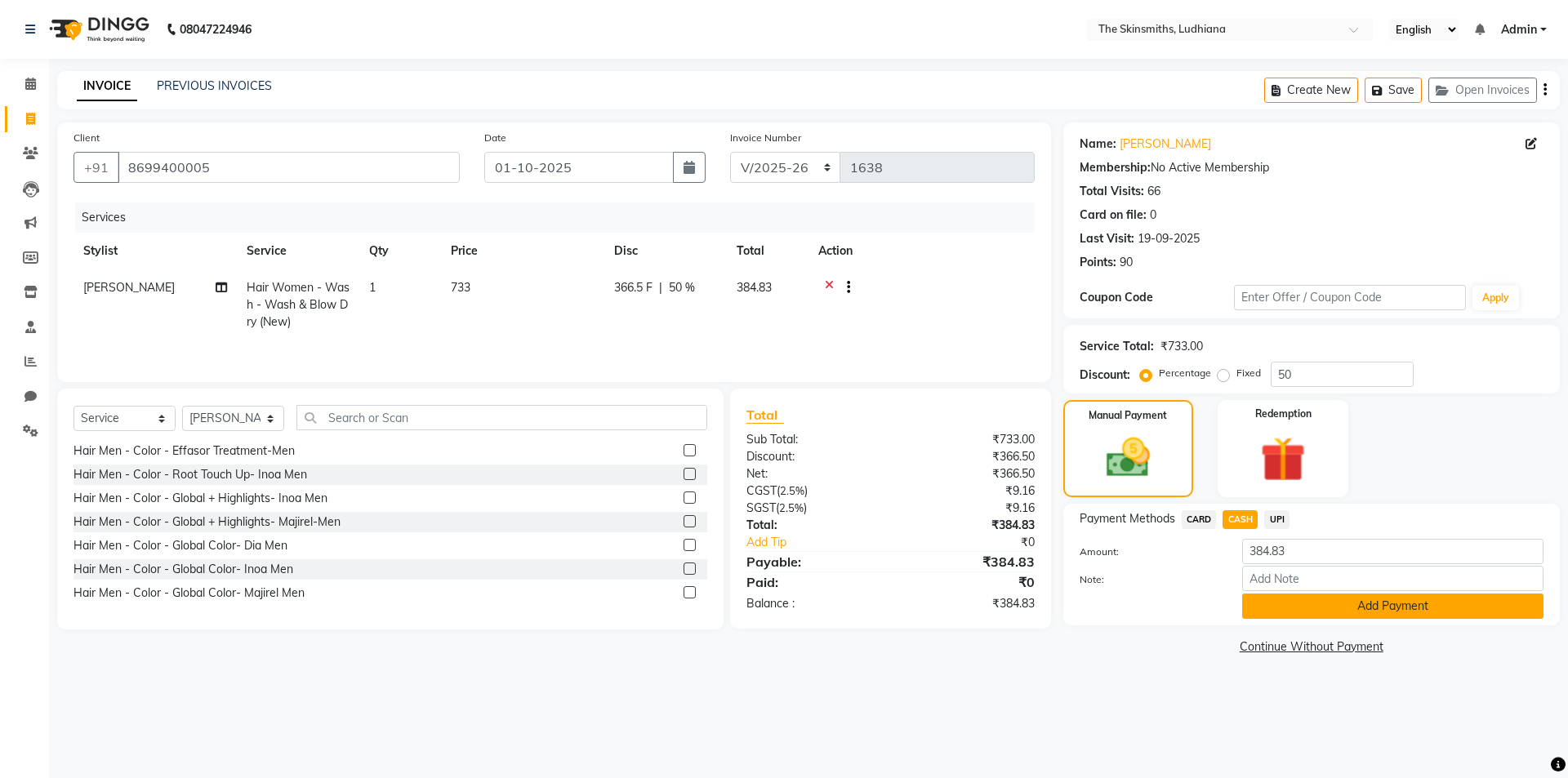
click at [1315, 607] on button "Add Payment" at bounding box center [1393, 606] width 302 height 26
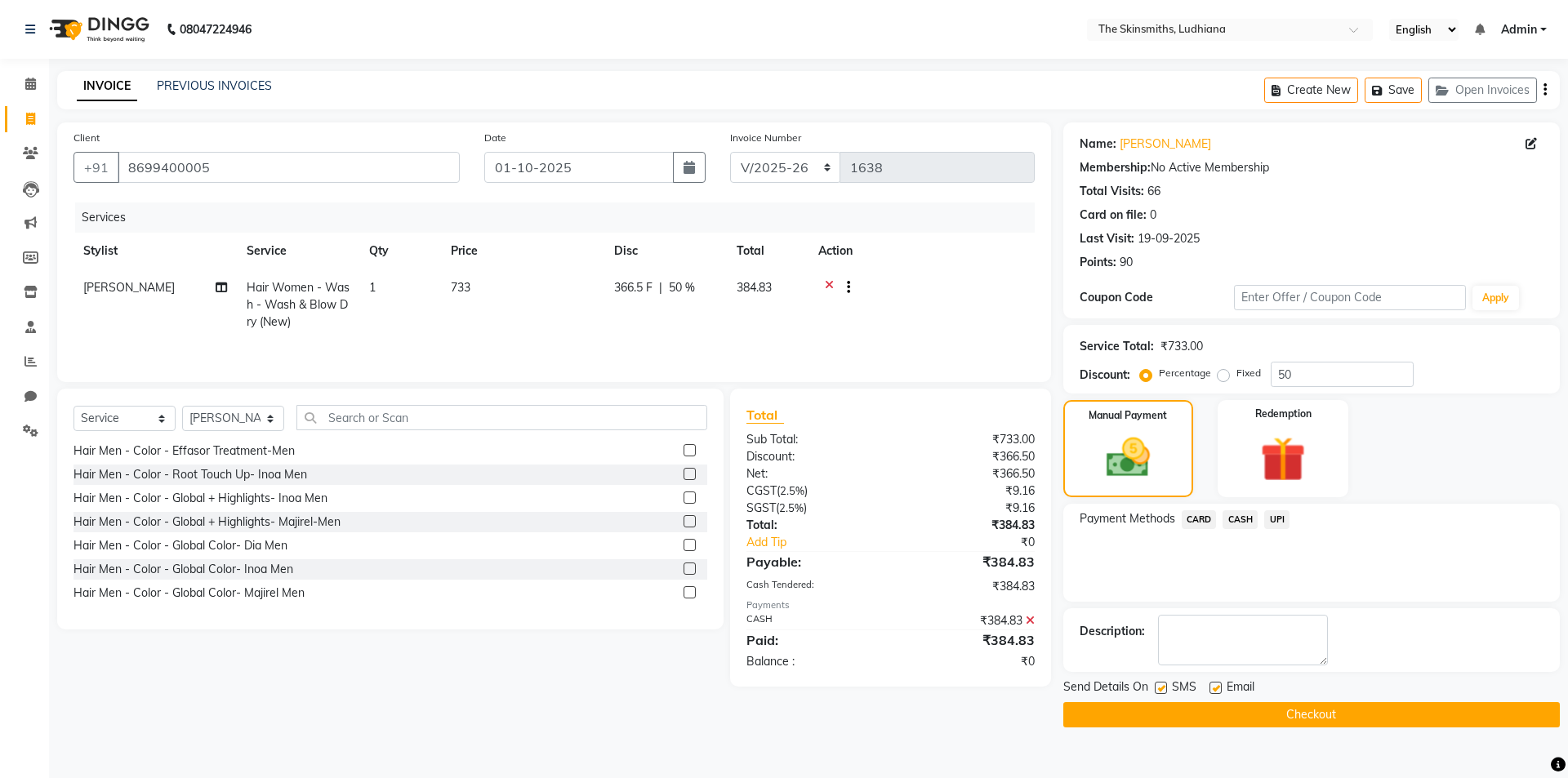
click at [1339, 709] on button "Checkout" at bounding box center [1312, 715] width 497 height 26
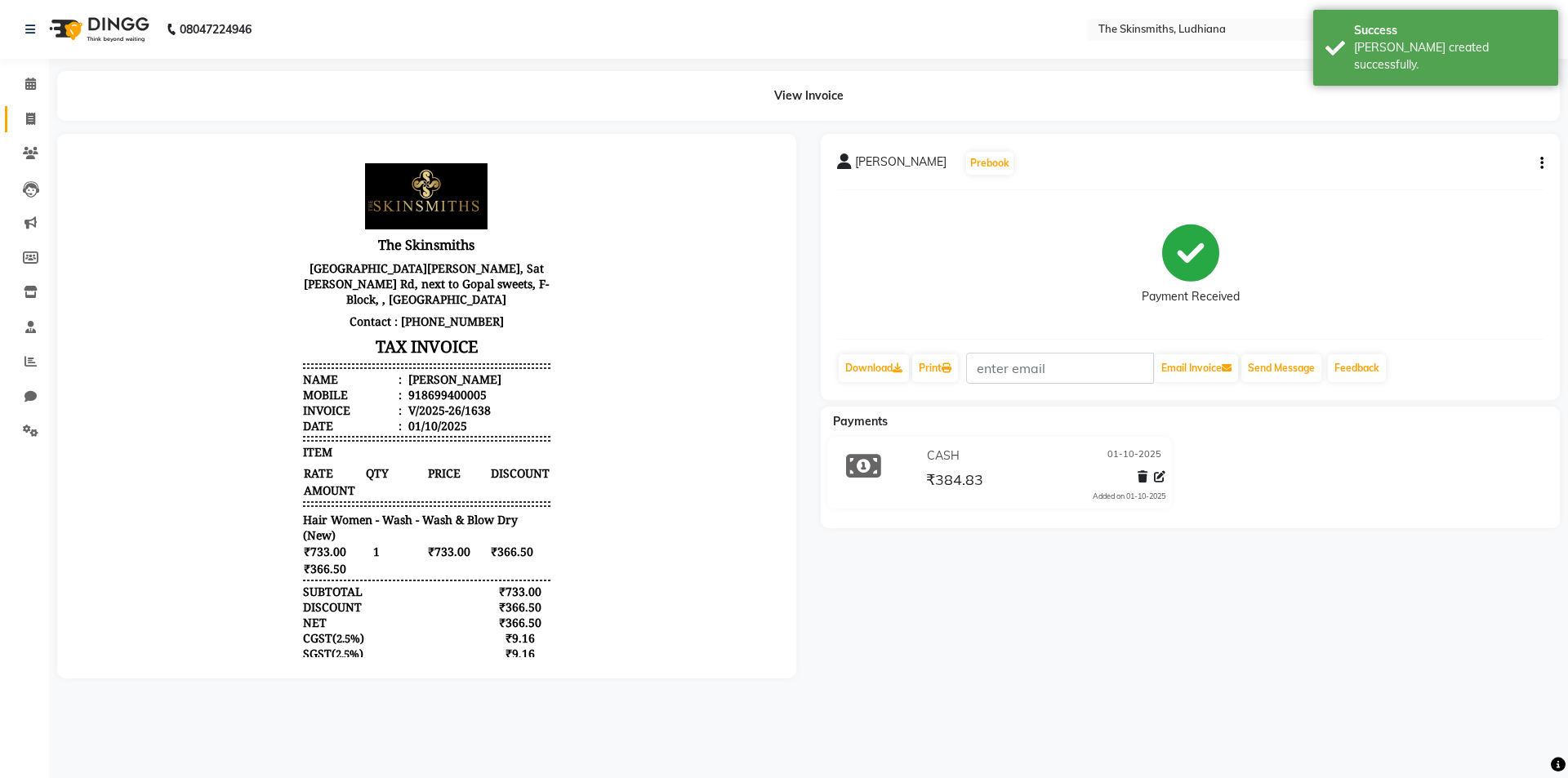
click at [31, 120] on icon at bounding box center [31, 118] width 9 height 12
select select "service"
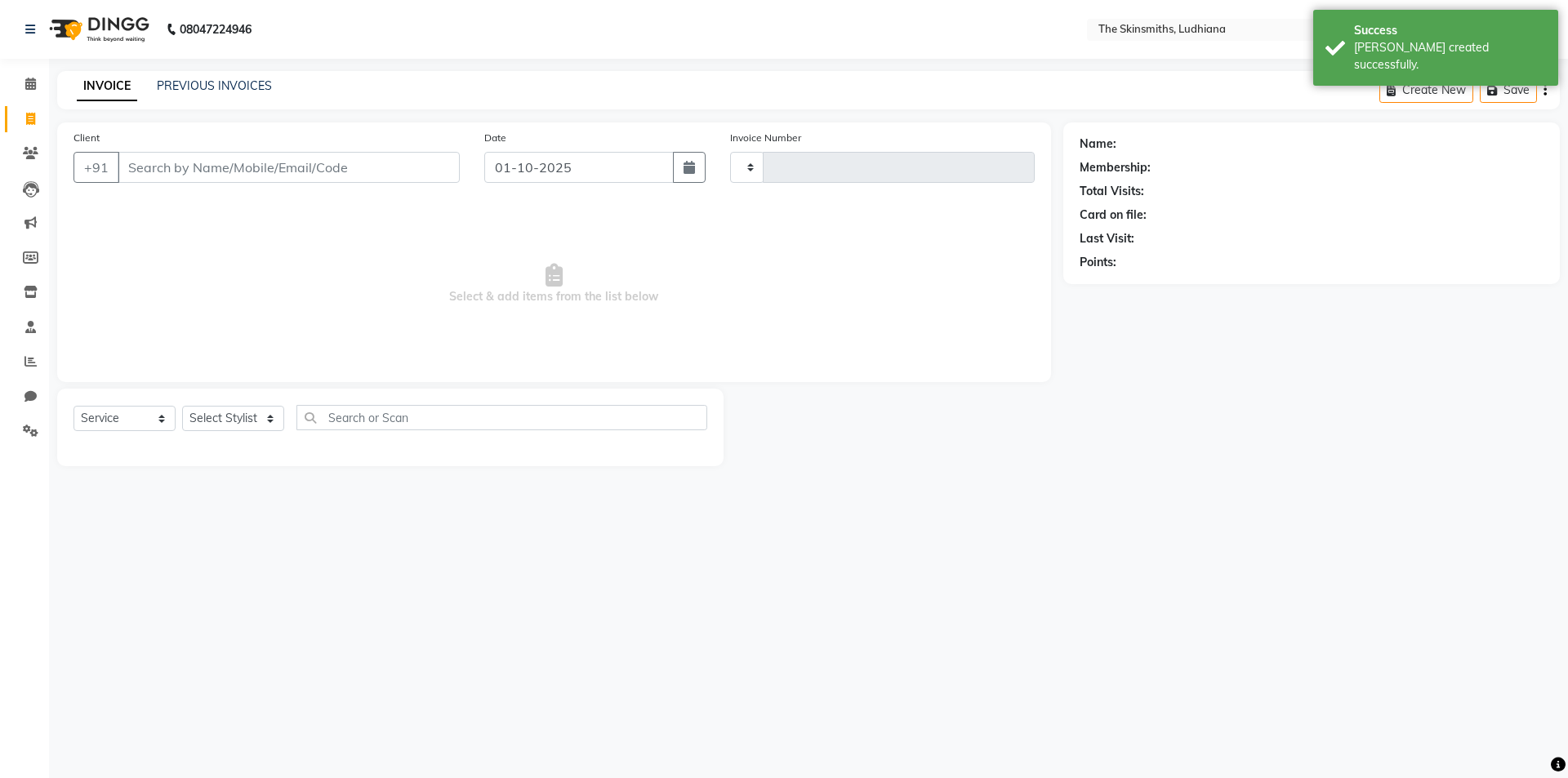
type input "1639"
select select "8115"
click at [250, 420] on select "Select Stylist" at bounding box center [233, 419] width 102 height 26
select select "76544"
click at [182, 406] on select "Select Stylist Admin [PERSON_NAME] [PERSON_NAME] [PERSON_NAME] [PERSON_NAME] [P…" at bounding box center [233, 419] width 102 height 26
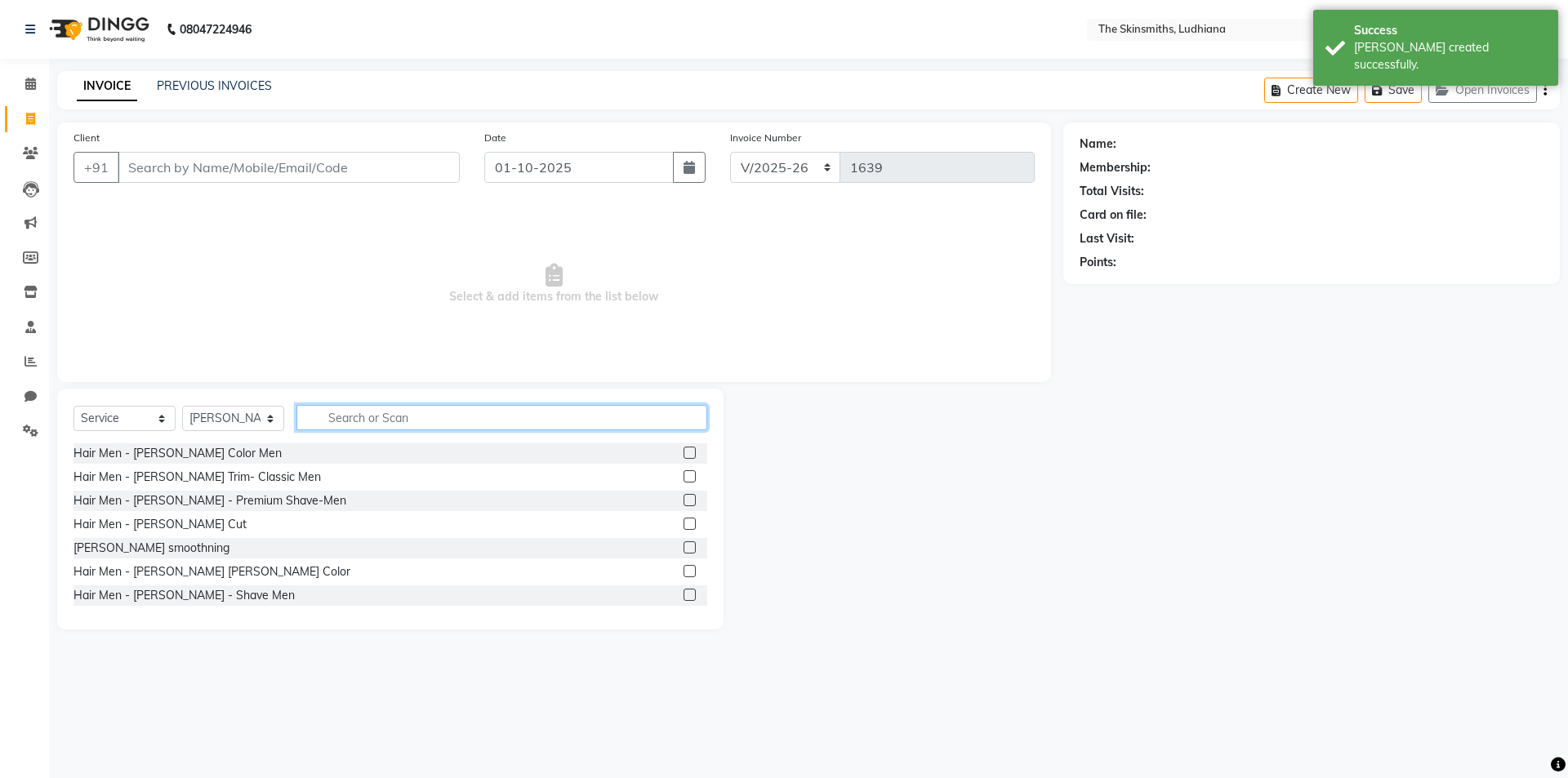
click at [398, 415] on input "text" at bounding box center [502, 418] width 411 height 26
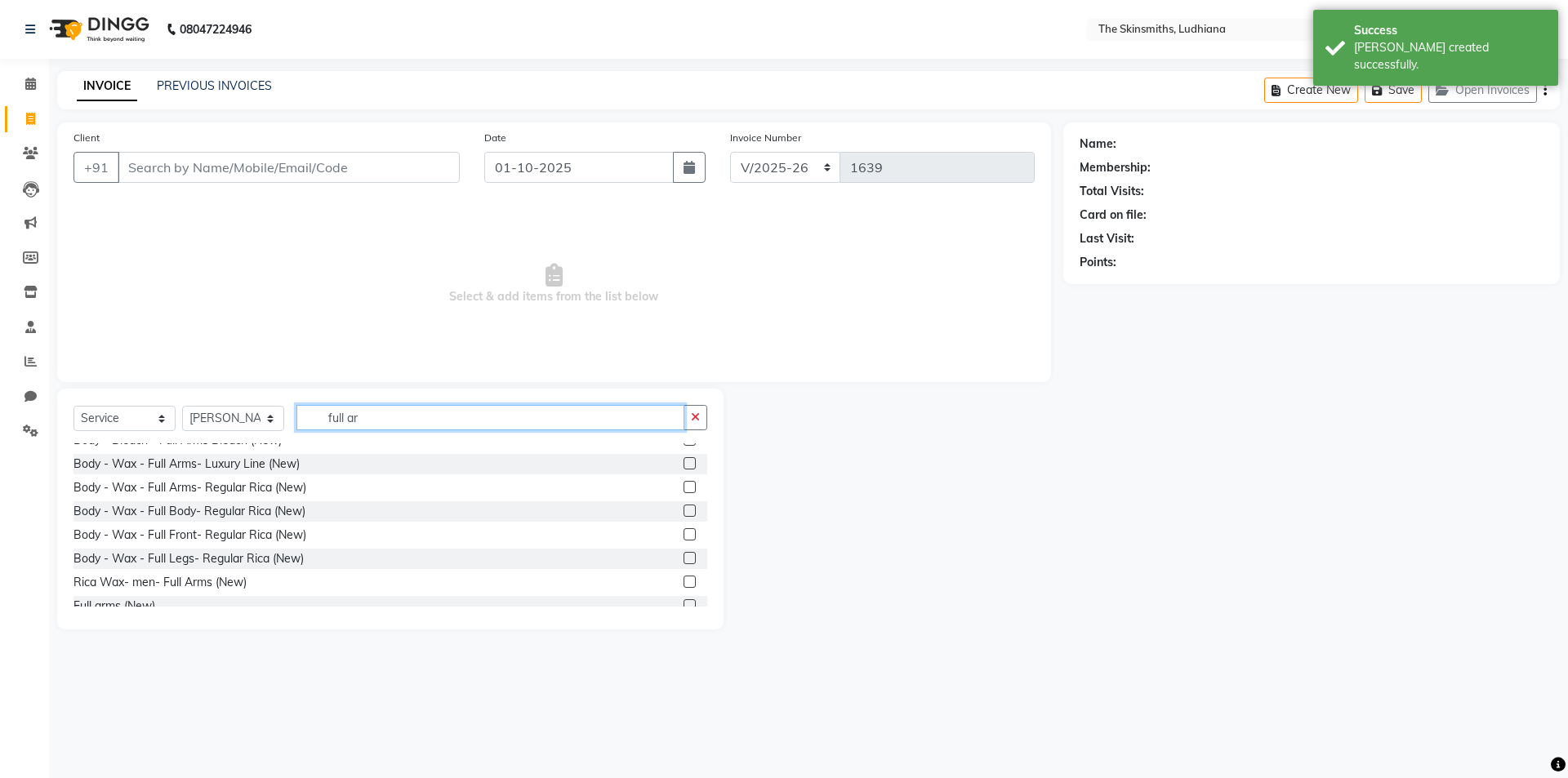
scroll to position [198, 0]
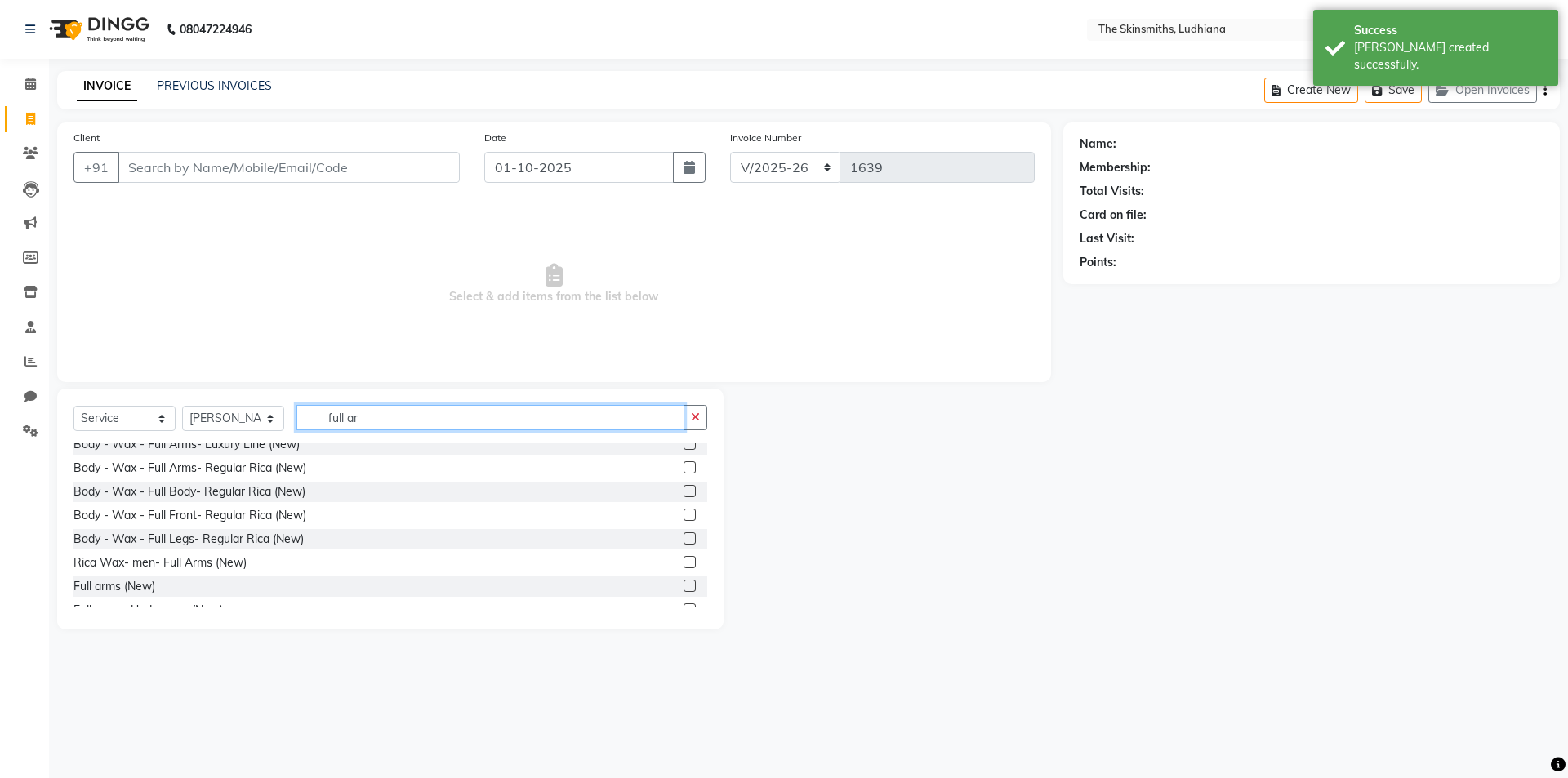
type input "full ar"
click at [684, 469] on label at bounding box center [690, 467] width 12 height 12
click at [684, 469] on input "checkbox" at bounding box center [689, 468] width 10 height 10
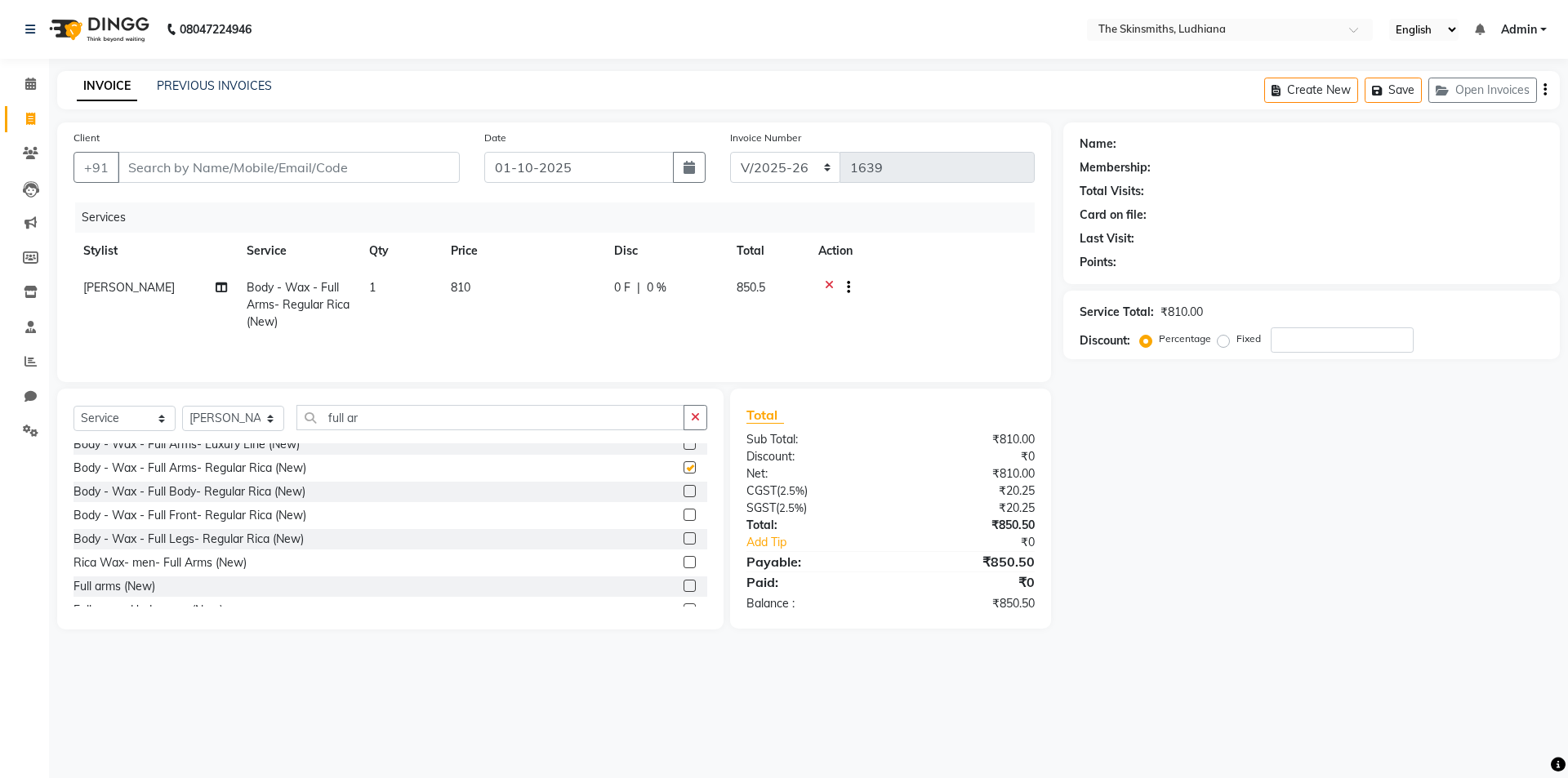
checkbox input "false"
click at [696, 415] on icon "button" at bounding box center [695, 416] width 9 height 11
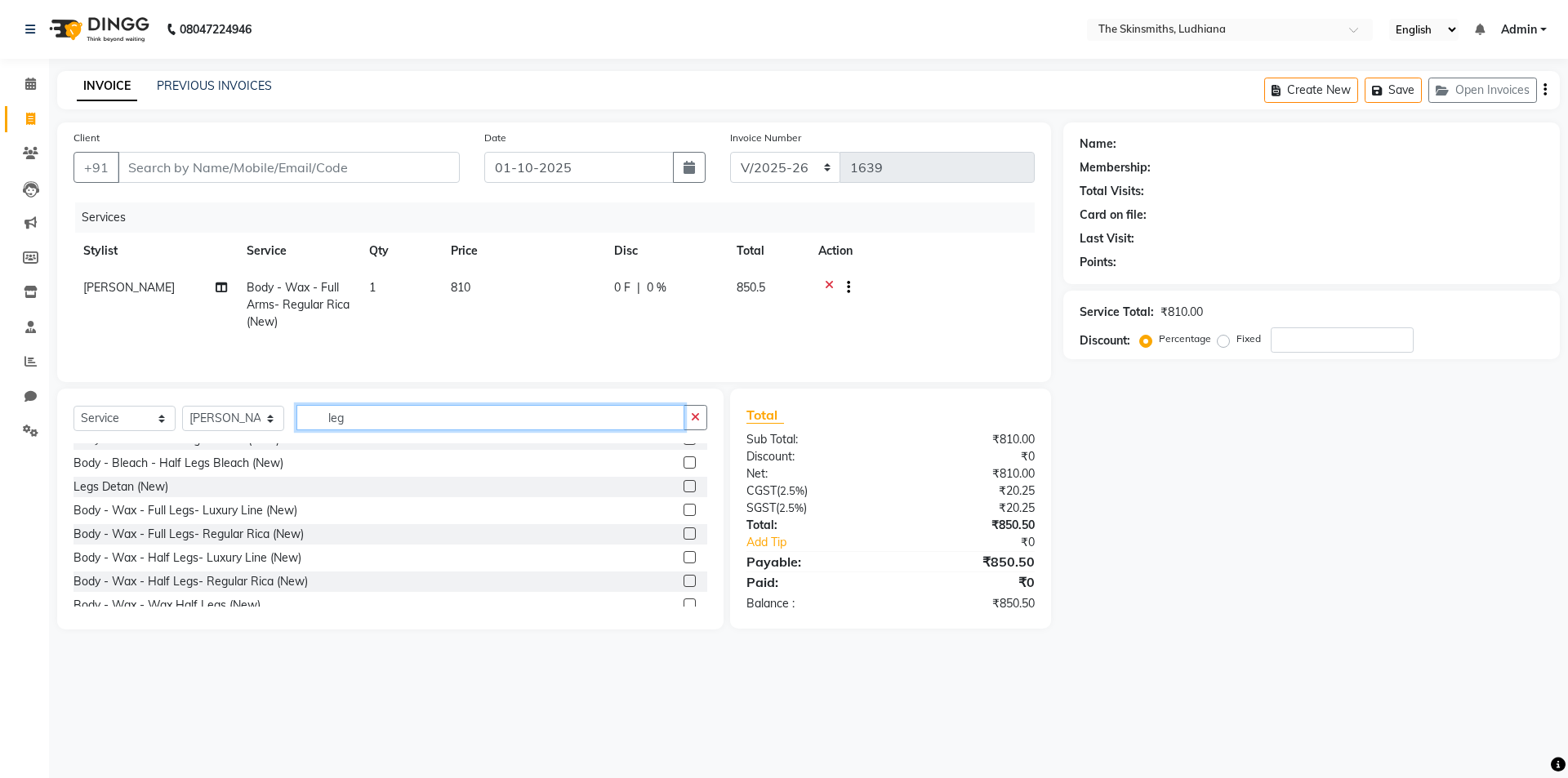
scroll to position [272, 0]
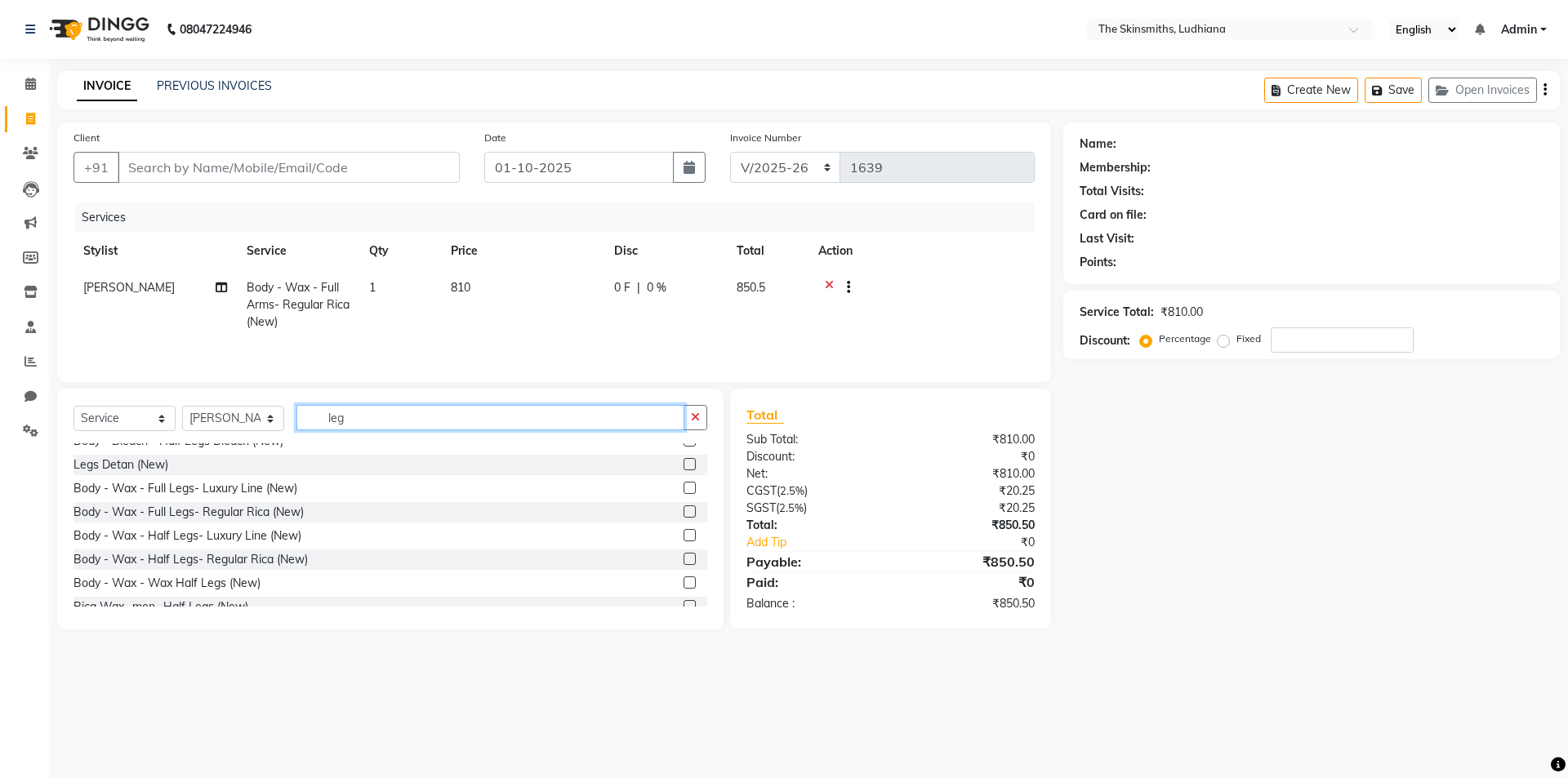
type input "leg"
click at [684, 512] on label at bounding box center [690, 512] width 12 height 12
click at [684, 512] on input "checkbox" at bounding box center [689, 512] width 10 height 10
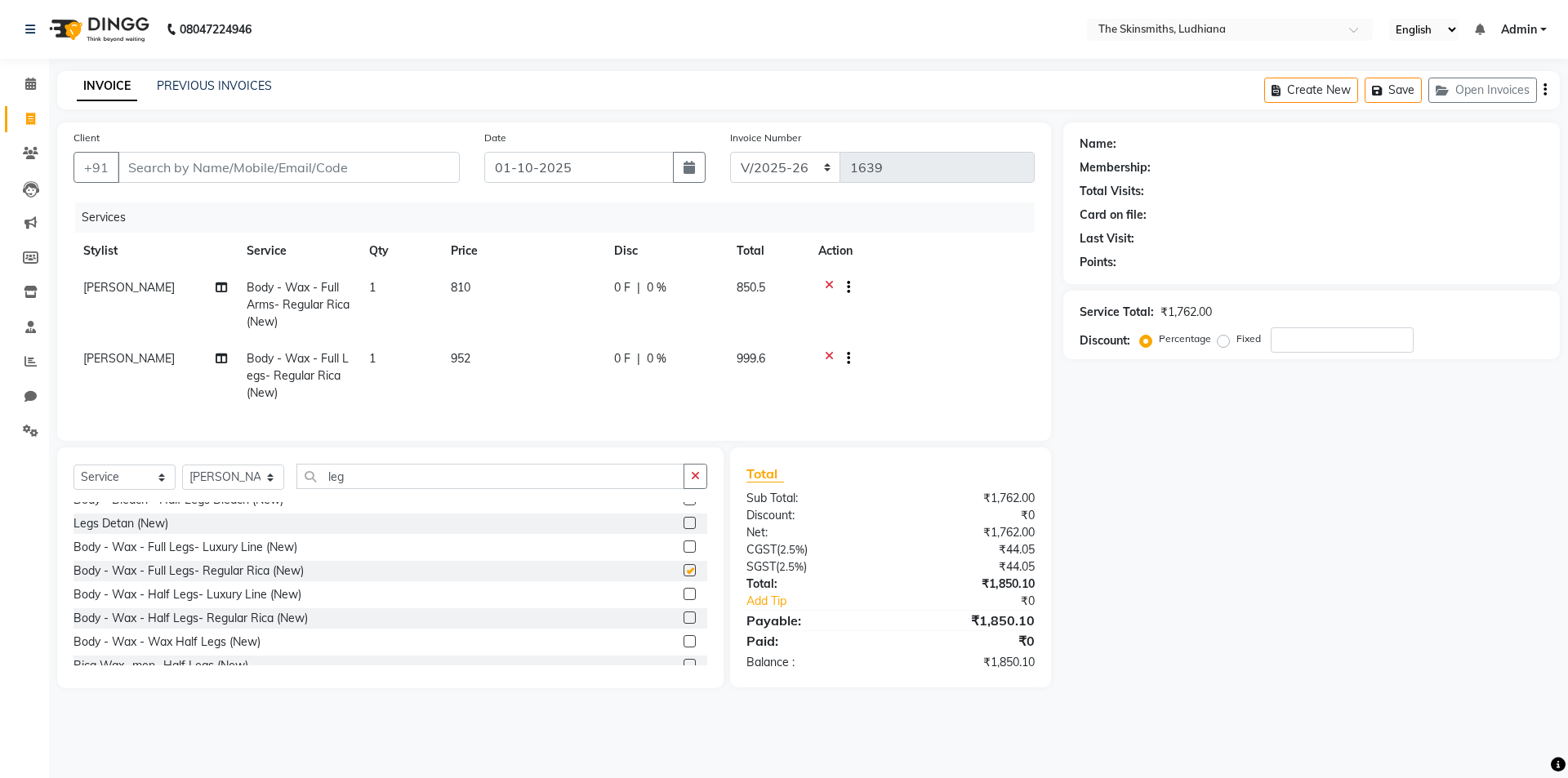
checkbox input "false"
click at [695, 476] on button "button" at bounding box center [696, 477] width 24 height 26
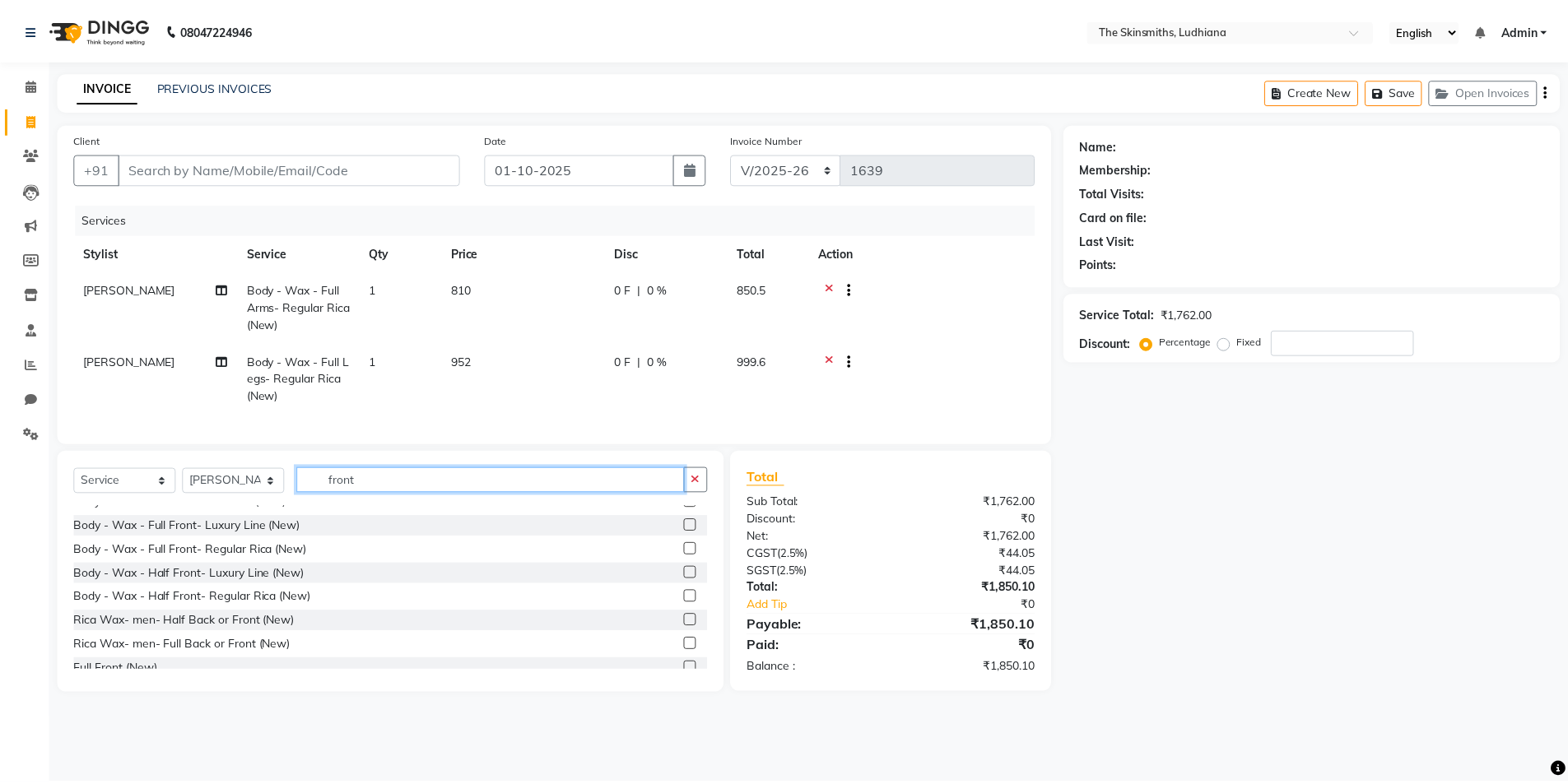
scroll to position [182, 0]
type input "front"
click at [689, 602] on label at bounding box center [695, 596] width 12 height 12
click at [689, 602] on input "checkbox" at bounding box center [694, 597] width 10 height 10
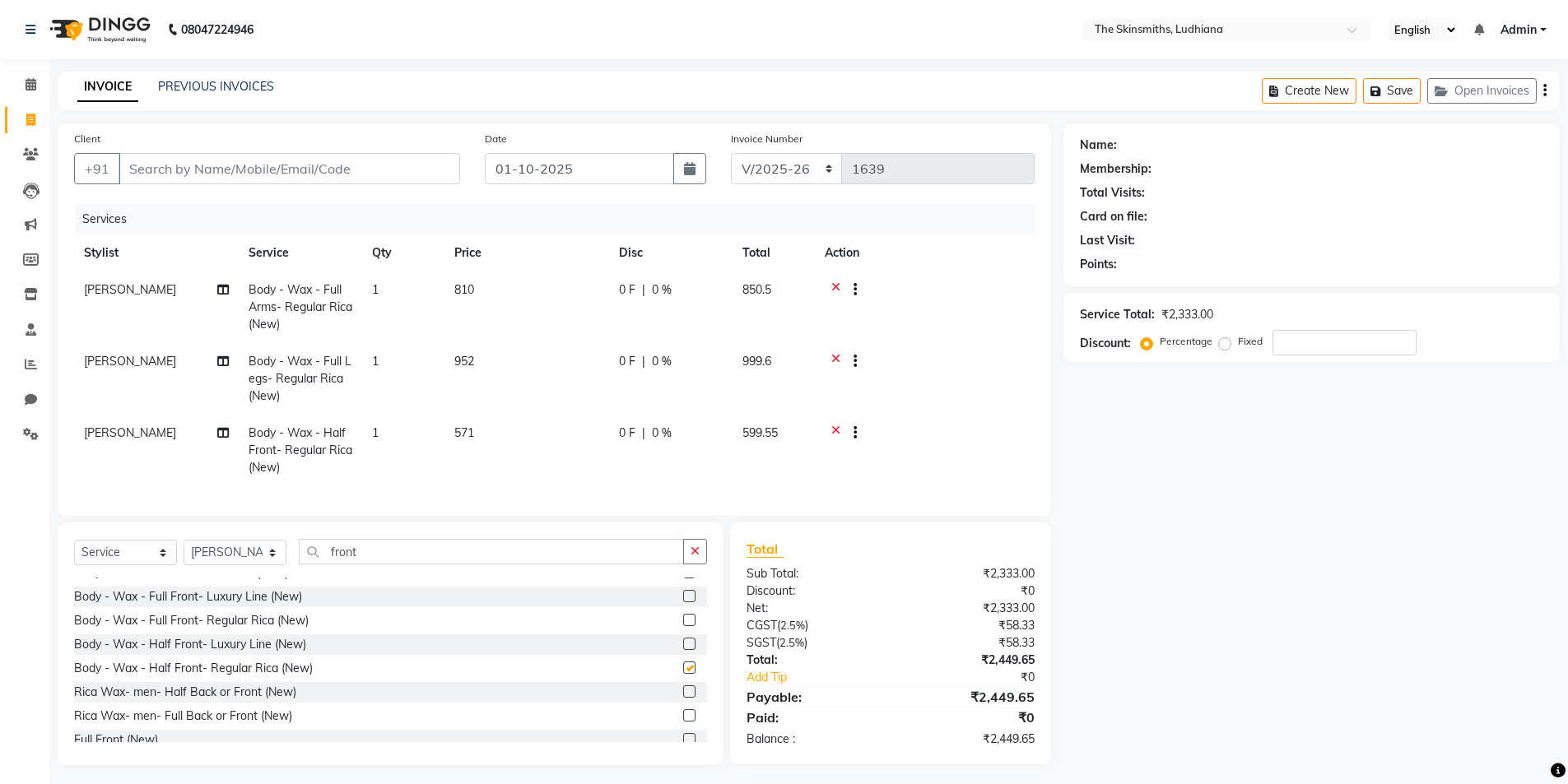
checkbox input "false"
click at [695, 557] on icon "button" at bounding box center [695, 551] width 9 height 11
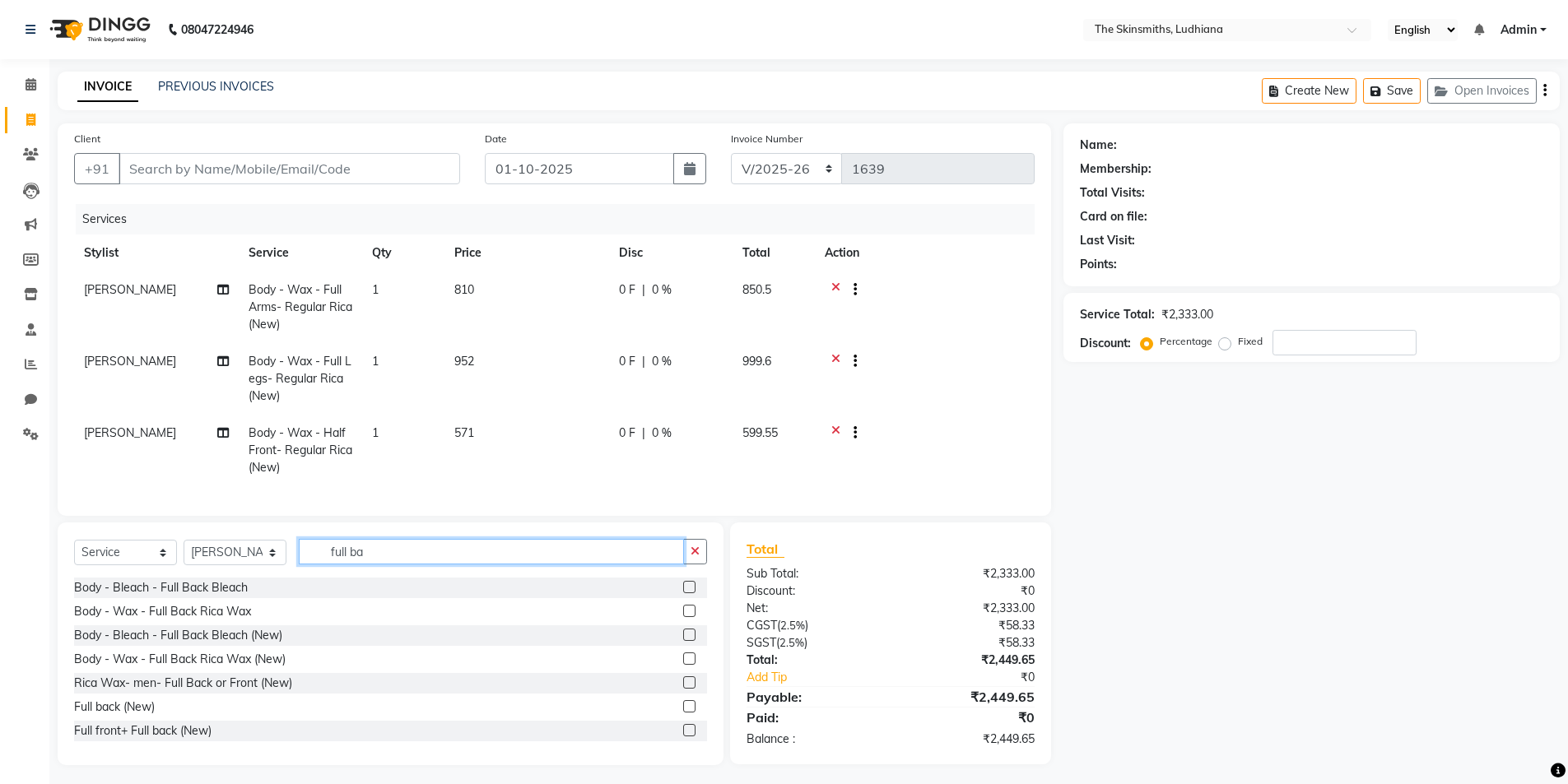
scroll to position [27, 0]
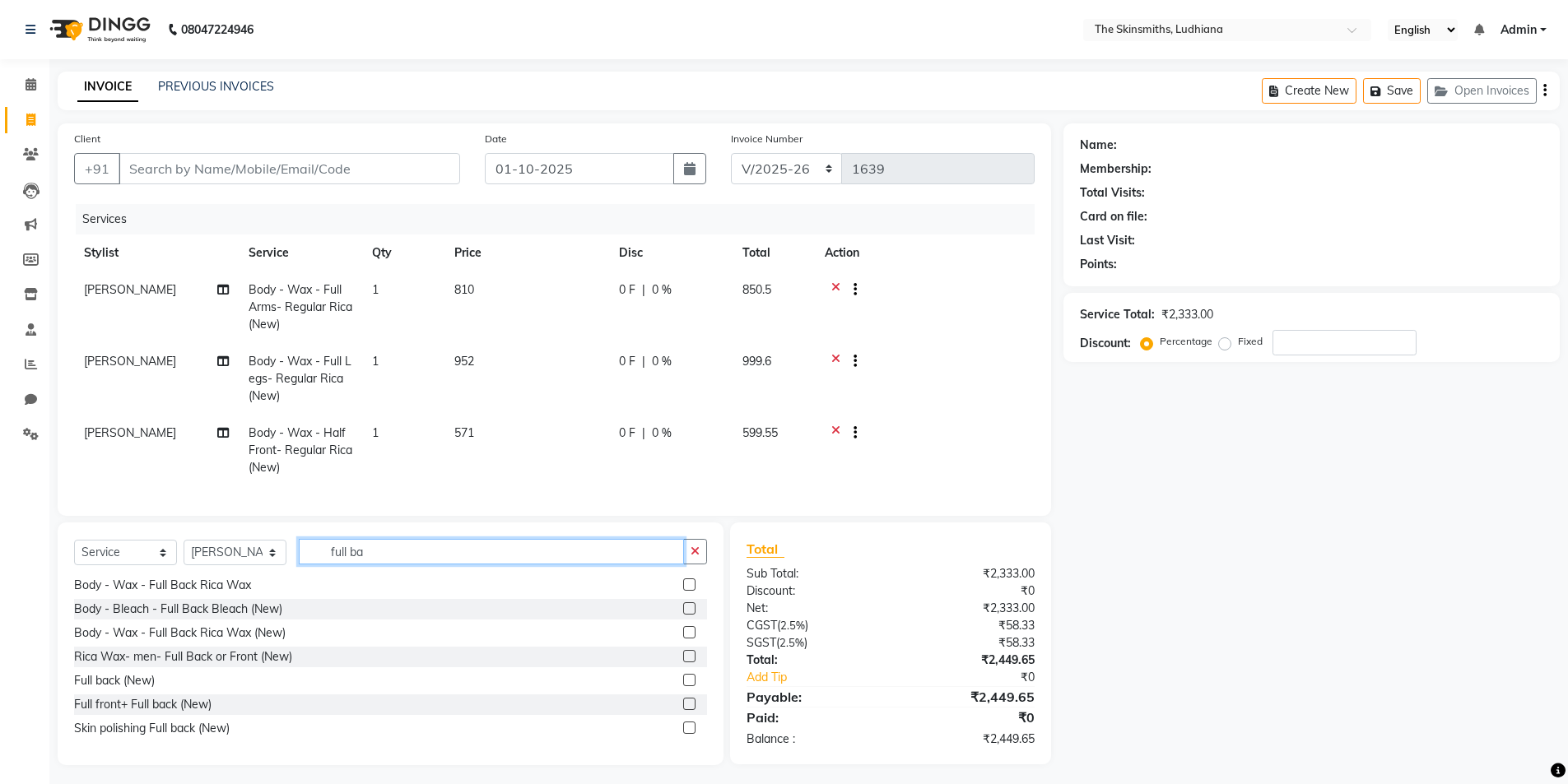
type input "full ba"
click at [683, 638] on label at bounding box center [689, 632] width 12 height 12
click at [683, 638] on input "checkbox" at bounding box center [688, 633] width 10 height 10
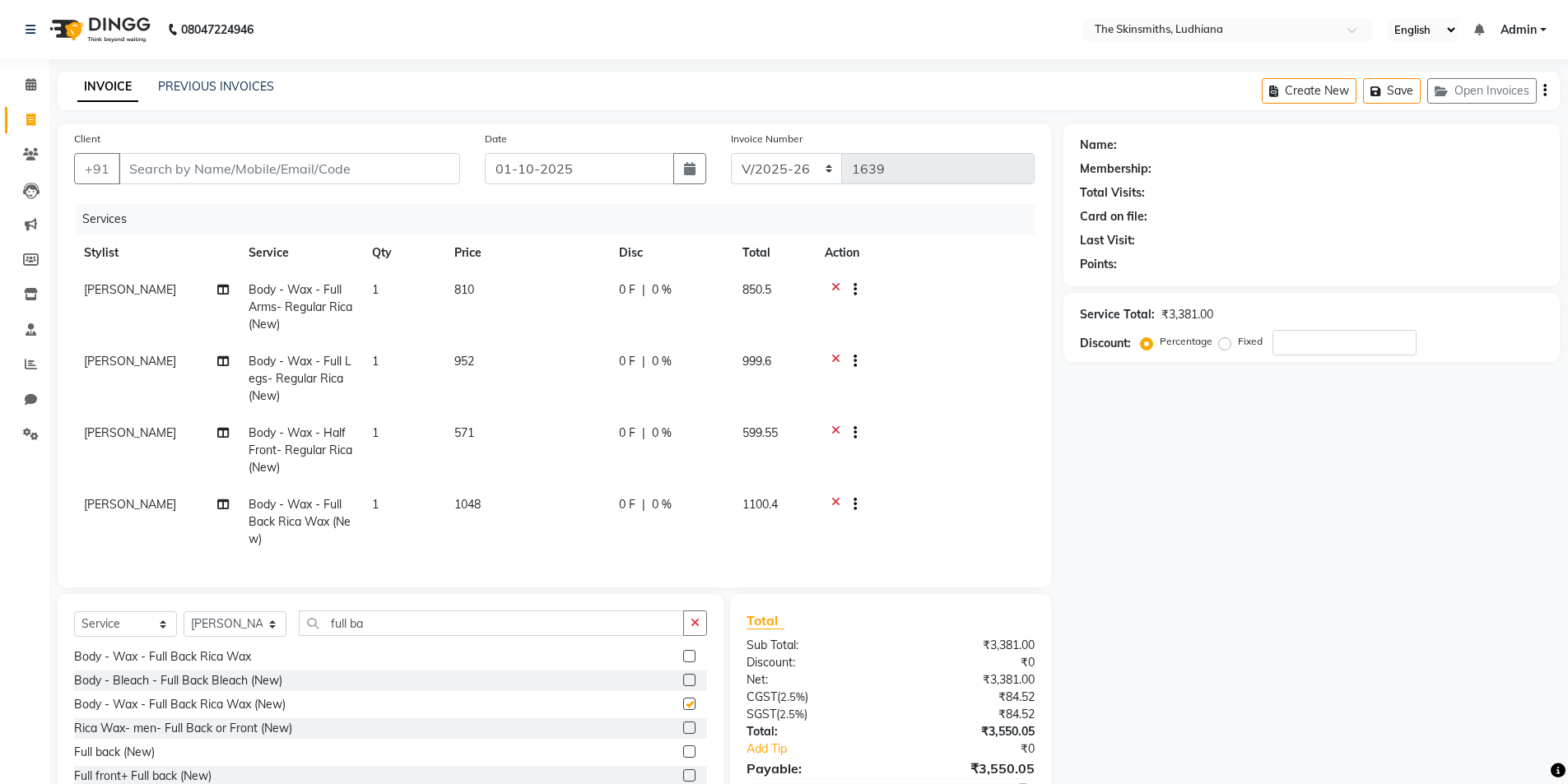
checkbox input "false"
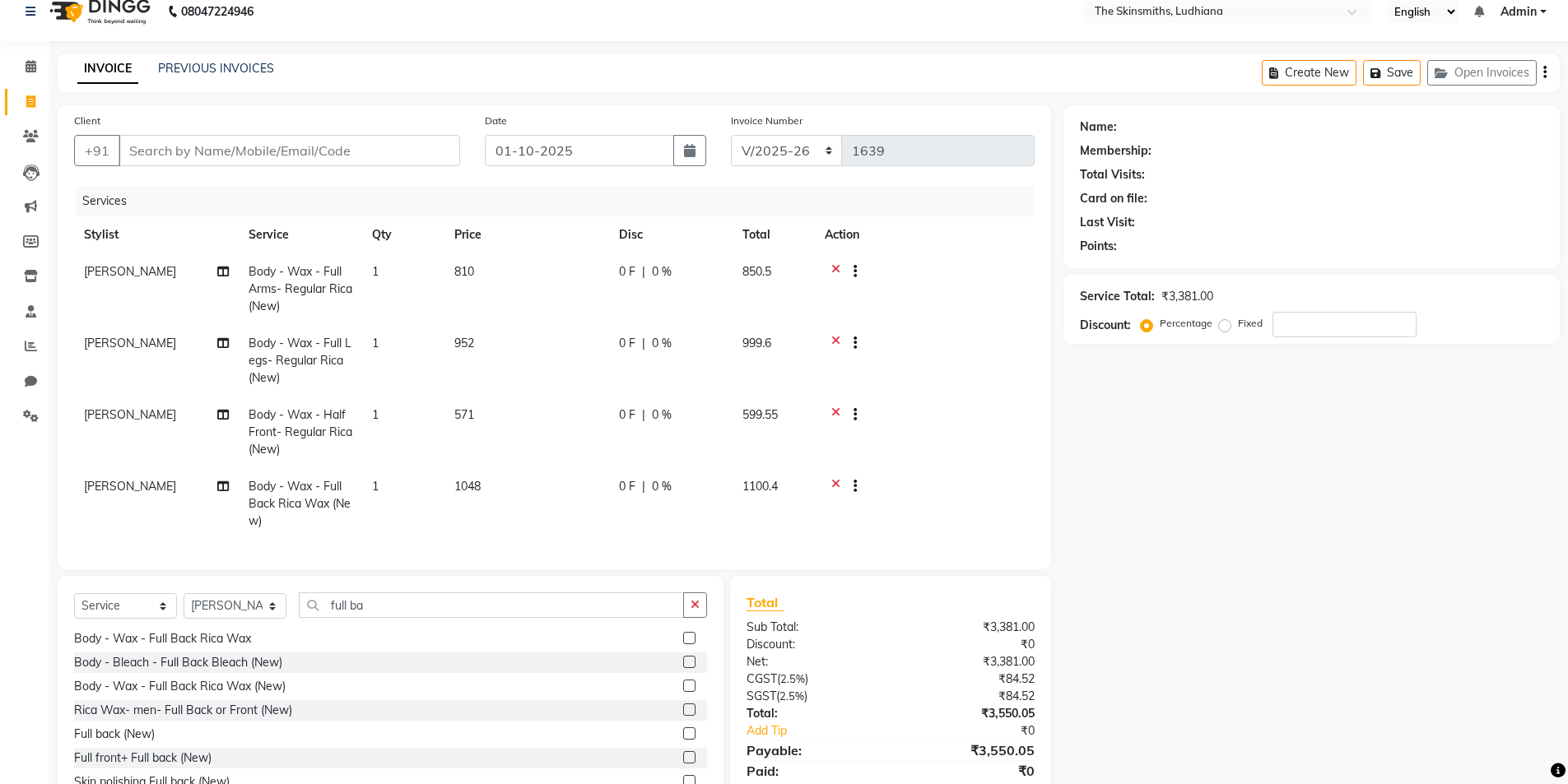
scroll to position [90, 0]
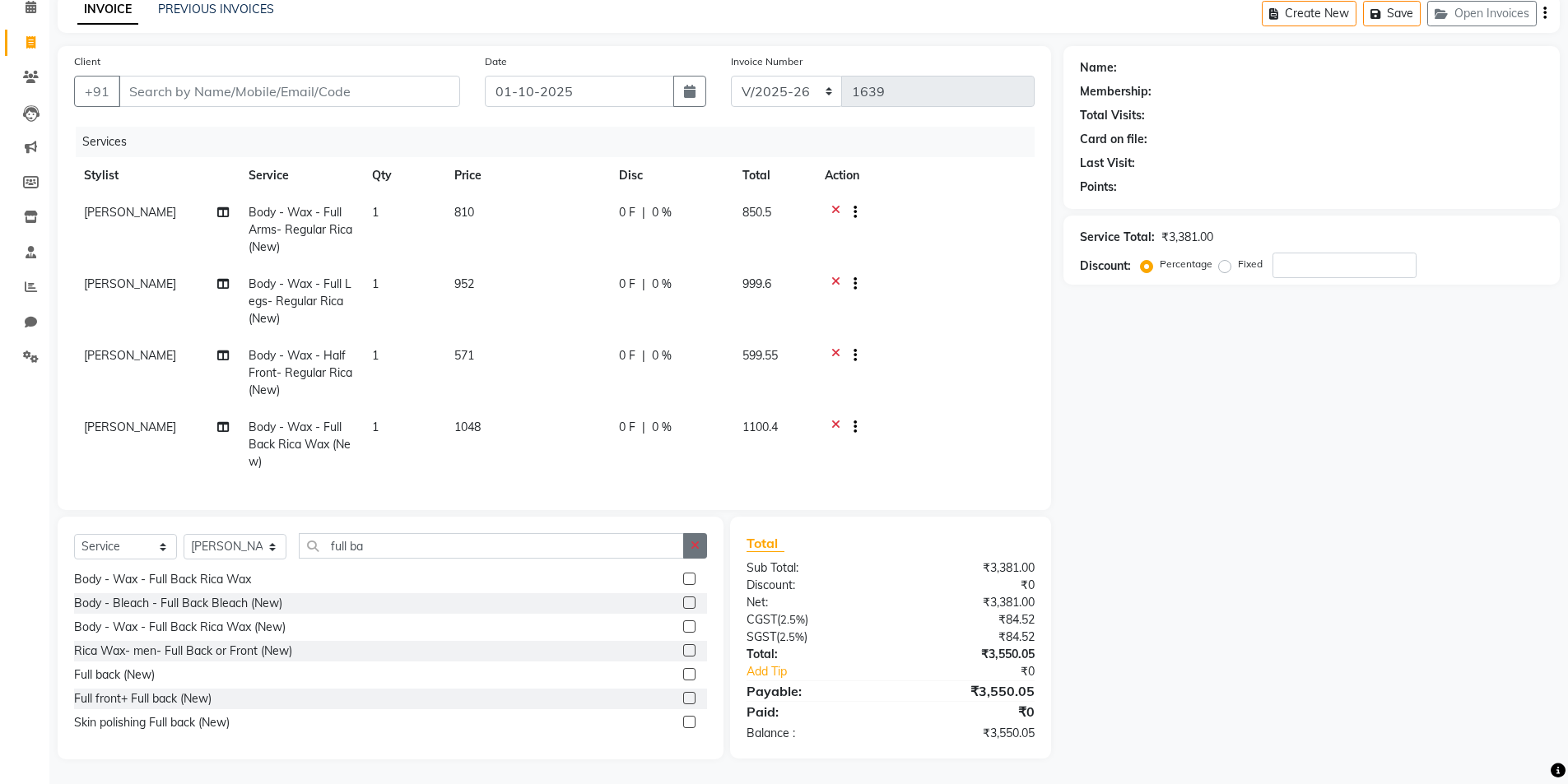
click at [695, 542] on icon "button" at bounding box center [695, 545] width 9 height 11
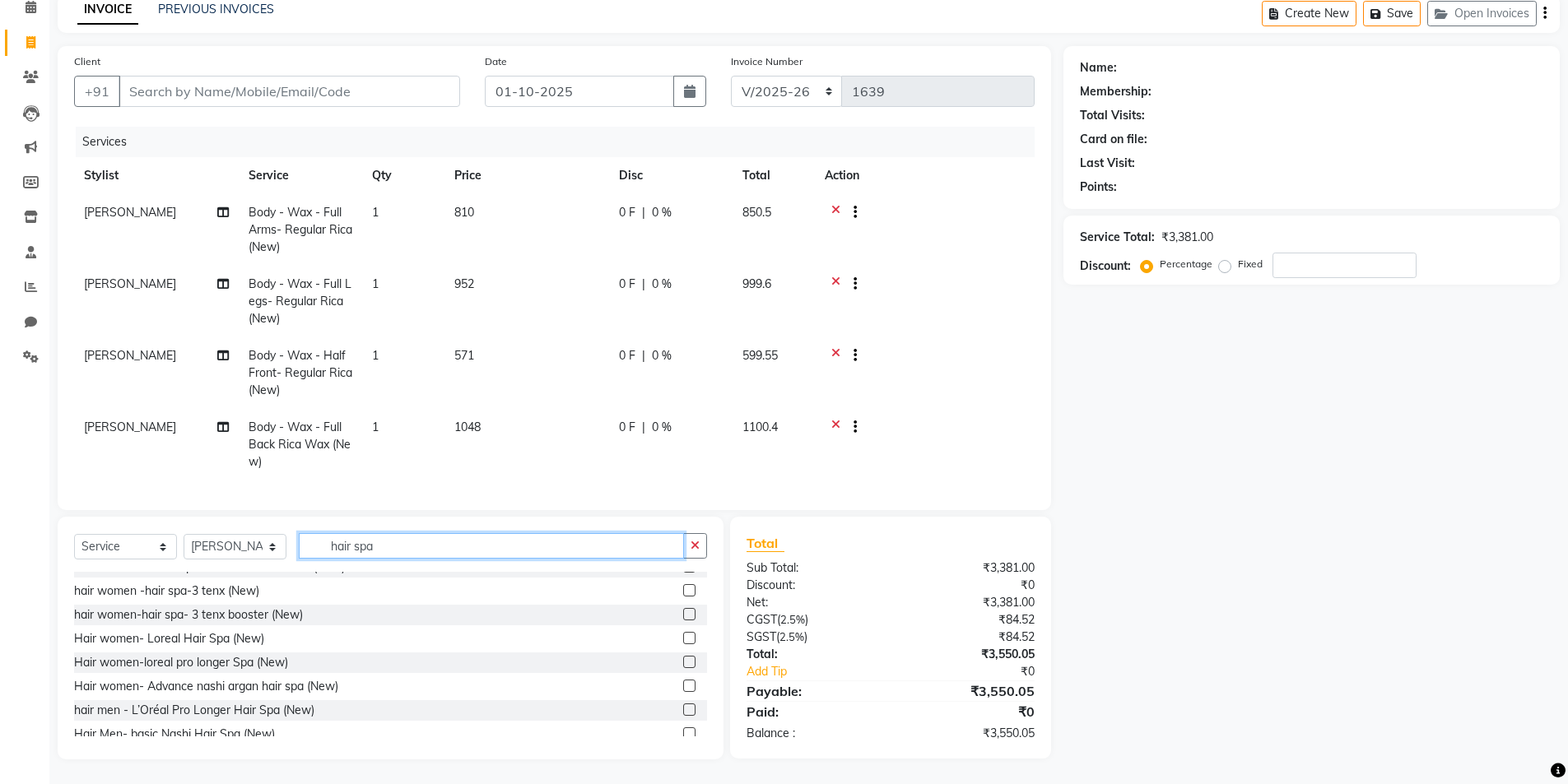
scroll to position [684, 0]
type input "hair spa"
click at [683, 637] on label at bounding box center [689, 637] width 12 height 12
click at [683, 637] on input "checkbox" at bounding box center [688, 637] width 10 height 10
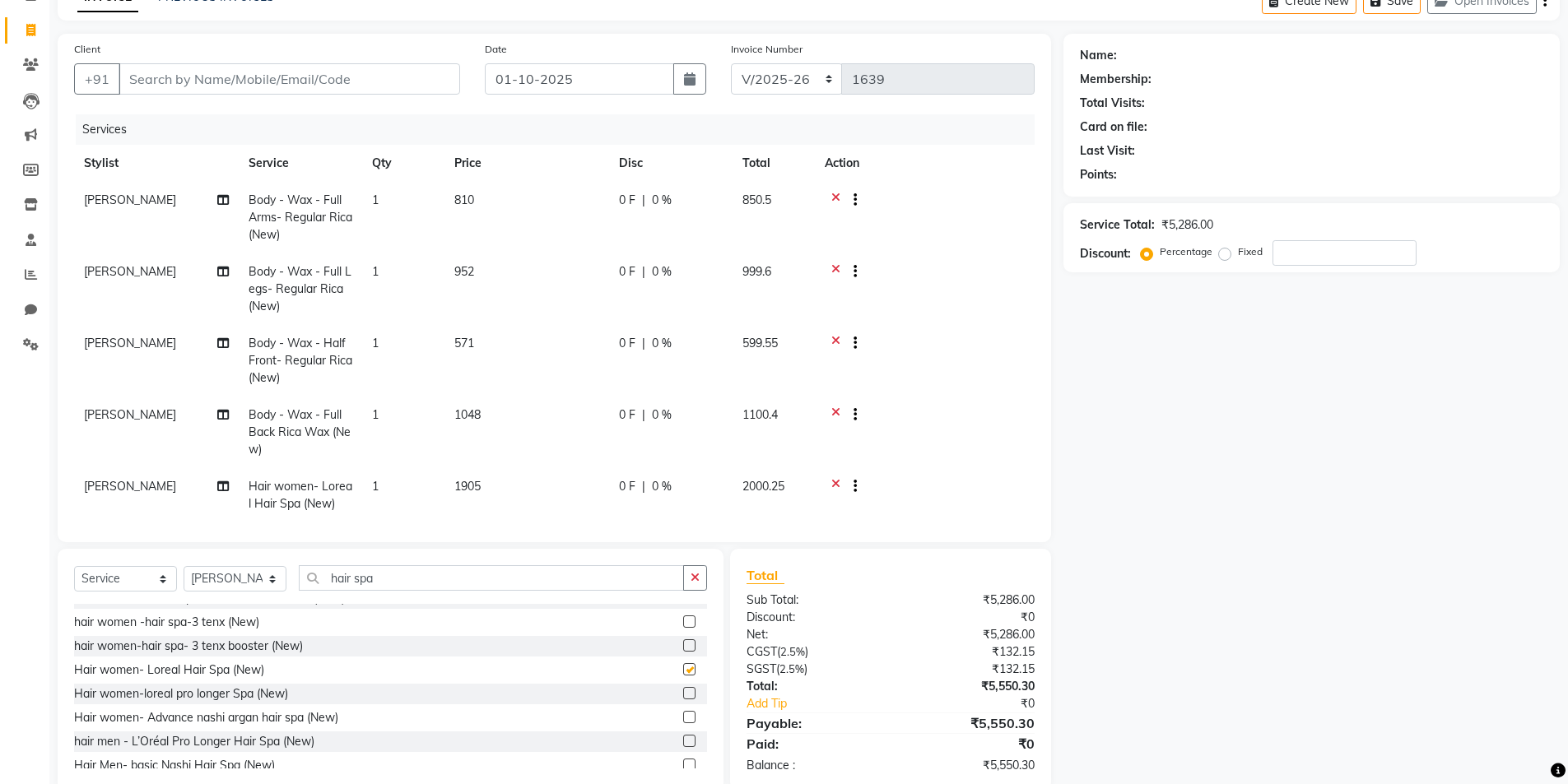
checkbox input "false"
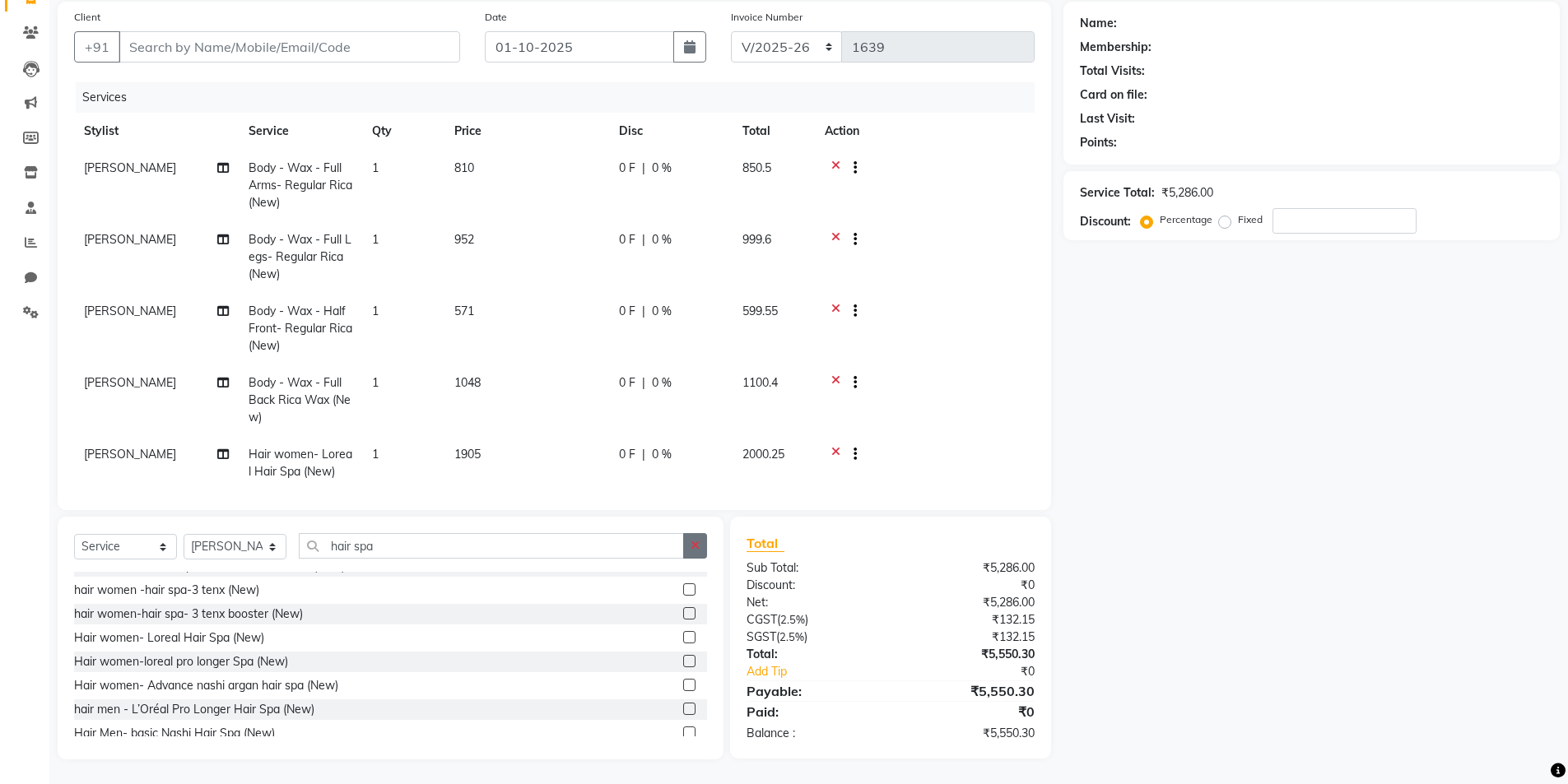
click at [695, 545] on icon "button" at bounding box center [695, 545] width 9 height 11
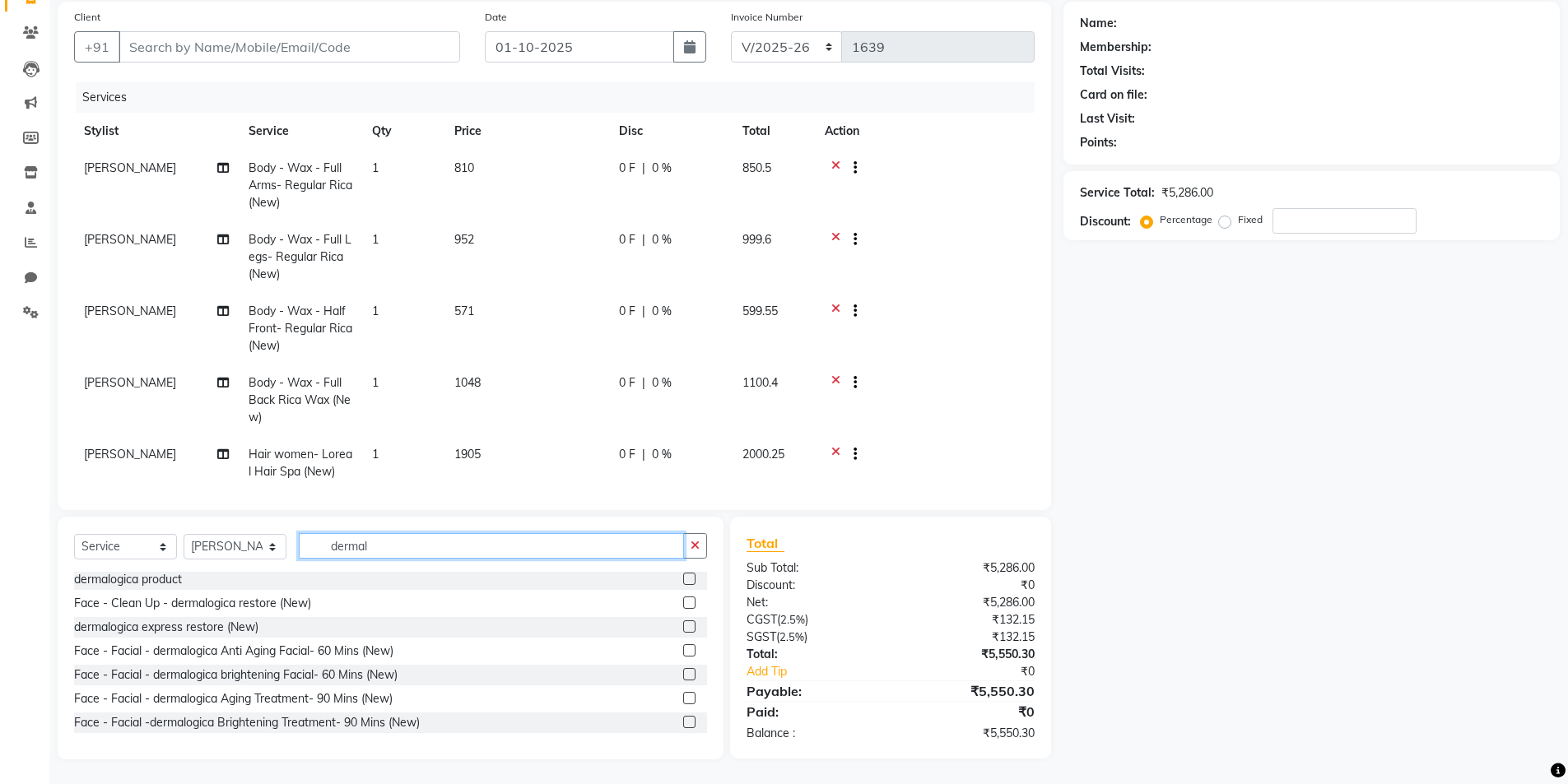
scroll to position [3, 0]
type input "dermal"
click at [683, 722] on label at bounding box center [689, 721] width 12 height 12
click at [683, 722] on input "checkbox" at bounding box center [688, 722] width 10 height 10
checkbox input "false"
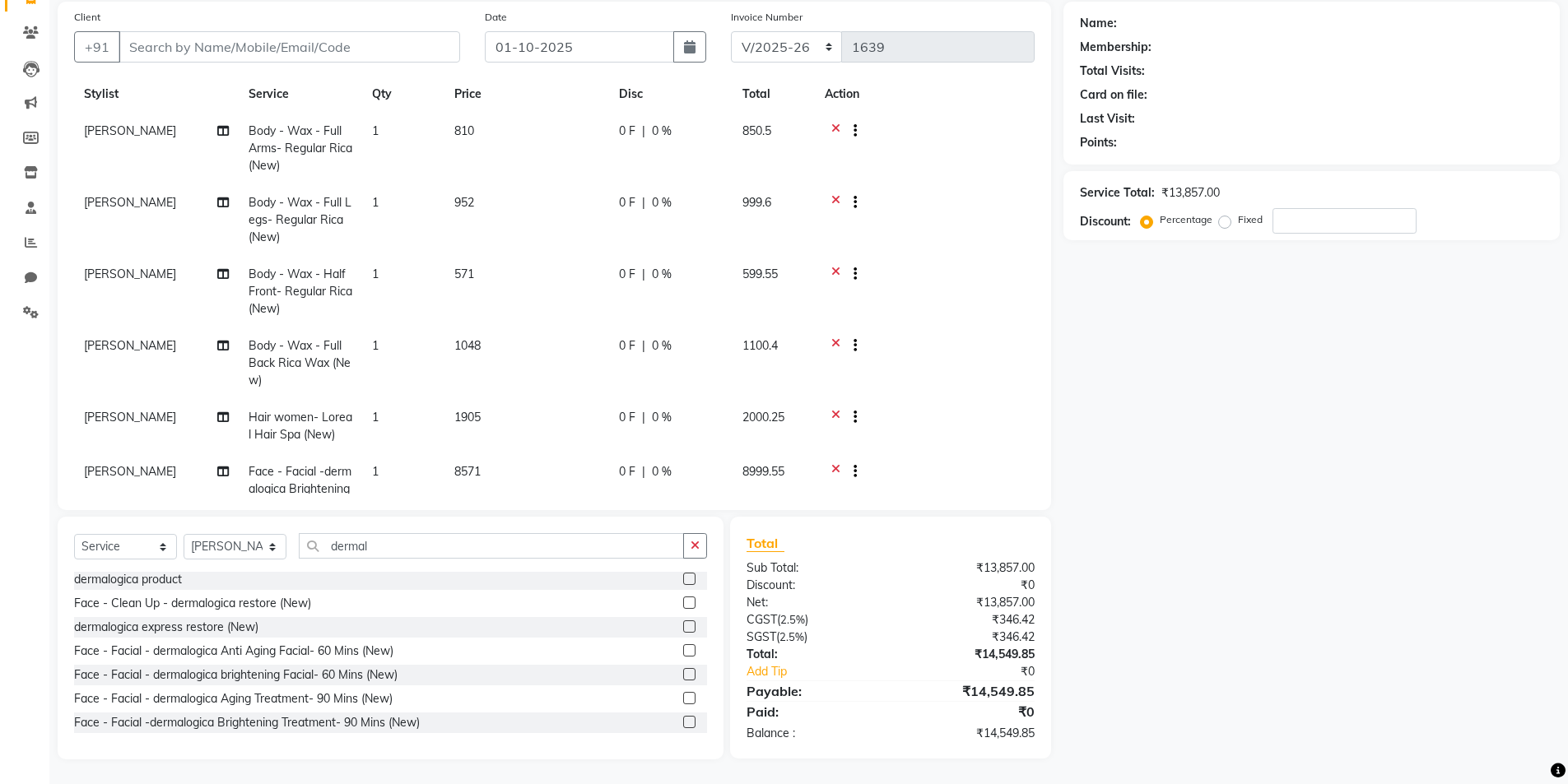
scroll to position [27, 0]
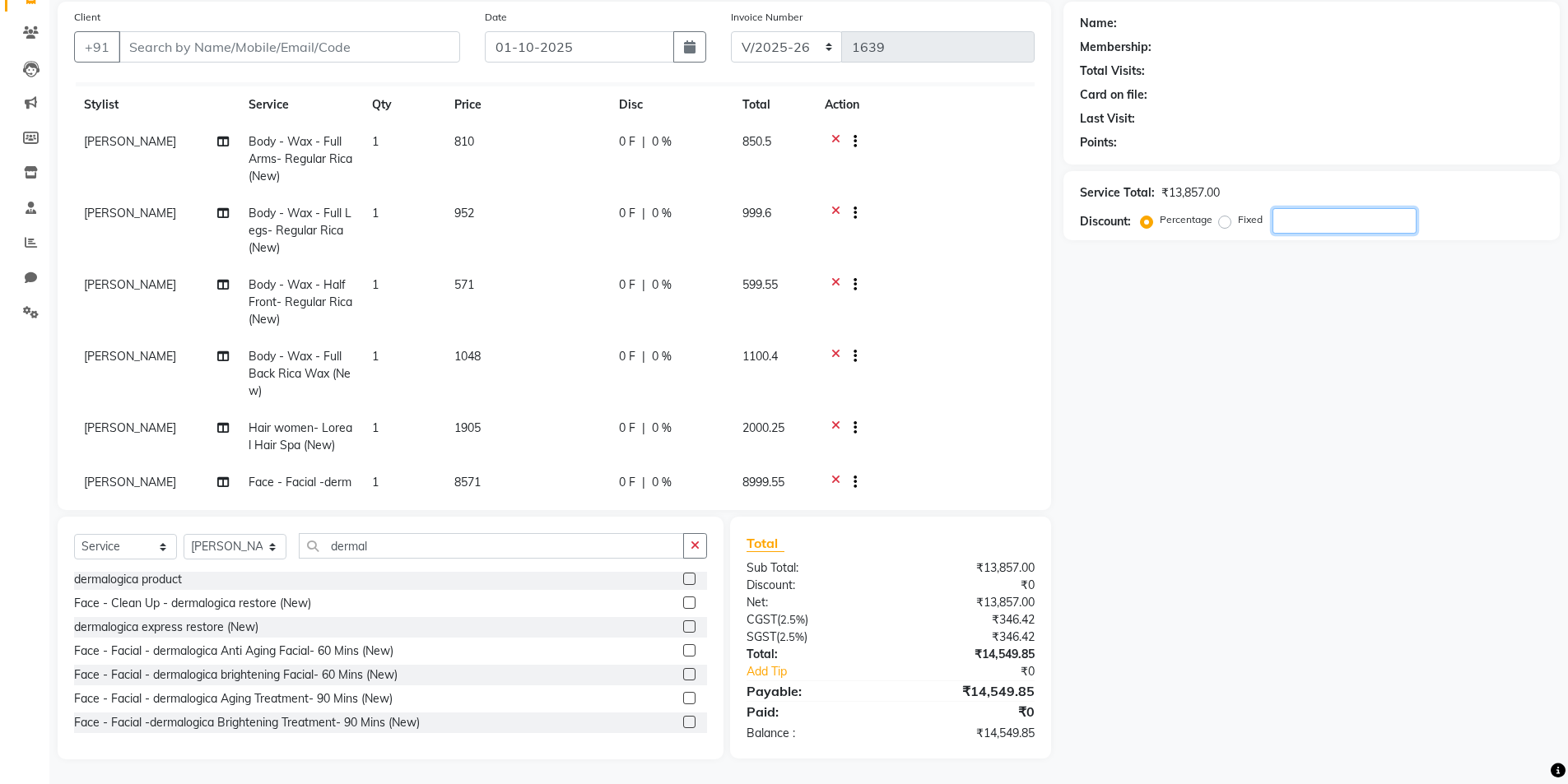
click at [1318, 216] on input "number" at bounding box center [1345, 221] width 144 height 26
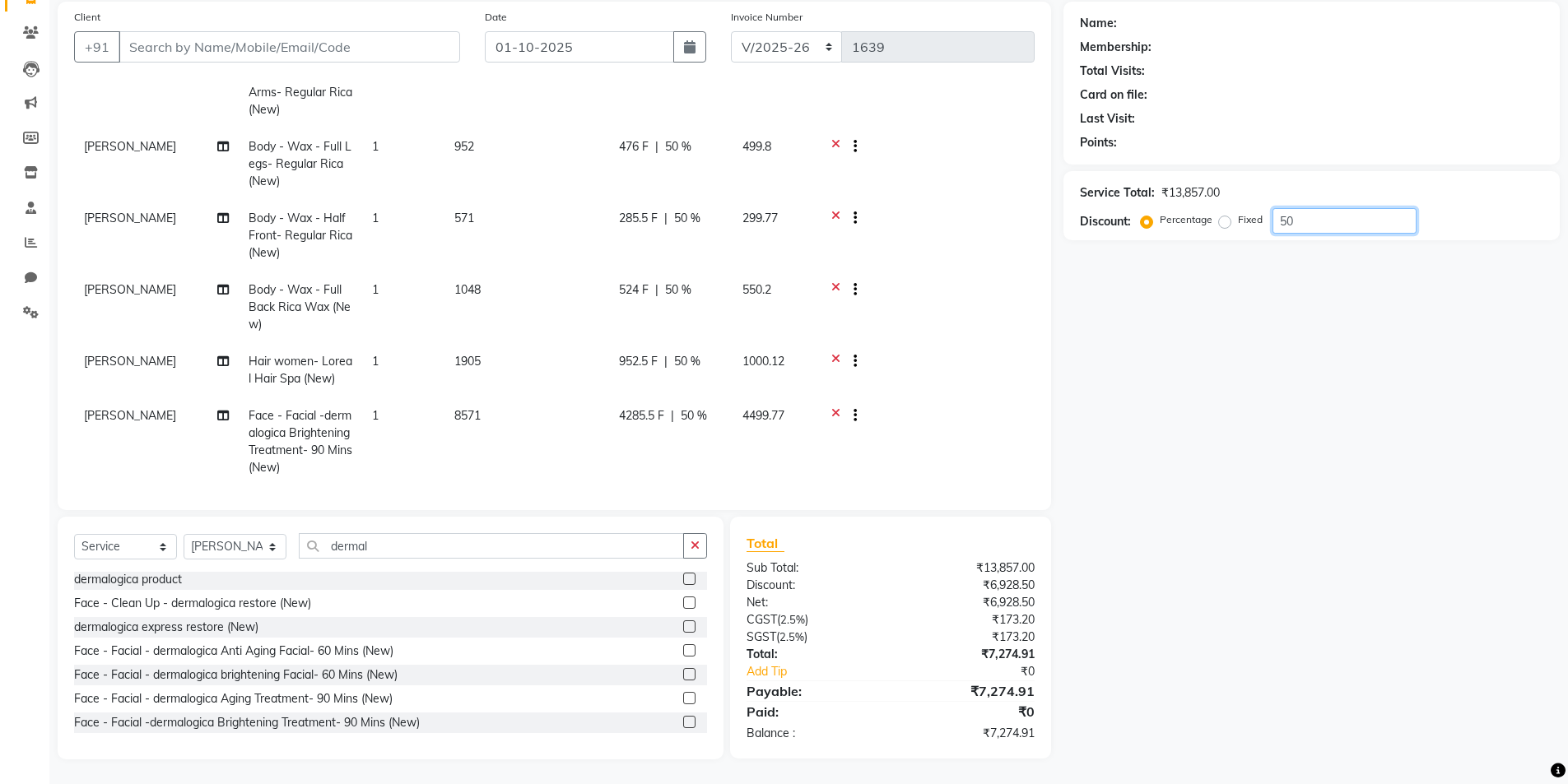
scroll to position [111, 0]
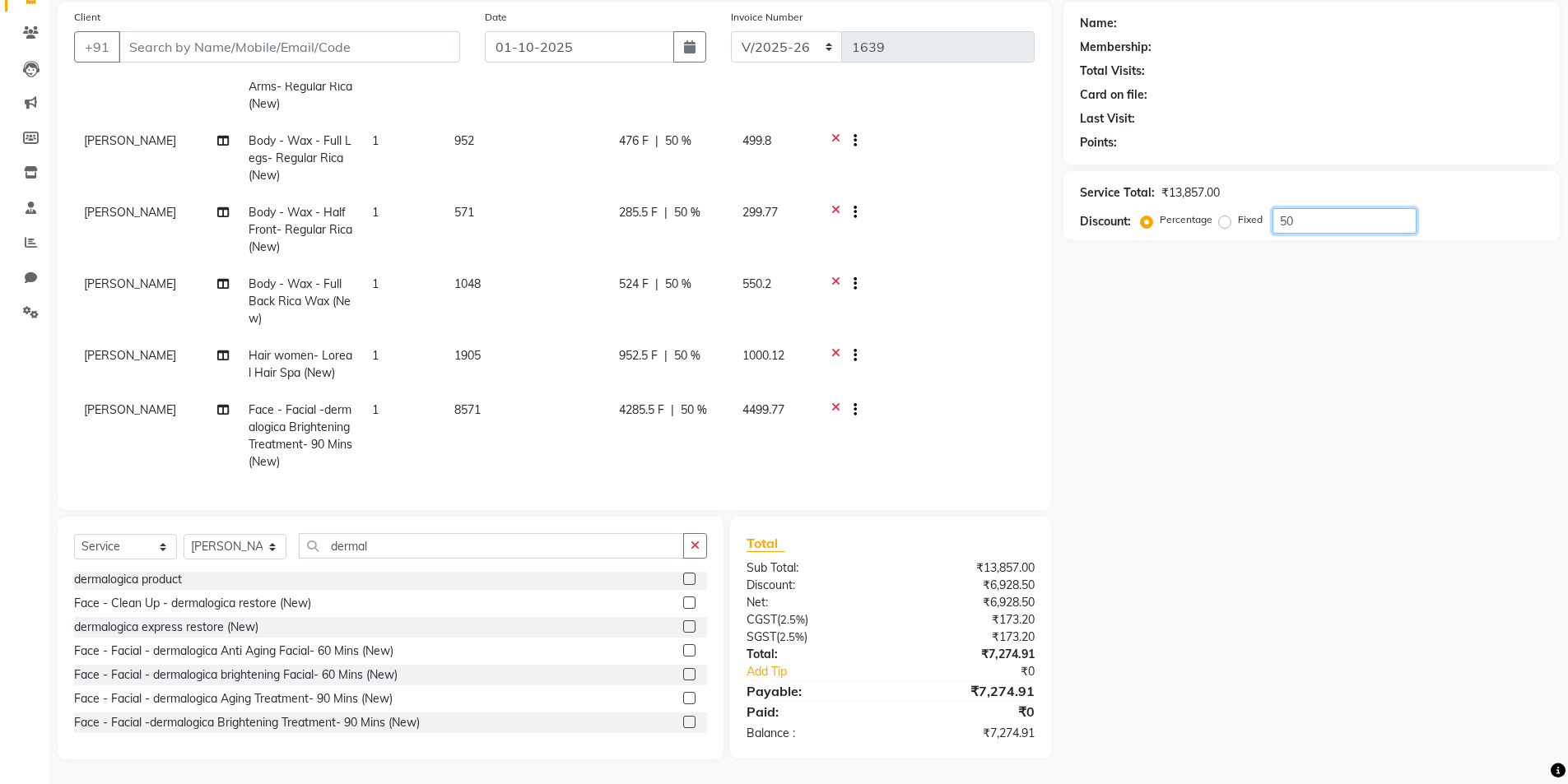
type input "5"
click at [683, 651] on label at bounding box center [689, 650] width 12 height 12
click at [683, 651] on input "checkbox" at bounding box center [688, 651] width 10 height 10
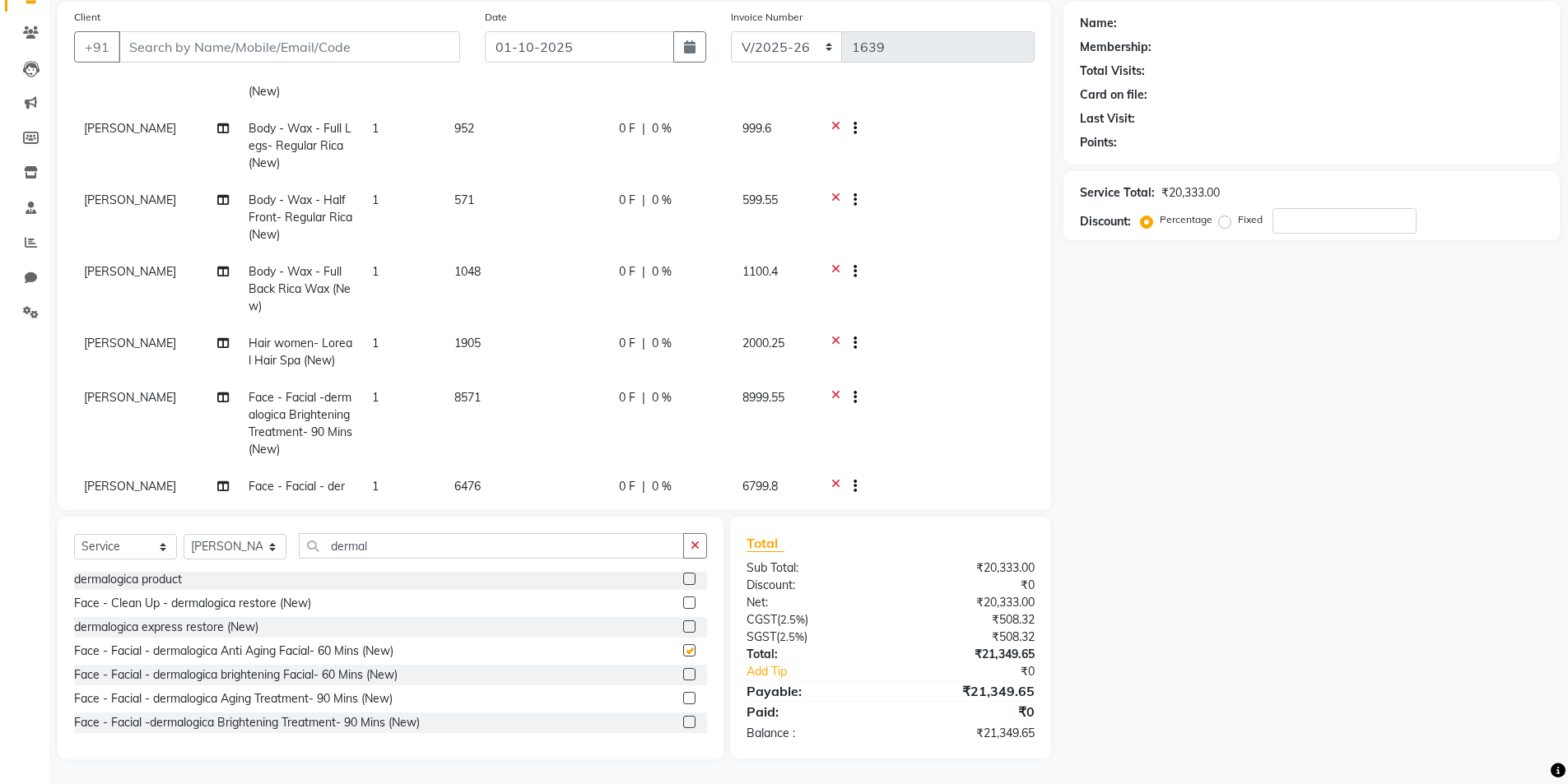
checkbox input "false"
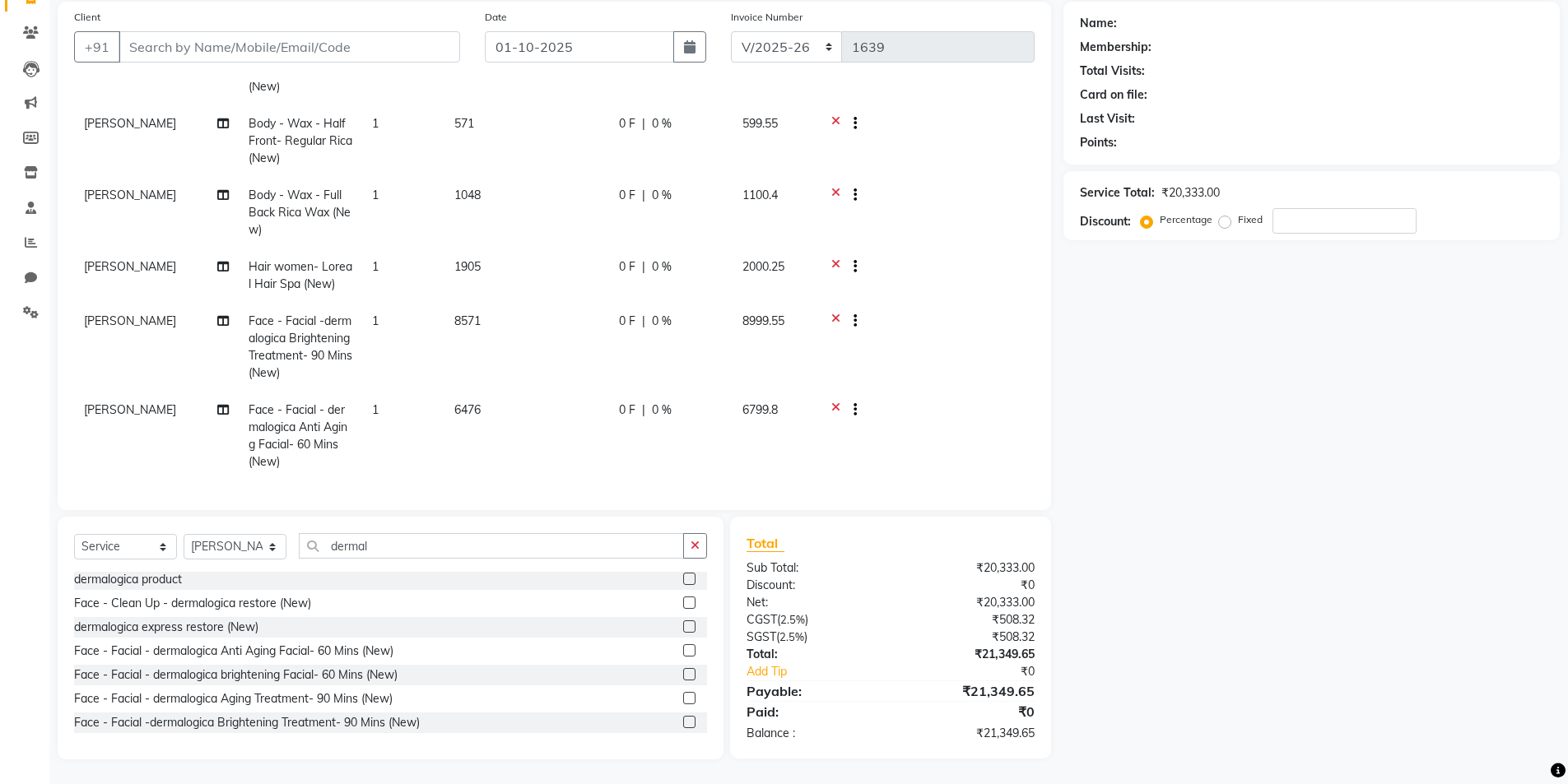
click at [835, 312] on icon at bounding box center [836, 323] width 9 height 21
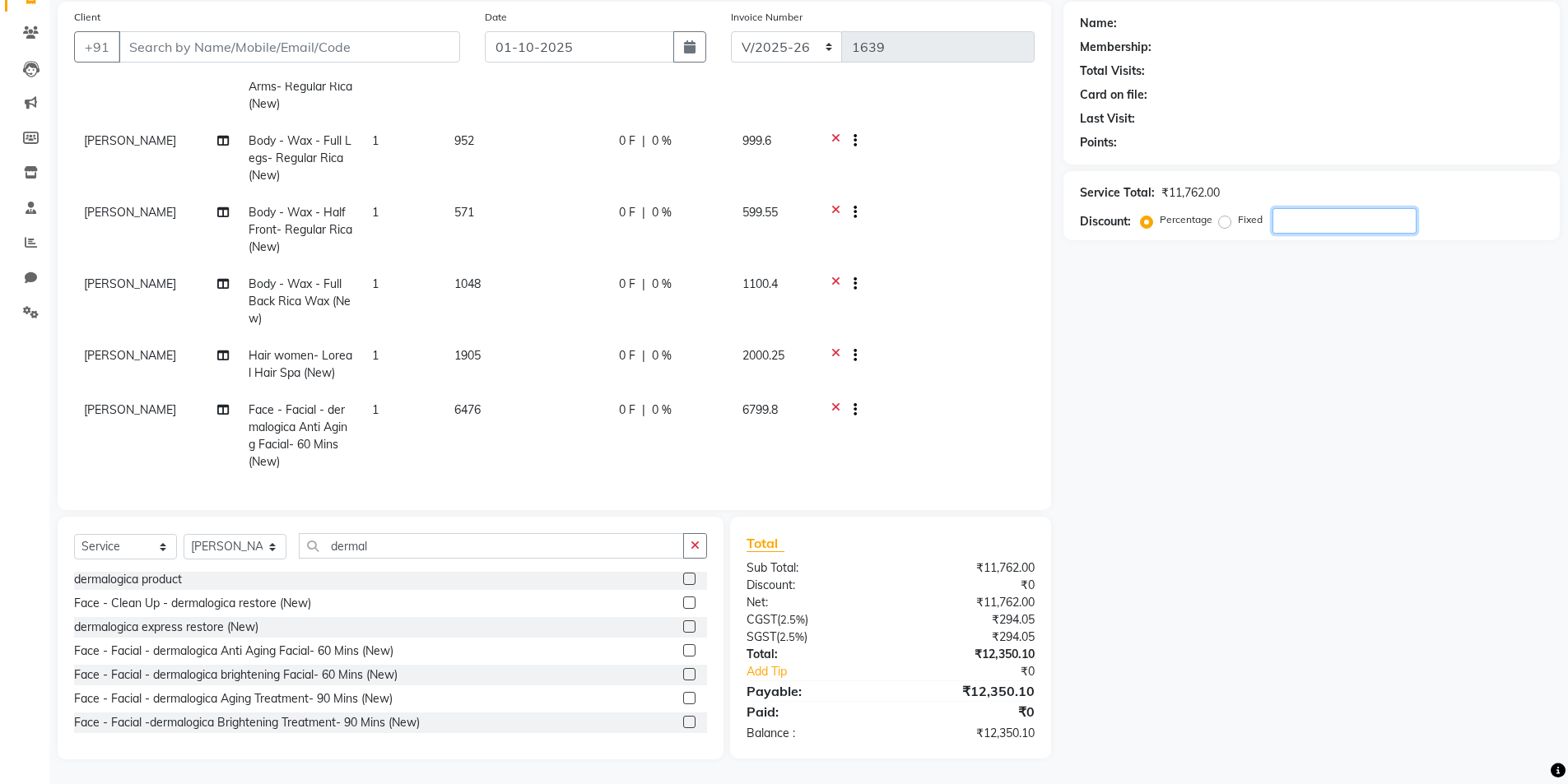
click at [1311, 226] on input "number" at bounding box center [1345, 221] width 144 height 26
type input "50"
click at [683, 673] on label at bounding box center [689, 674] width 12 height 12
click at [683, 673] on input "checkbox" at bounding box center [688, 675] width 10 height 10
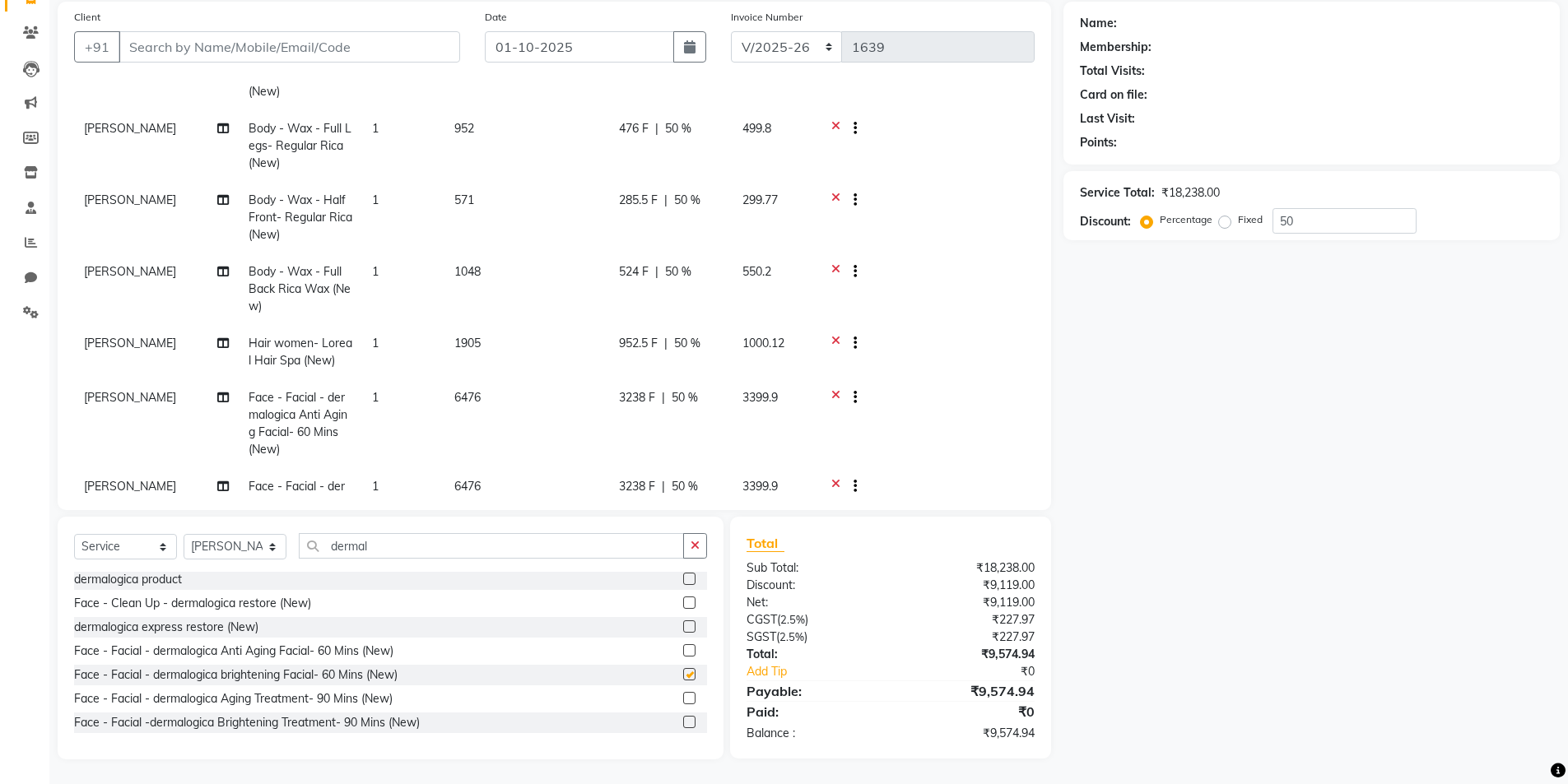
scroll to position [200, 0]
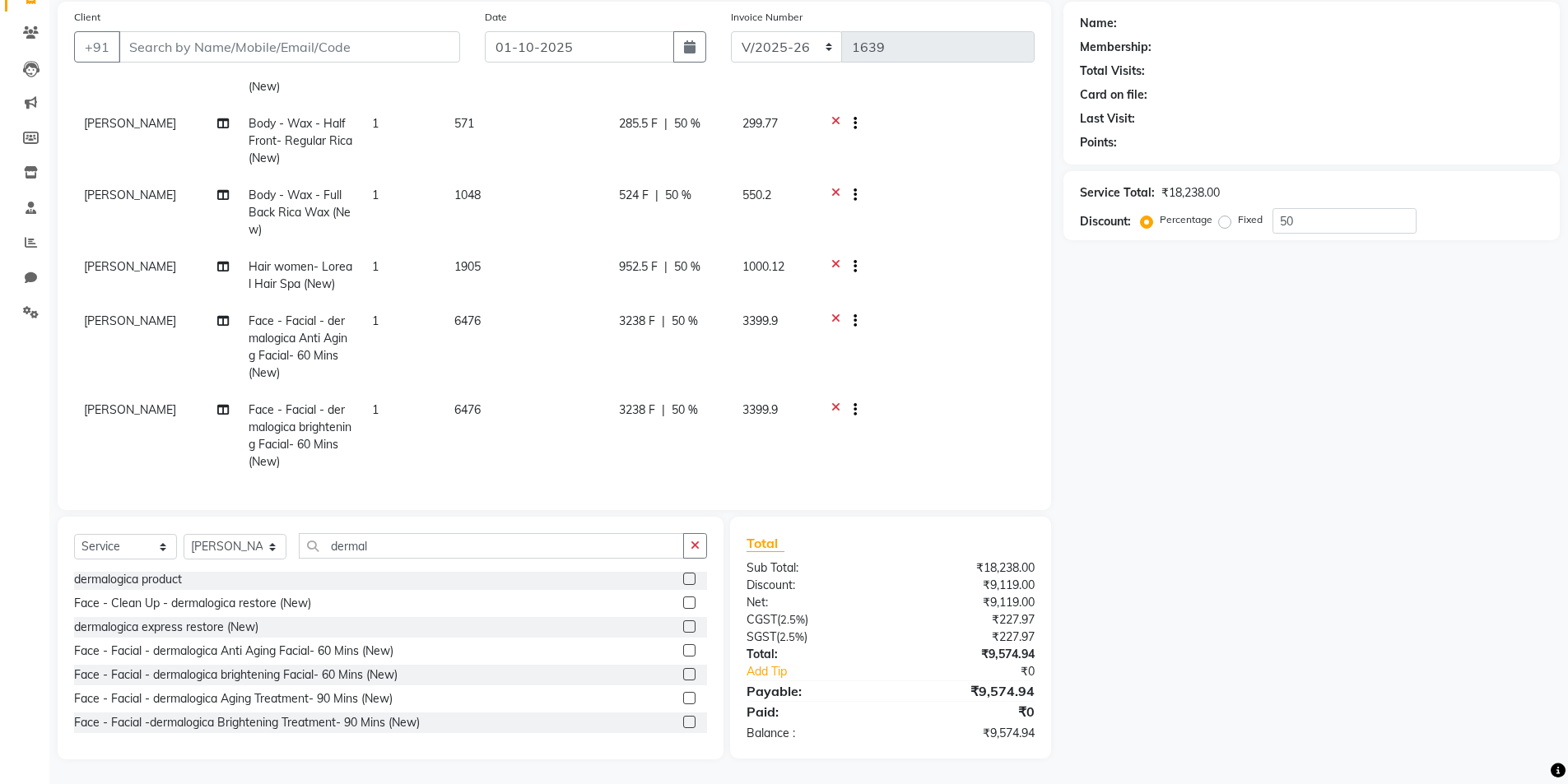
checkbox input "false"
click at [835, 312] on icon at bounding box center [836, 323] width 9 height 21
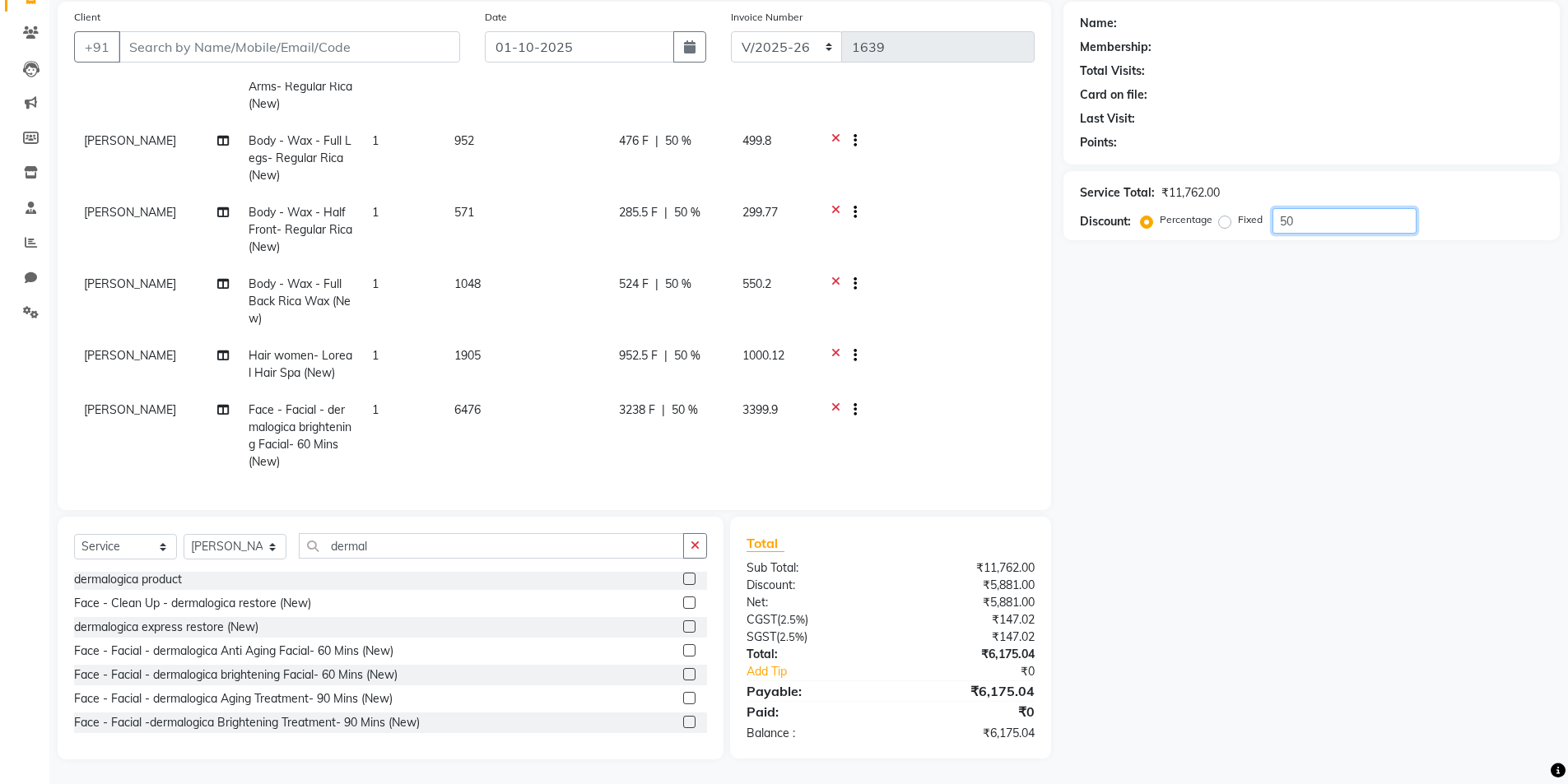
click at [1329, 221] on input "50" at bounding box center [1345, 221] width 144 height 26
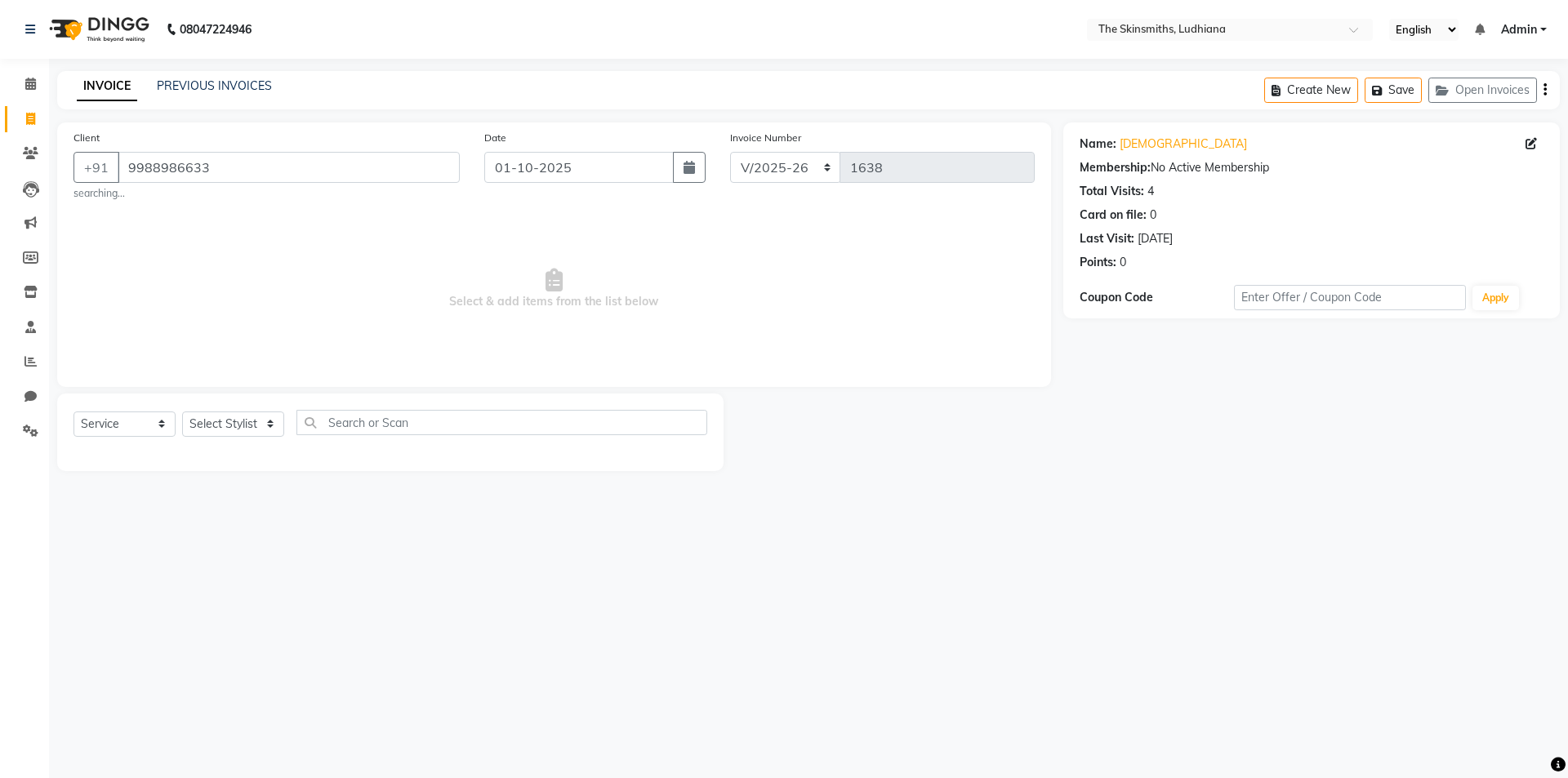
select select "8115"
select select "service"
click at [1467, 90] on button "Open Invoices" at bounding box center [1483, 90] width 109 height 26
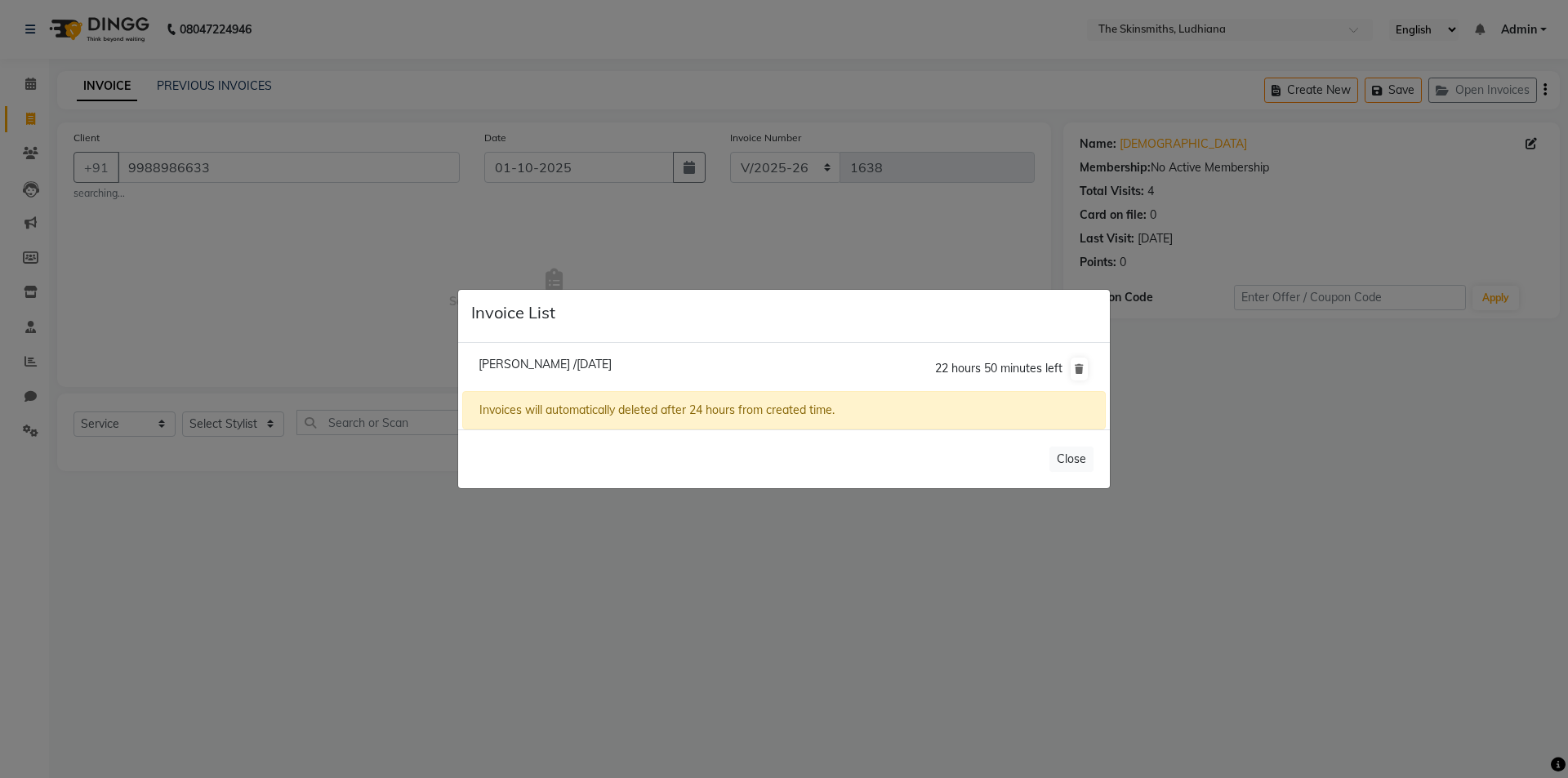
click at [717, 572] on ngb-modal-window "Invoice List Sukhmeen /01 October 2025 22 hours 50 minutes left Invoices will a…" at bounding box center [784, 389] width 1568 height 778
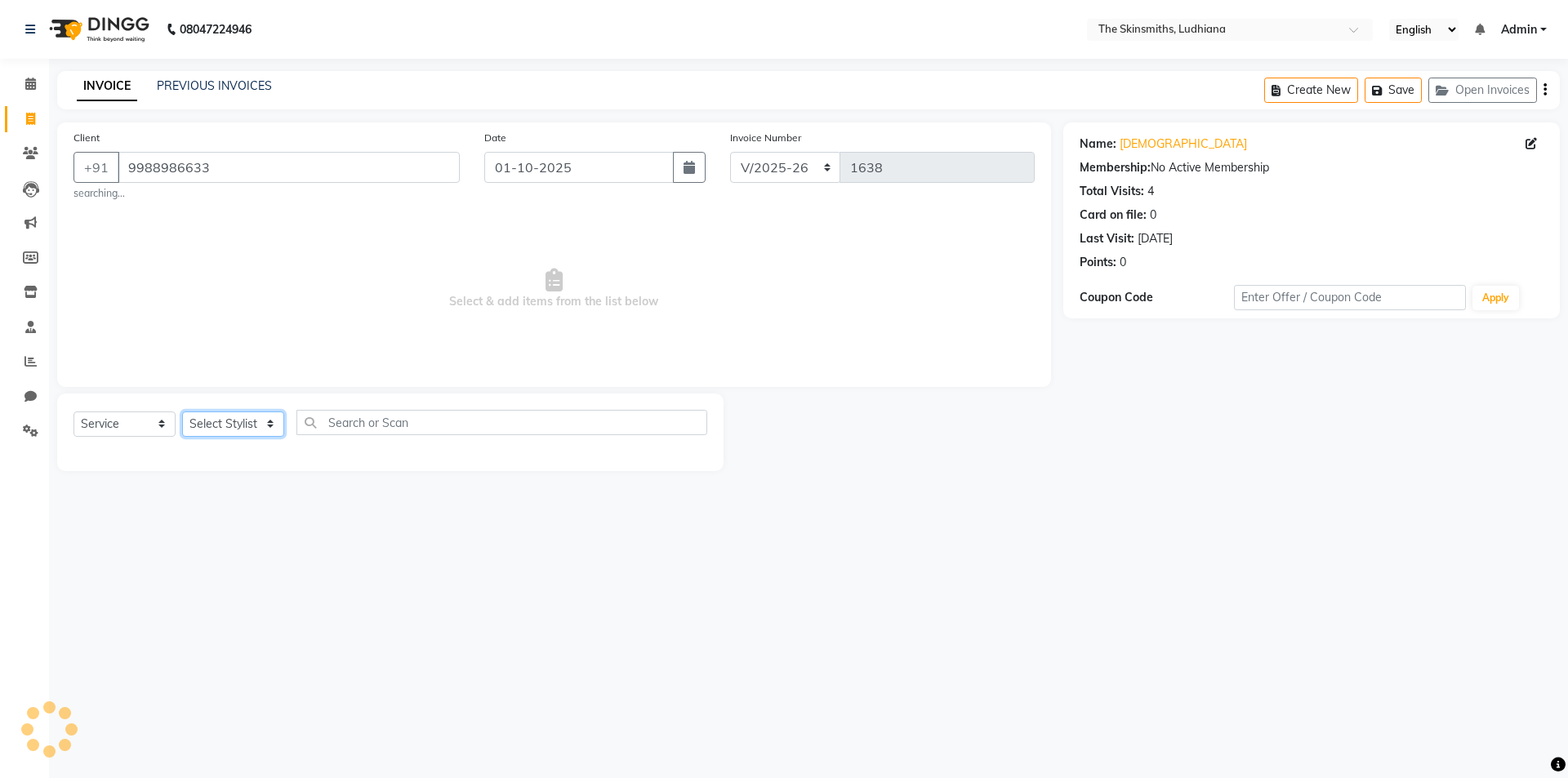
click at [242, 422] on select "Select Stylist Admin [PERSON_NAME] [PERSON_NAME] [PERSON_NAME] [PERSON_NAME] [P…" at bounding box center [233, 424] width 102 height 26
select select "76550"
click at [182, 411] on select "Select Stylist Admin [PERSON_NAME] [PERSON_NAME] [PERSON_NAME] [PERSON_NAME] [P…" at bounding box center [233, 424] width 102 height 26
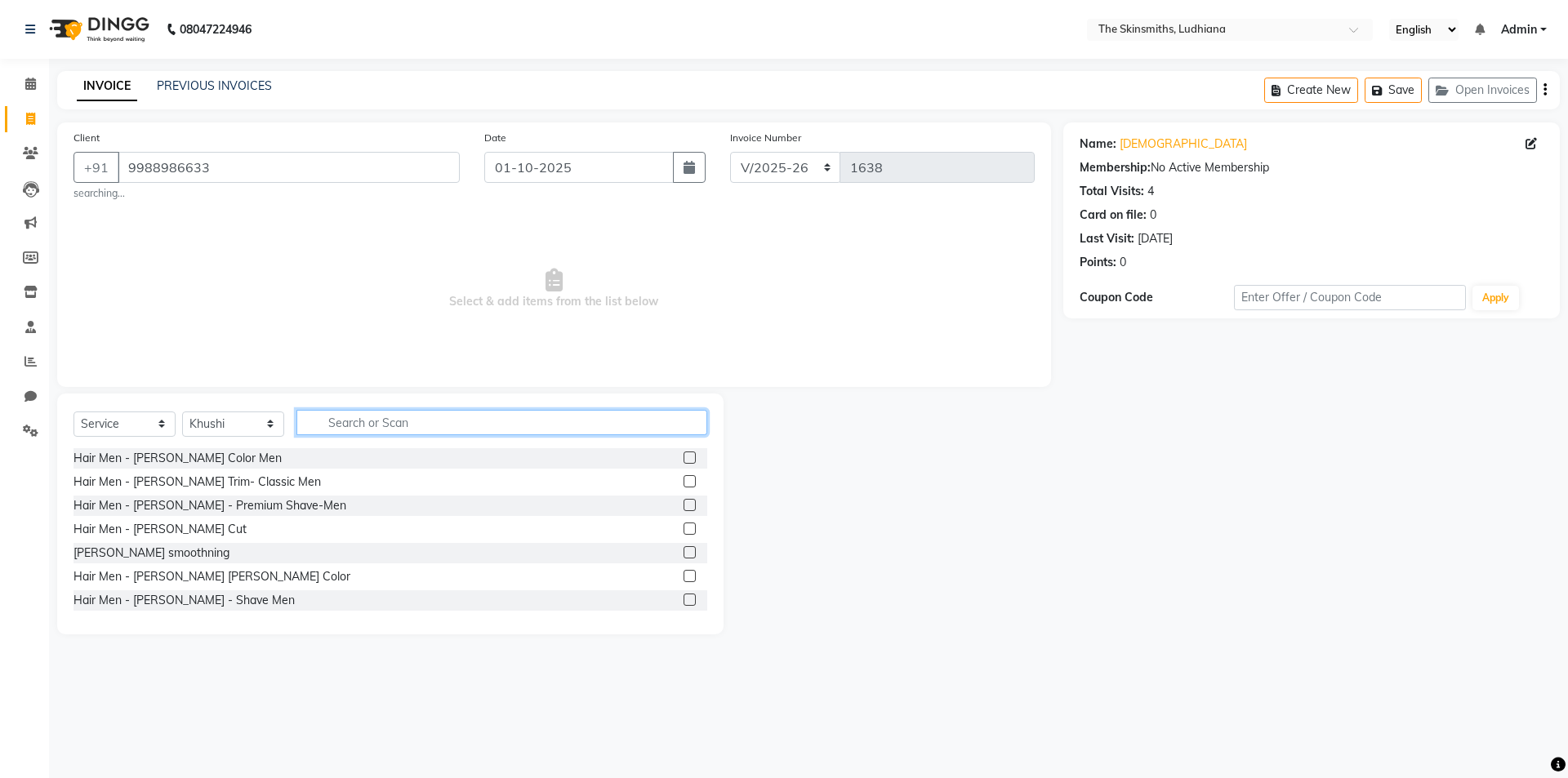
click at [459, 424] on input "text" at bounding box center [502, 422] width 411 height 26
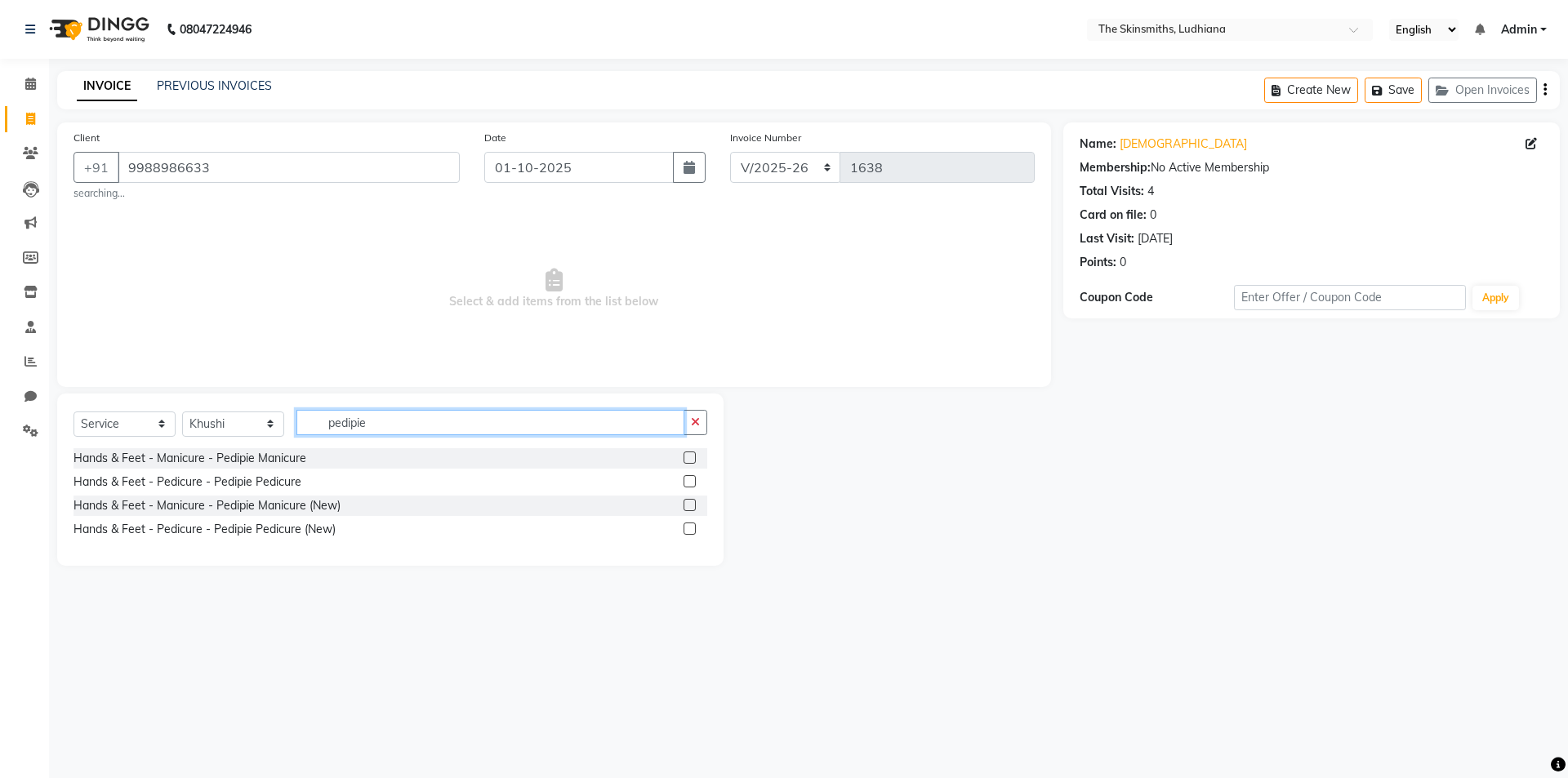
type input "pedipie"
click at [692, 528] on label at bounding box center [690, 529] width 12 height 12
click at [692, 528] on input "checkbox" at bounding box center [689, 529] width 10 height 10
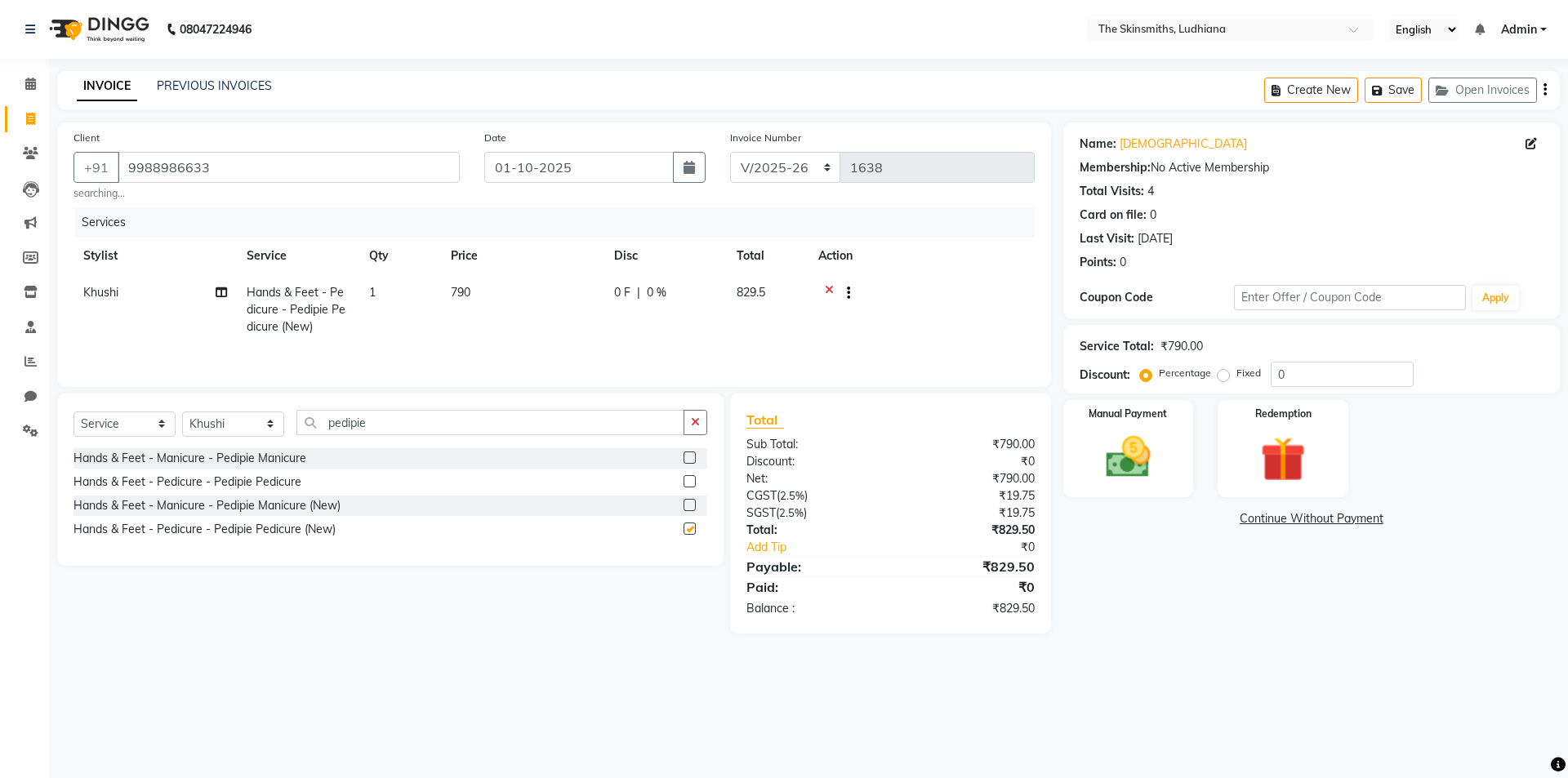
checkbox input "false"
click at [1352, 380] on input "0" at bounding box center [1342, 375] width 143 height 26
type input "50"
click at [1124, 442] on img at bounding box center [1128, 456] width 76 height 54
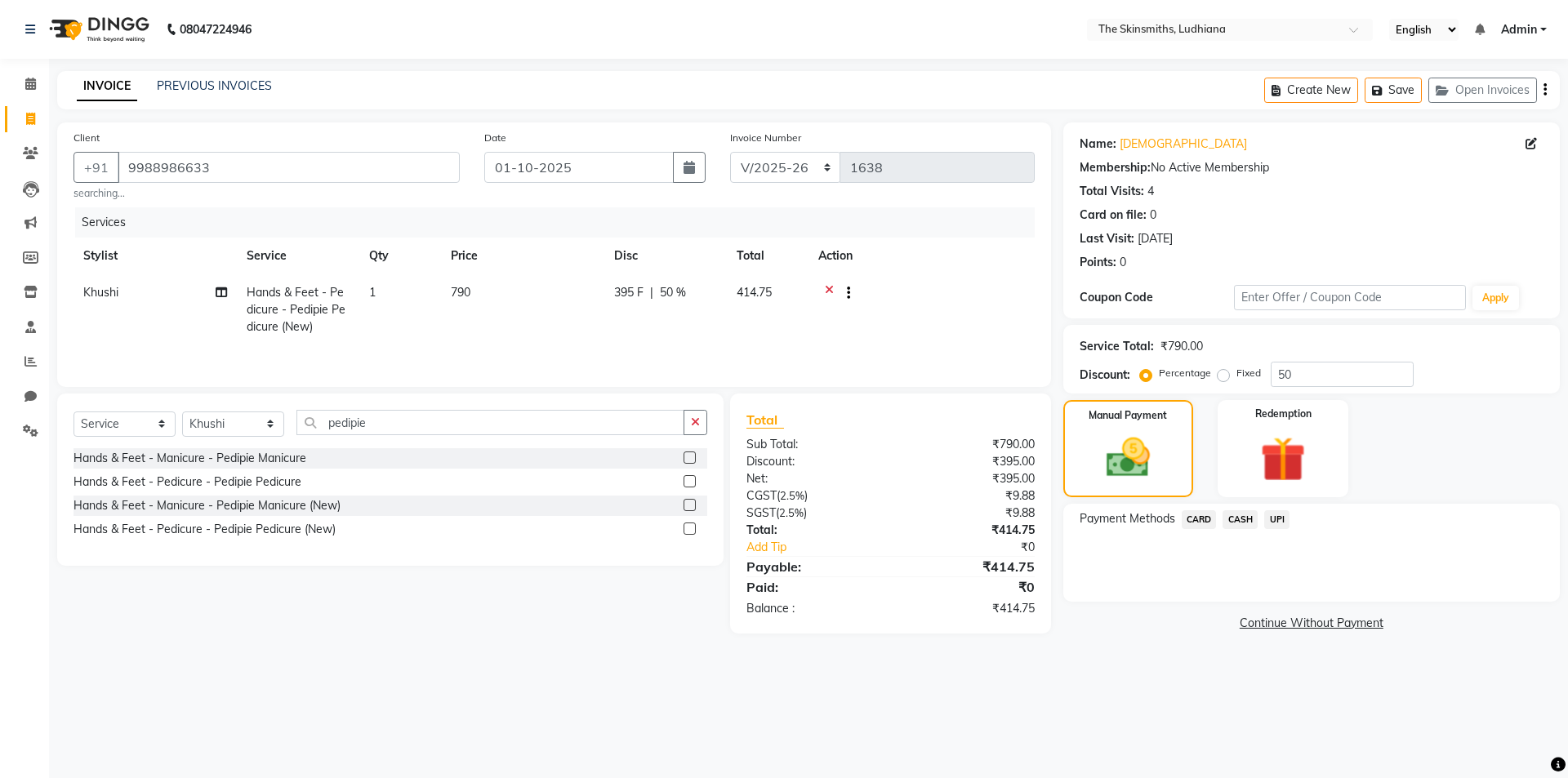
click at [1231, 523] on span "CASH" at bounding box center [1240, 519] width 35 height 19
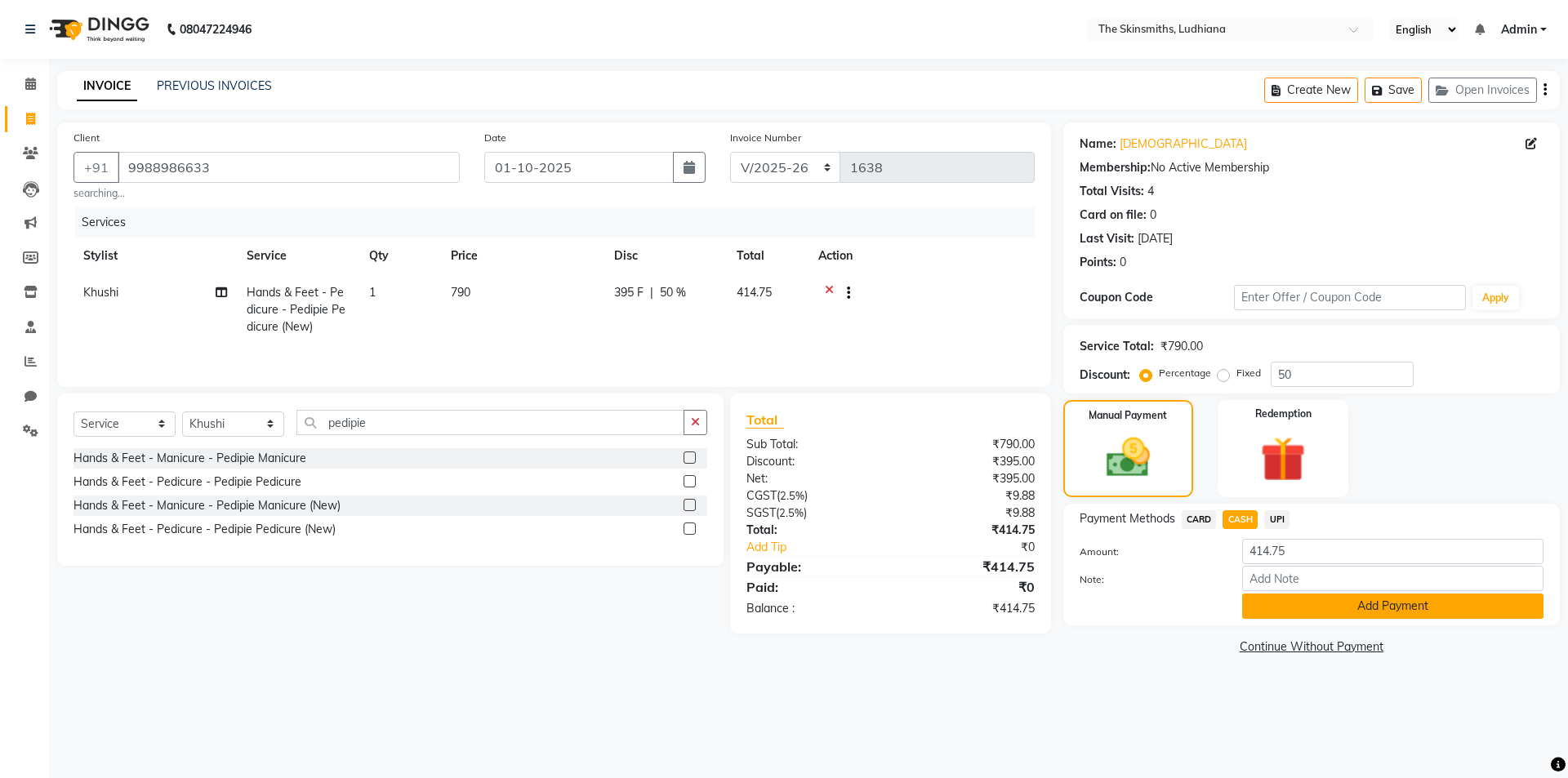
click at [1310, 613] on button "Add Payment" at bounding box center [1393, 606] width 302 height 26
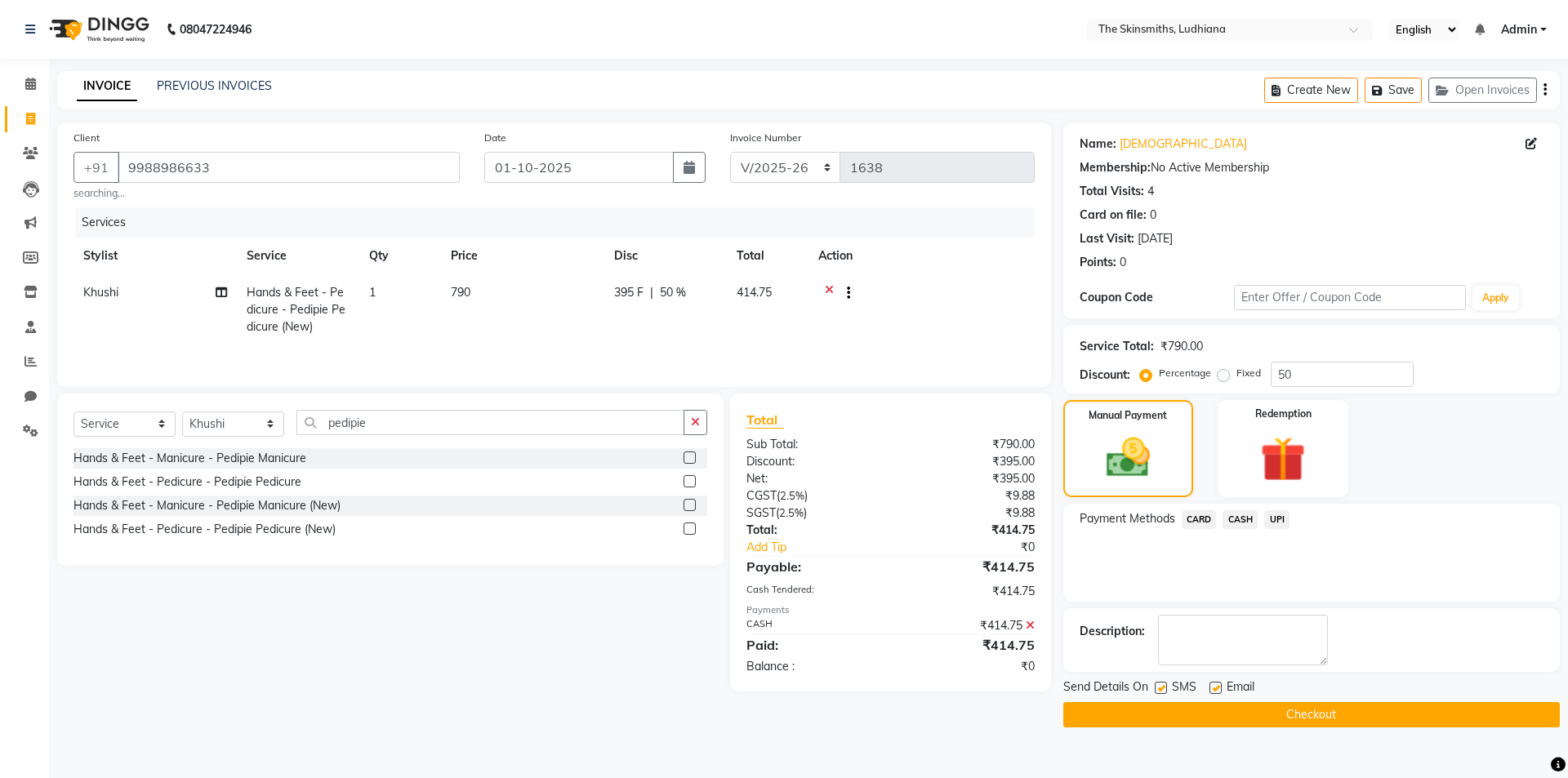
click at [1342, 713] on button "Checkout" at bounding box center [1312, 715] width 497 height 26
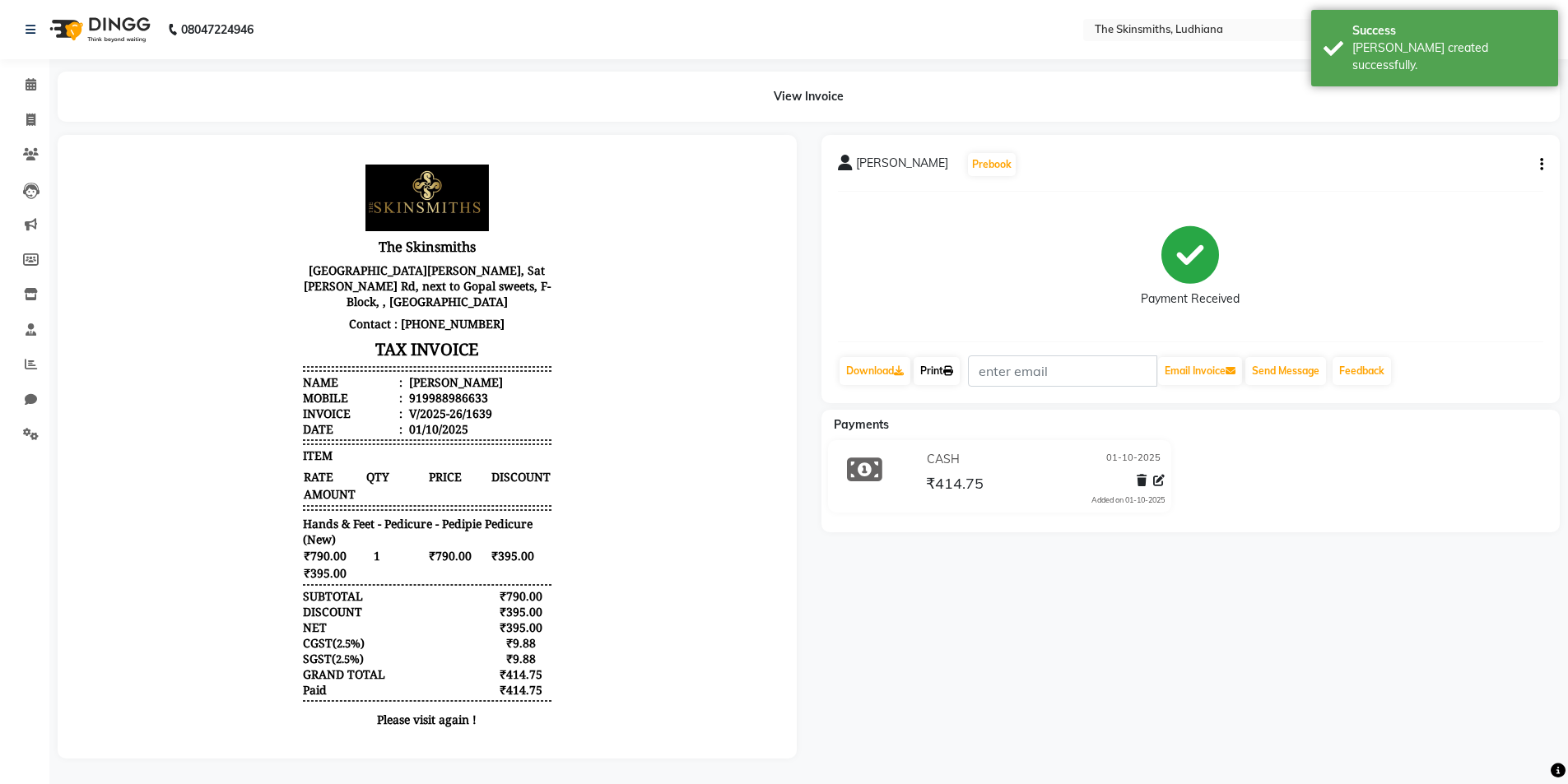
click at [939, 378] on link "Print" at bounding box center [937, 371] width 46 height 28
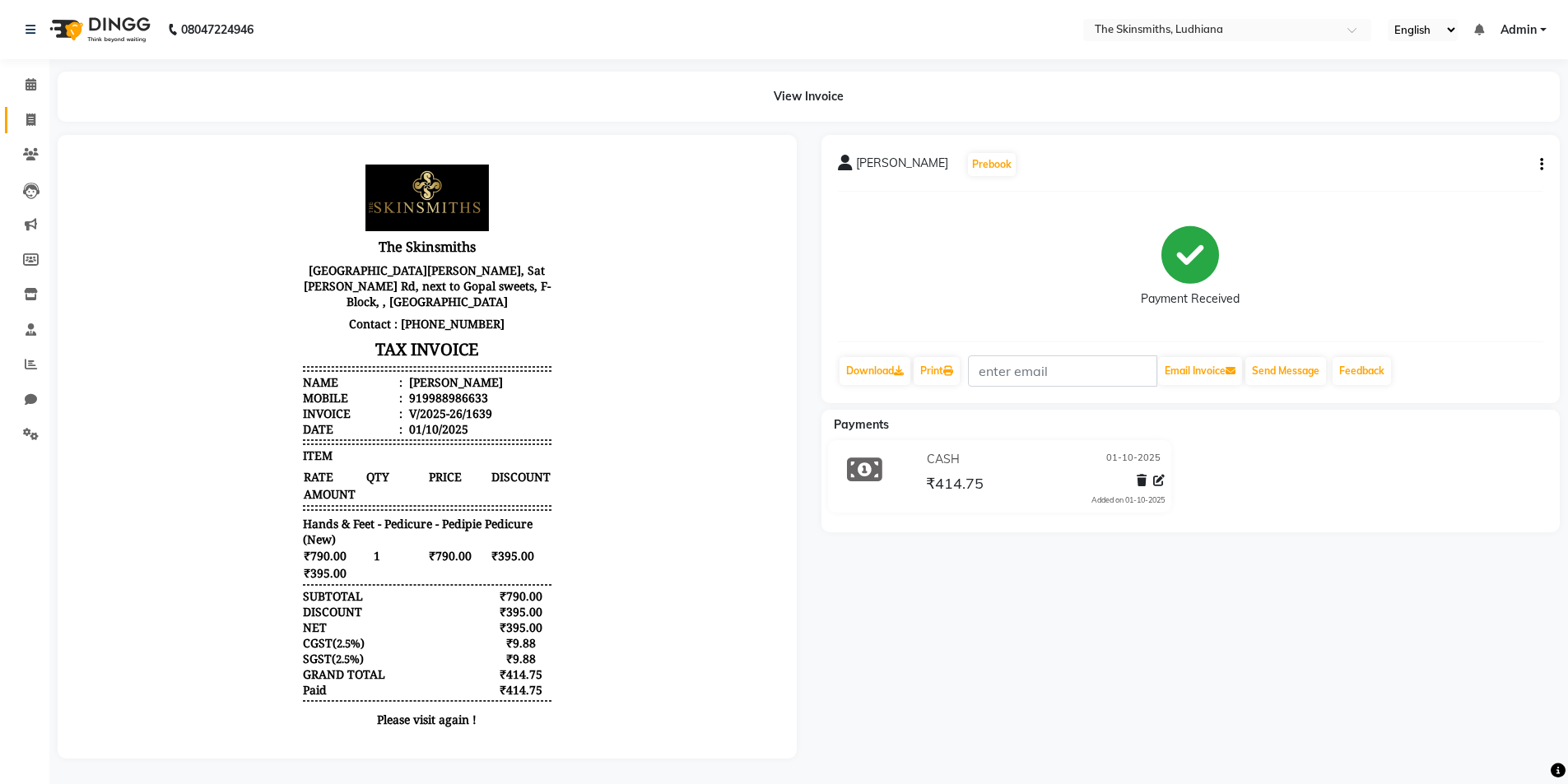
click at [27, 123] on icon at bounding box center [31, 119] width 9 height 12
select select "service"
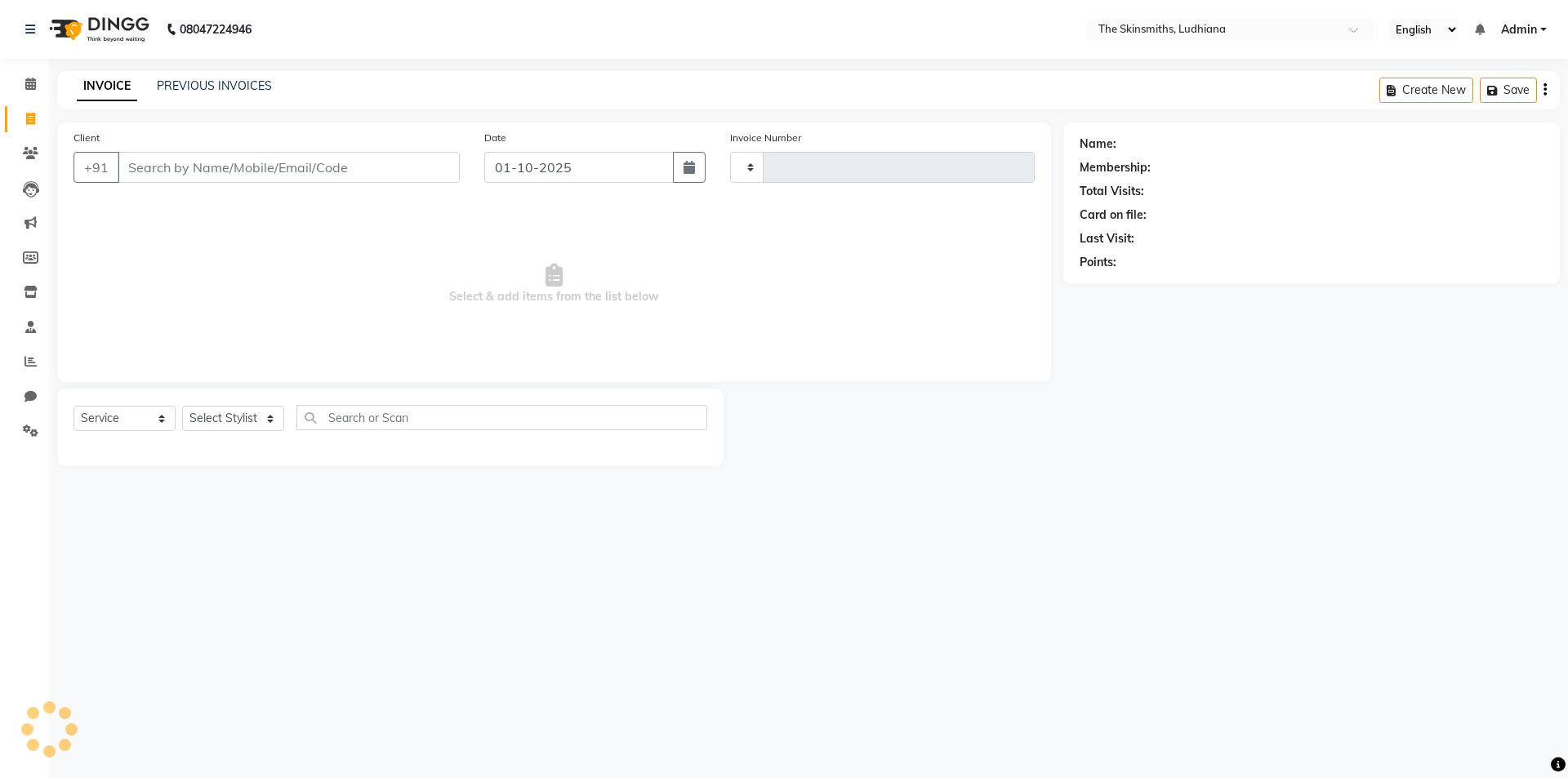
type input "1640"
select select "8115"
click at [237, 414] on select "Select Stylist" at bounding box center [233, 419] width 102 height 26
click at [182, 406] on select "Select Stylist" at bounding box center [233, 419] width 102 height 26
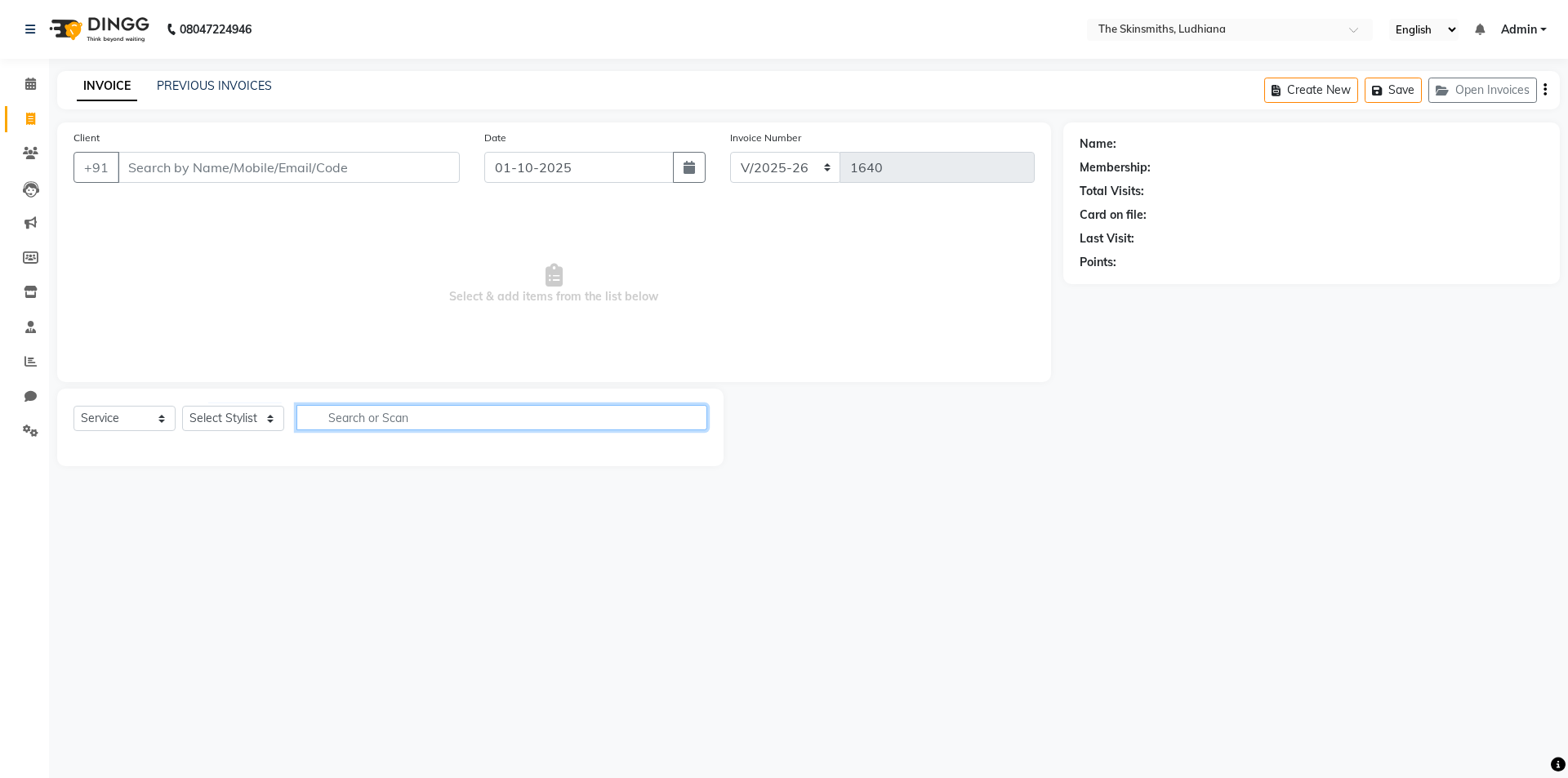
click at [429, 424] on input "text" at bounding box center [502, 418] width 411 height 26
type input "fee"
click at [227, 420] on select "Select Stylist Admin [PERSON_NAME] [PERSON_NAME] [PERSON_NAME] [PERSON_NAME] [P…" at bounding box center [233, 419] width 102 height 26
select select "76544"
click at [182, 406] on select "Select Stylist Admin [PERSON_NAME] [PERSON_NAME] [PERSON_NAME] [PERSON_NAME] [P…" at bounding box center [233, 419] width 102 height 26
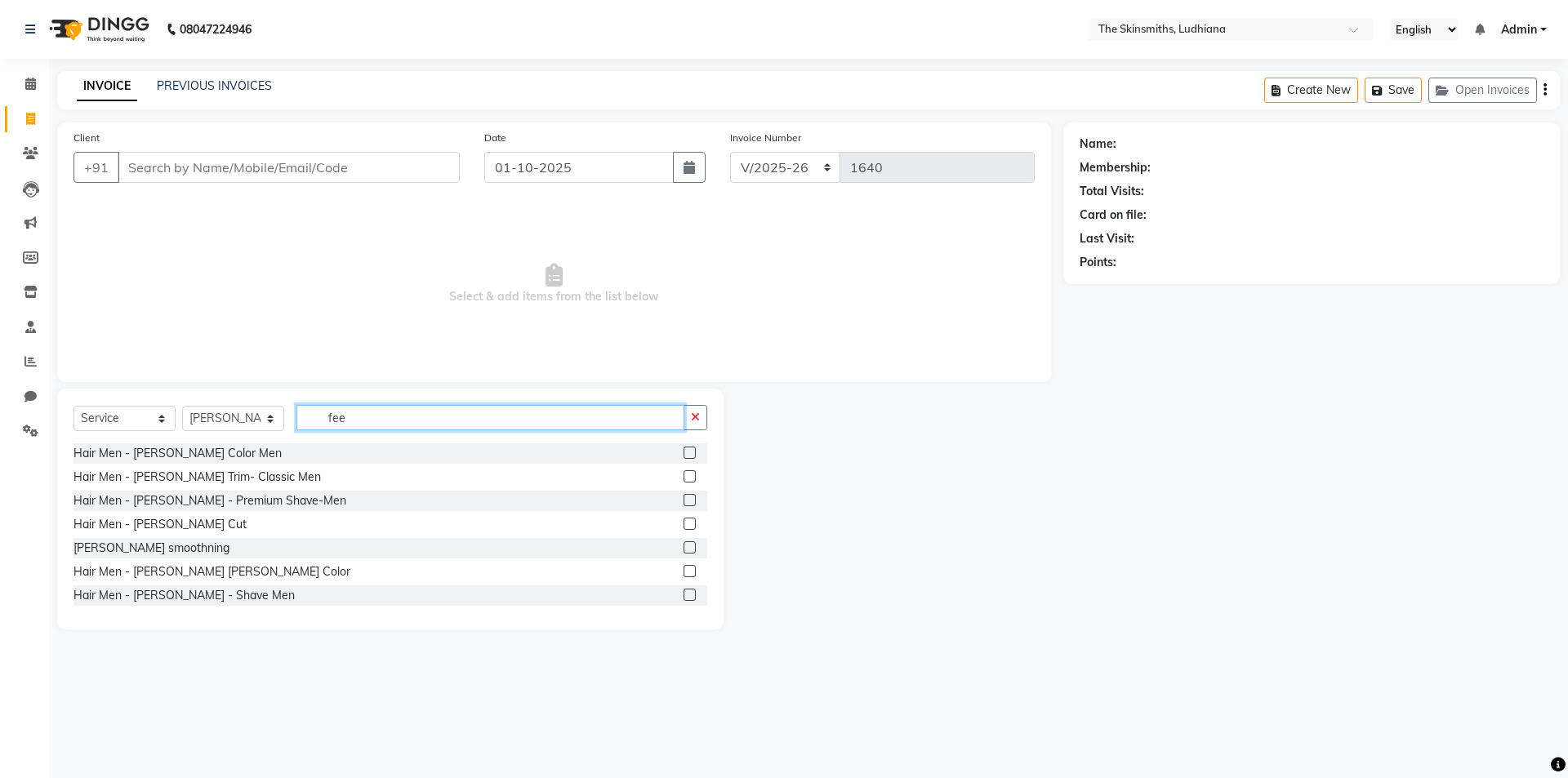
click at [377, 423] on input "fee" at bounding box center [491, 418] width 388 height 26
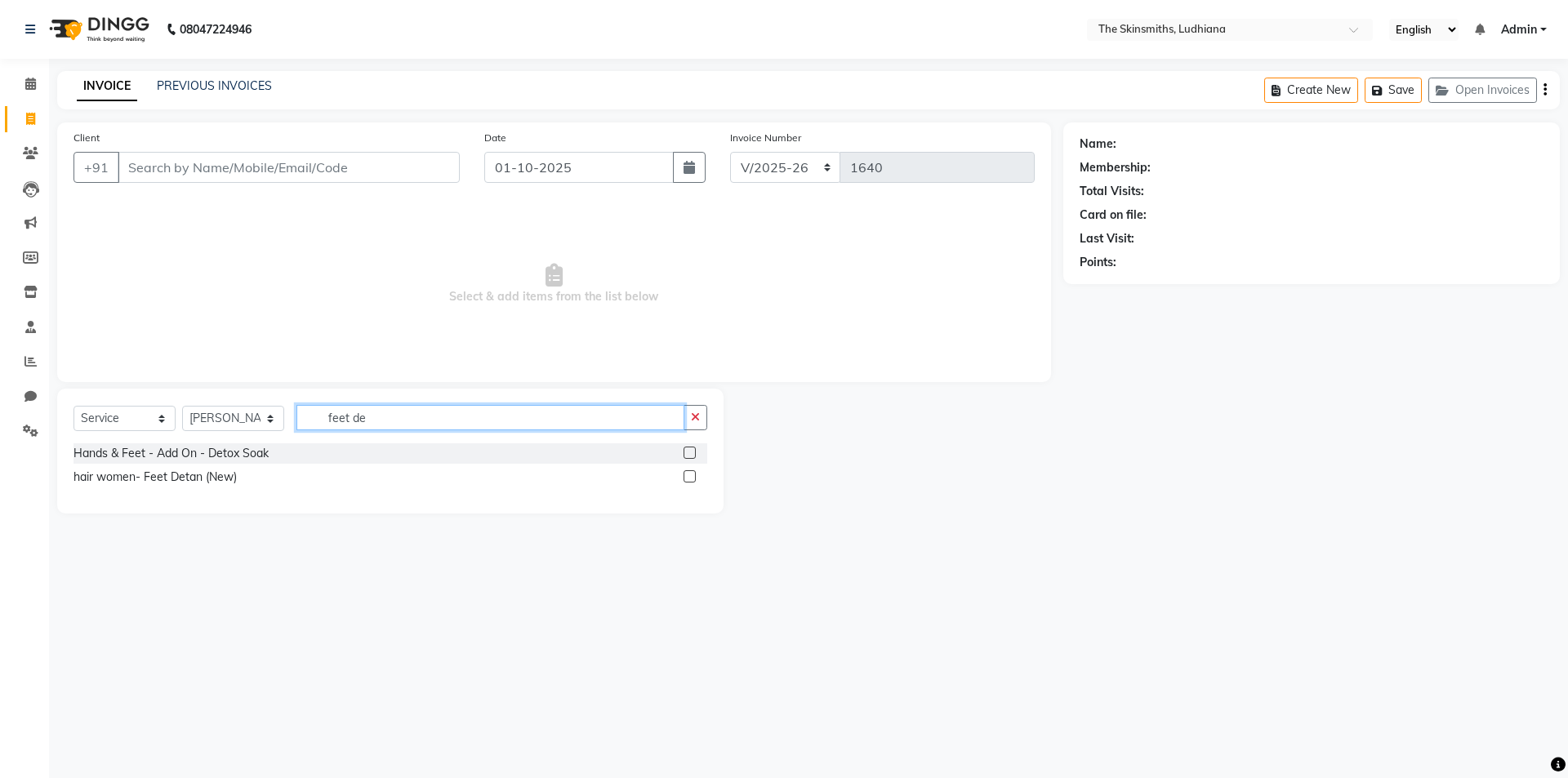
type input "feet de"
click at [691, 477] on label at bounding box center [690, 476] width 12 height 12
click at [691, 477] on input "checkbox" at bounding box center [689, 477] width 10 height 10
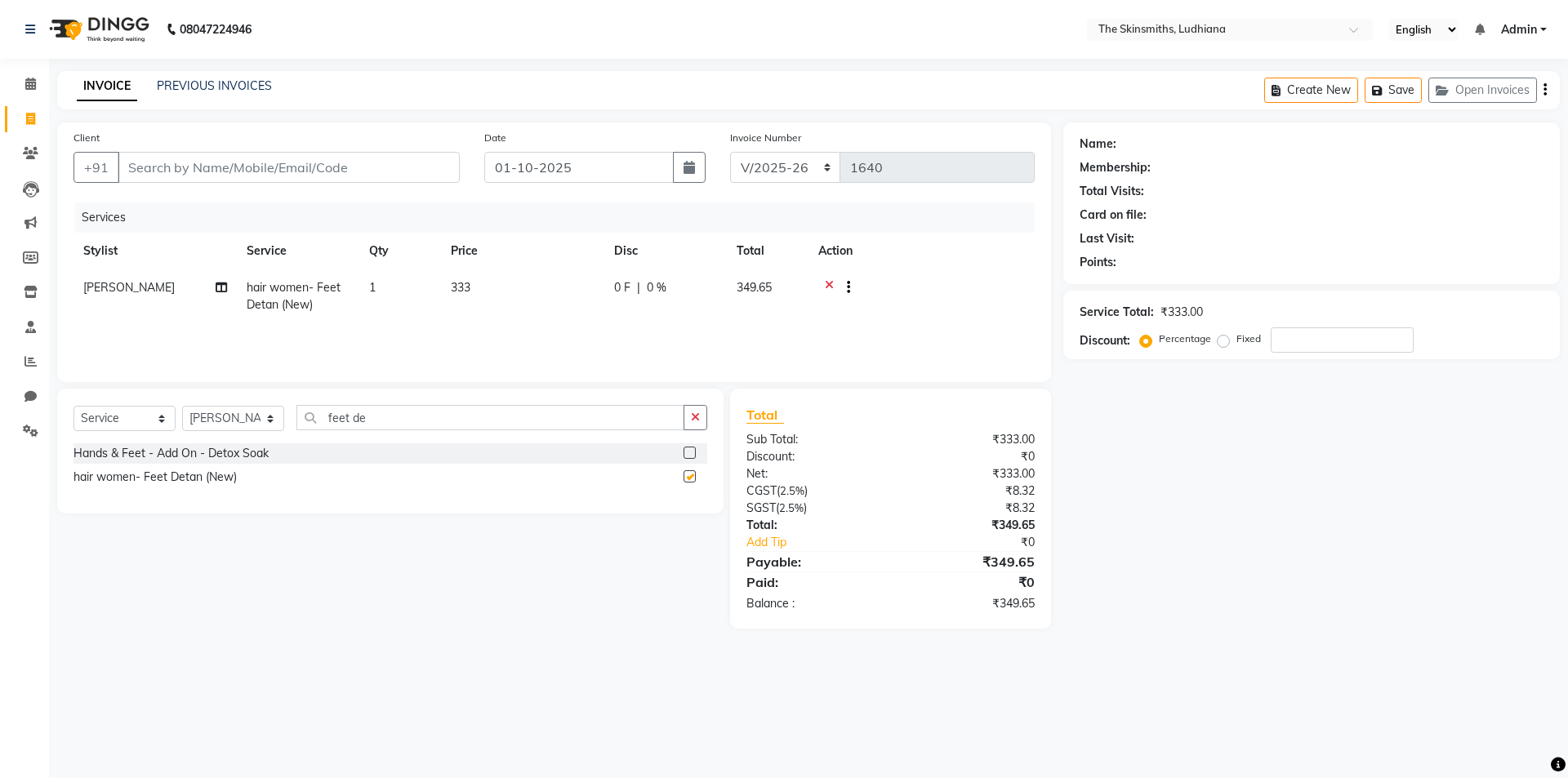
checkbox input "false"
click at [1293, 345] on input "number" at bounding box center [1342, 340] width 143 height 26
type input "5"
type input "50"
